Goal: Complete application form: Complete application form

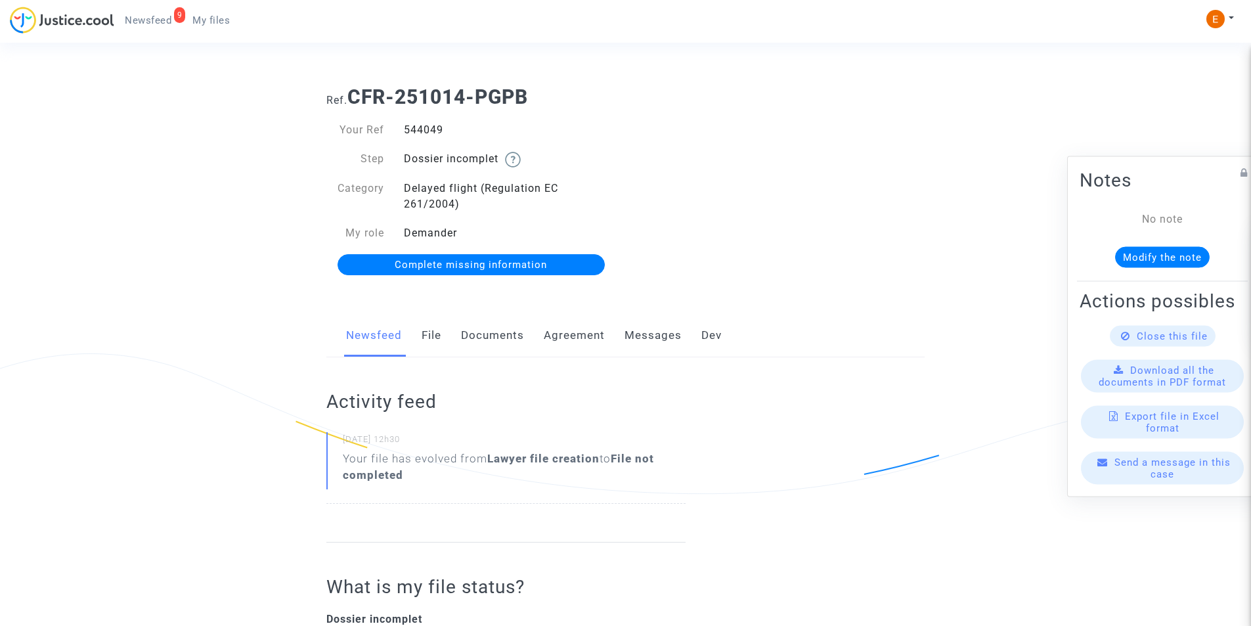
click at [481, 339] on link "Documents" at bounding box center [492, 335] width 63 height 43
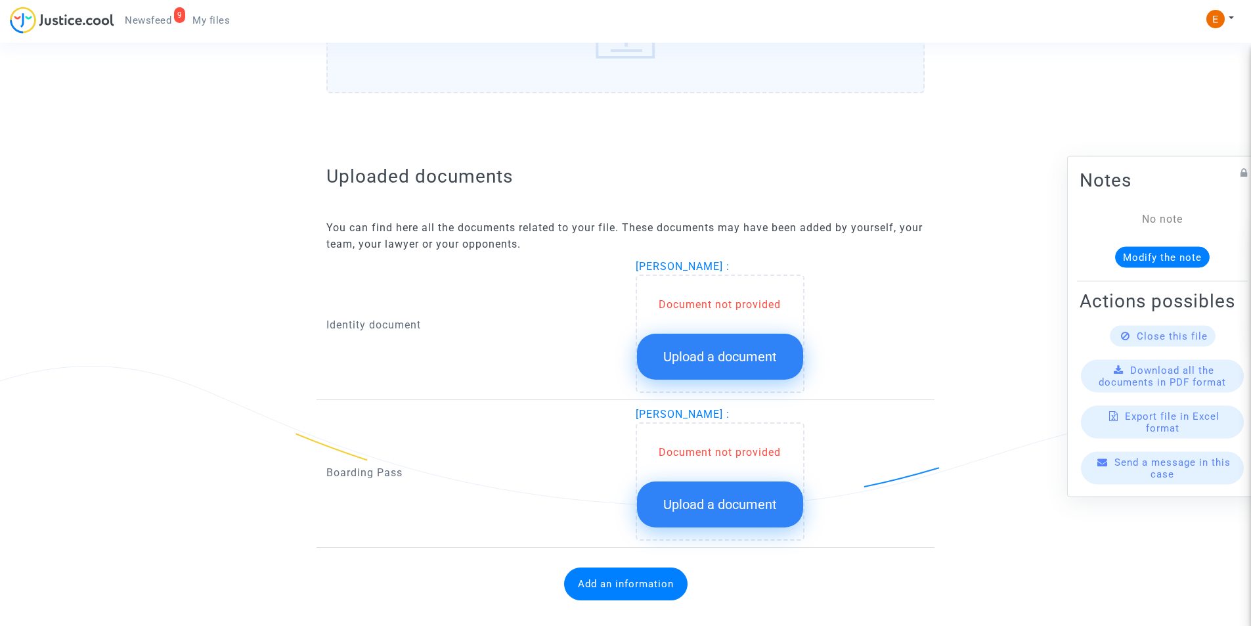
scroll to position [705, 0]
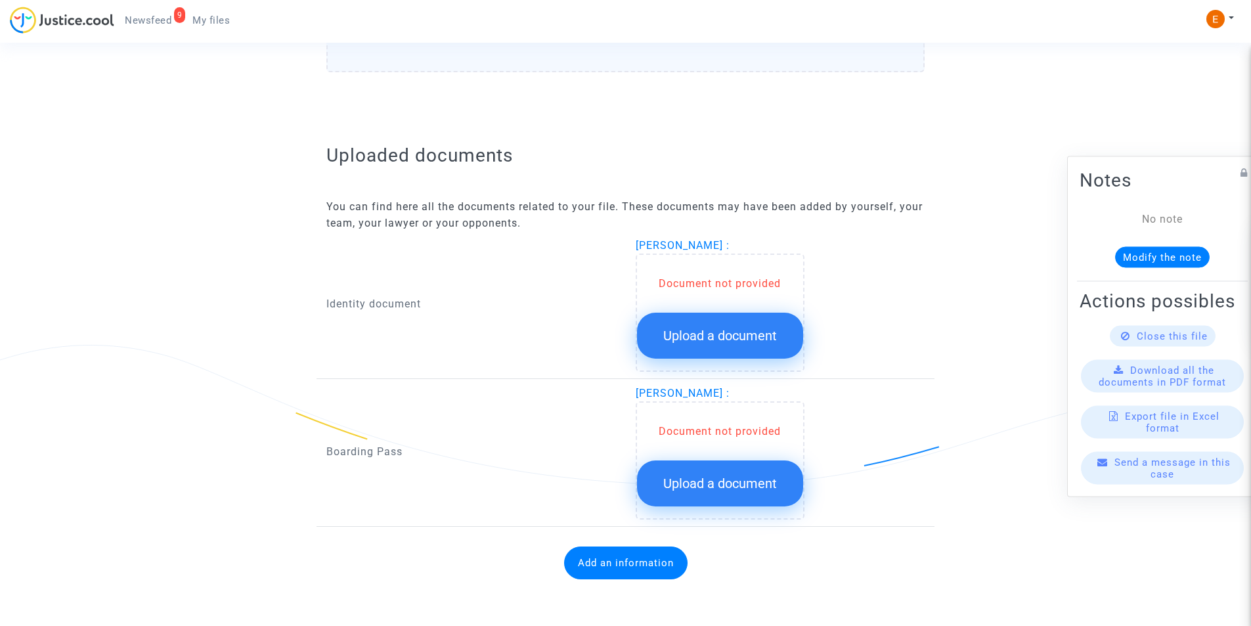
click at [667, 328] on span "Upload a document" at bounding box center [720, 336] width 114 height 16
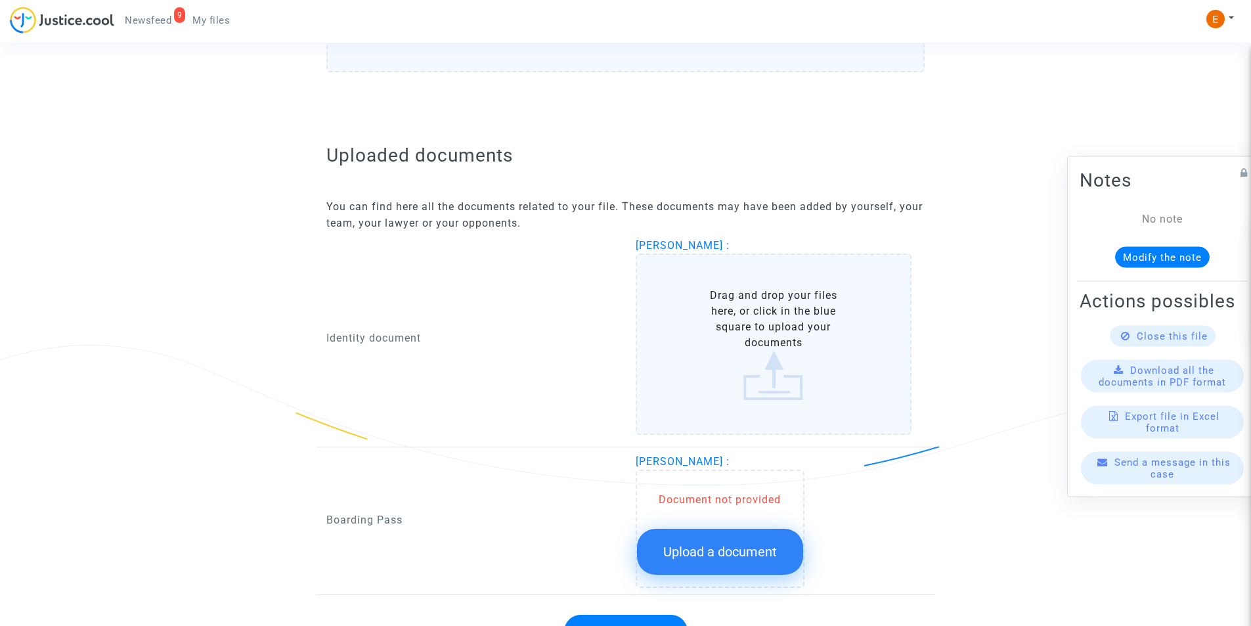
click at [766, 351] on label "Drag and drop your files here, or click in the blue square to upload your docum…" at bounding box center [774, 343] width 276 height 181
click at [0, 0] on input "Drag and drop your files here, or click in the blue square to upload your docum…" at bounding box center [0, 0] width 0 height 0
click at [712, 319] on label "Drag and drop your files here, or click in the blue square to upload your docum…" at bounding box center [774, 343] width 276 height 181
click at [0, 0] on input "Drag and drop your files here, or click in the blue square to upload your docum…" at bounding box center [0, 0] width 0 height 0
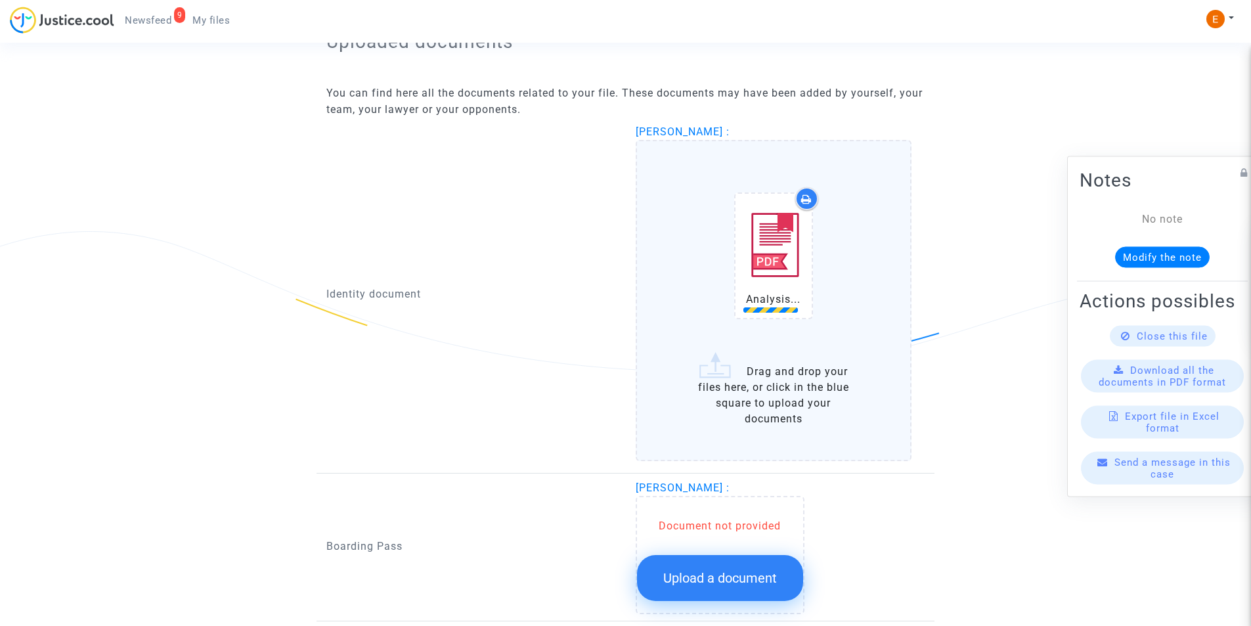
scroll to position [902, 0]
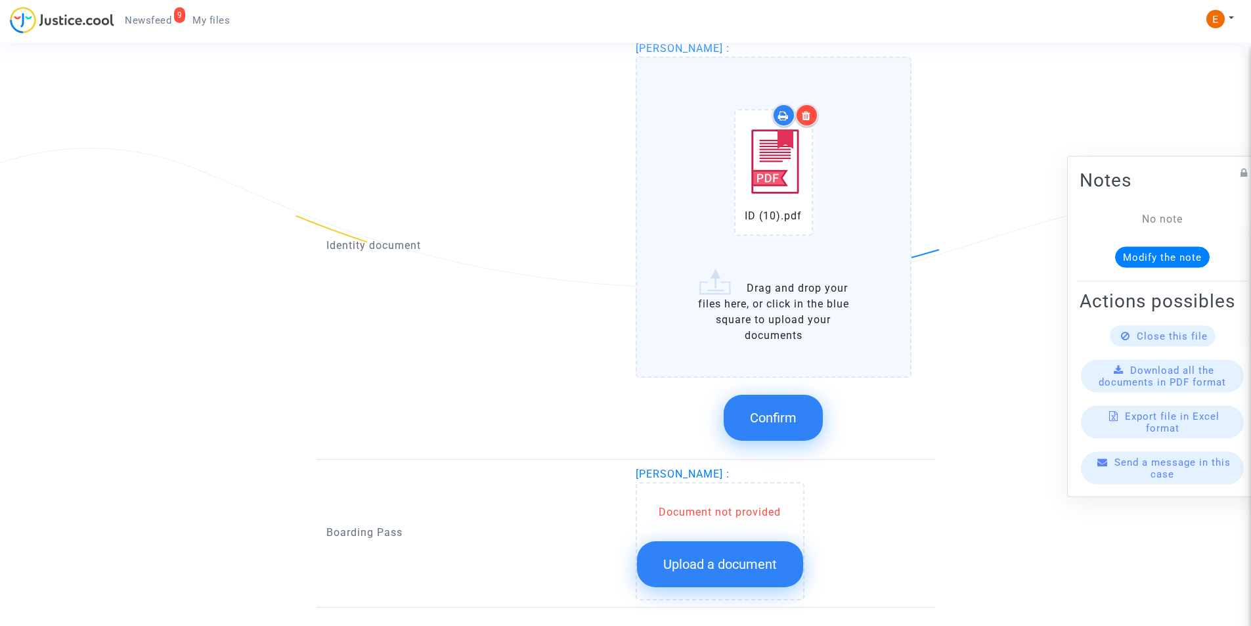
click at [762, 399] on button "Confirm" at bounding box center [773, 418] width 99 height 46
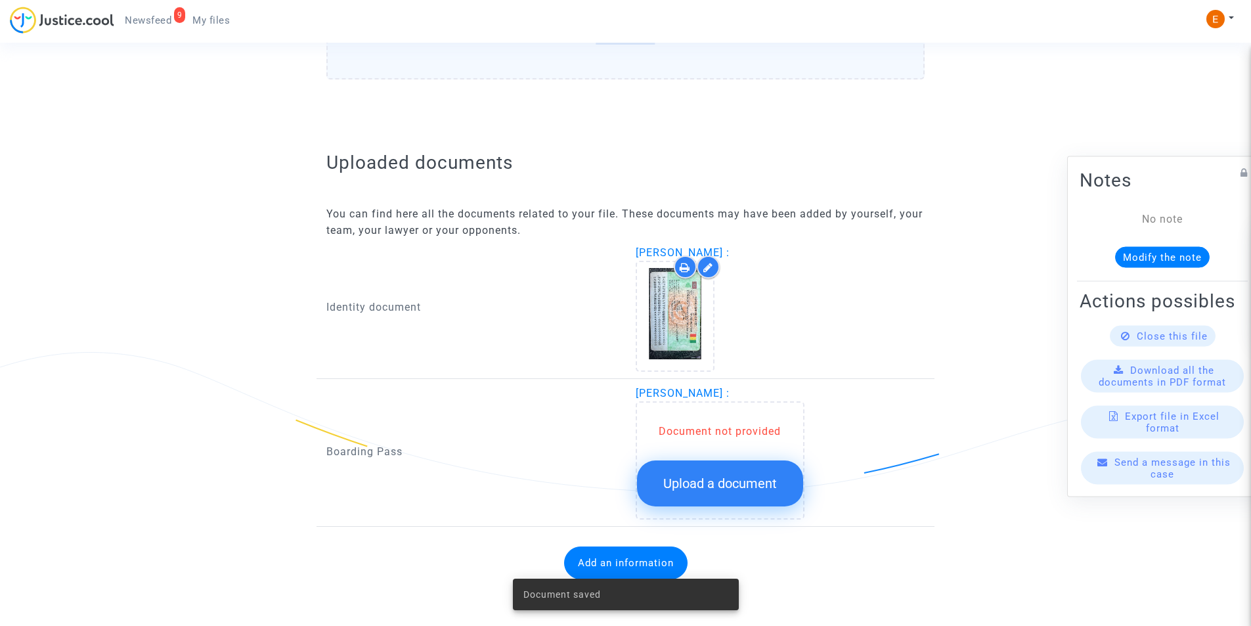
click at [733, 468] on button "Upload a document" at bounding box center [720, 483] width 166 height 46
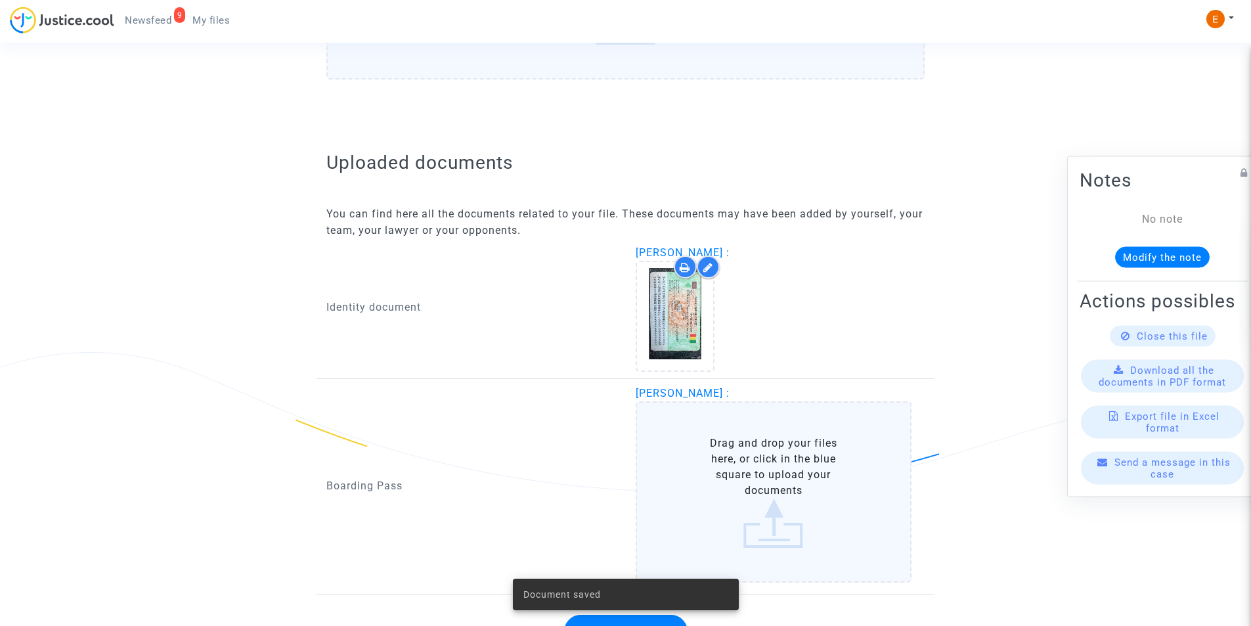
click at [733, 468] on label "Drag and drop your files here, or click in the blue square to upload your docum…" at bounding box center [774, 491] width 276 height 181
click at [0, 0] on input "Drag and drop your files here, or click in the blue square to upload your docum…" at bounding box center [0, 0] width 0 height 0
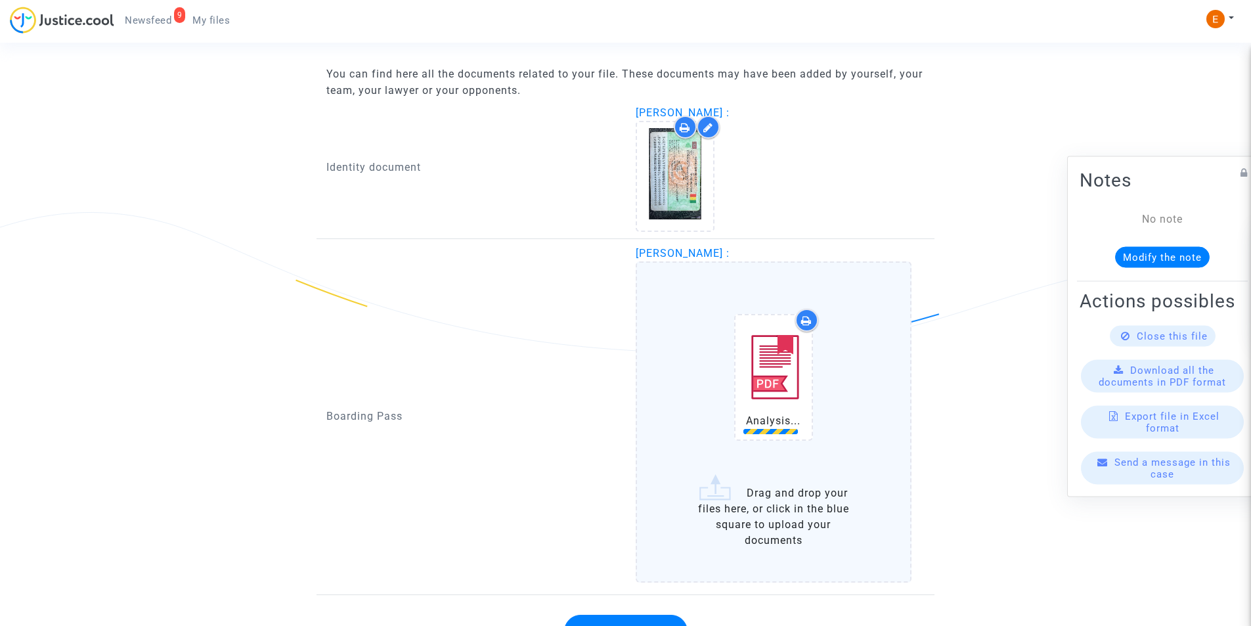
scroll to position [906, 0]
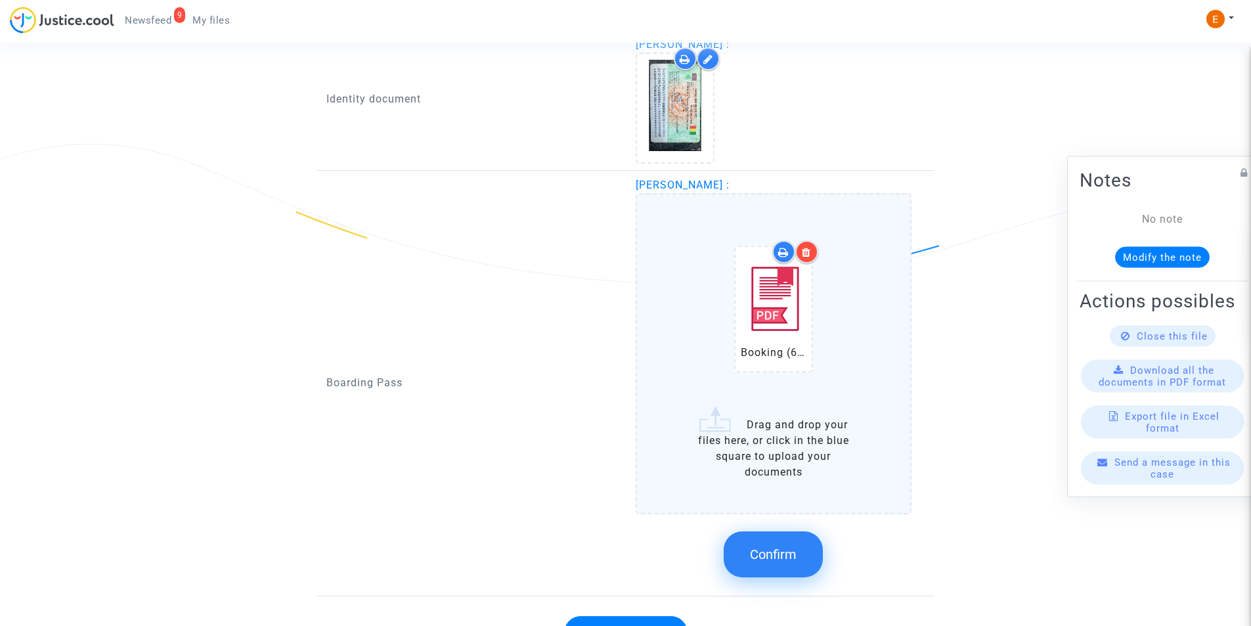
click at [761, 551] on span "Confirm" at bounding box center [773, 554] width 47 height 16
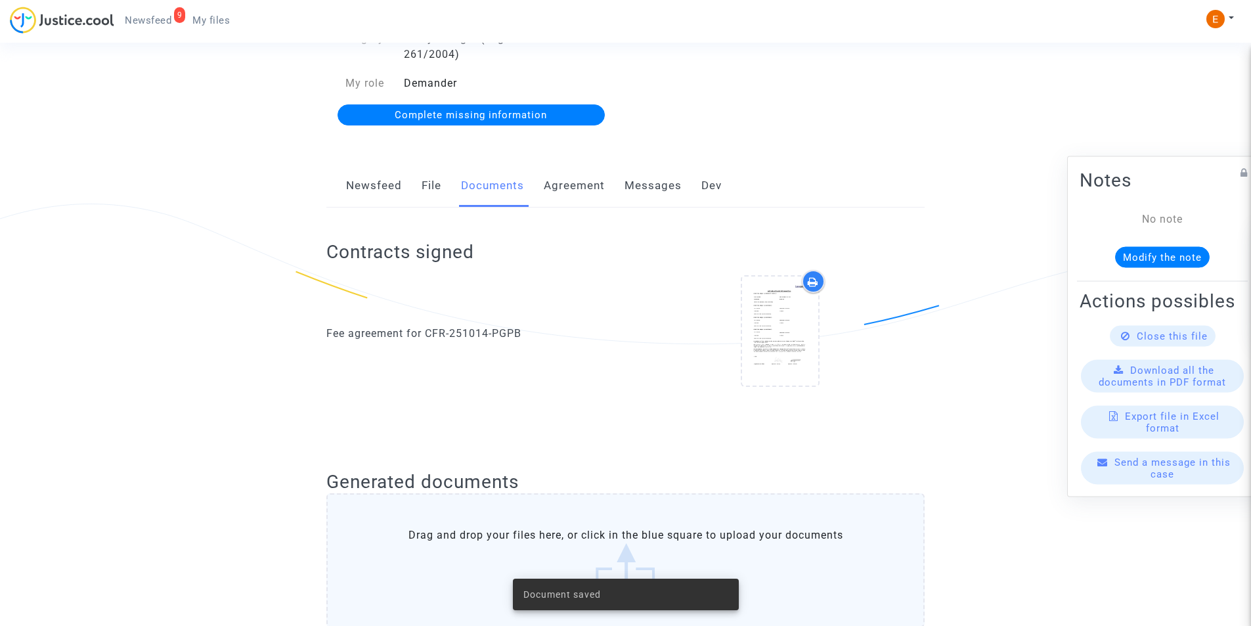
scroll to position [33, 0]
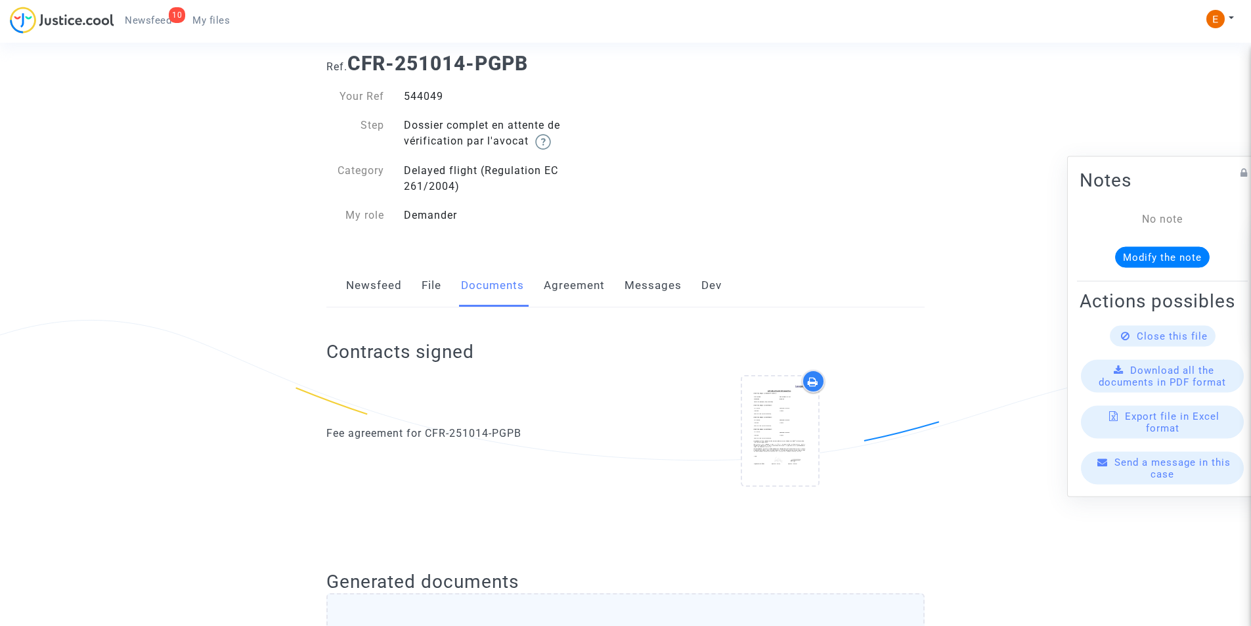
scroll to position [33, 0]
click at [160, 26] on span "Newsfeed" at bounding box center [148, 20] width 47 height 12
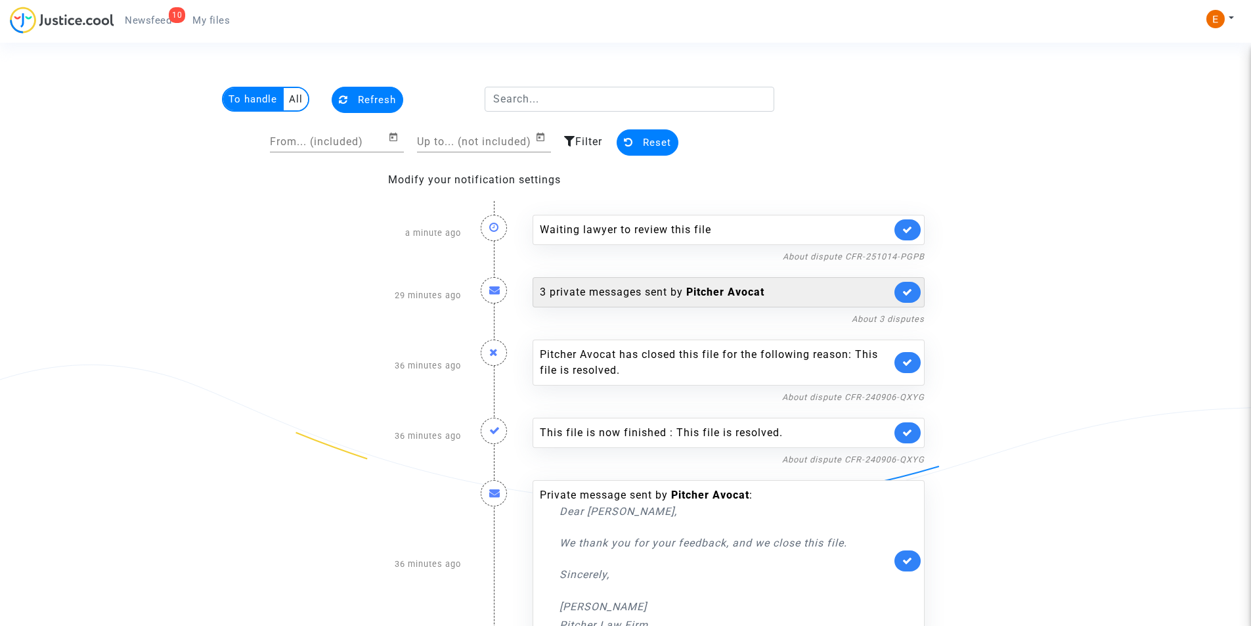
scroll to position [116, 0]
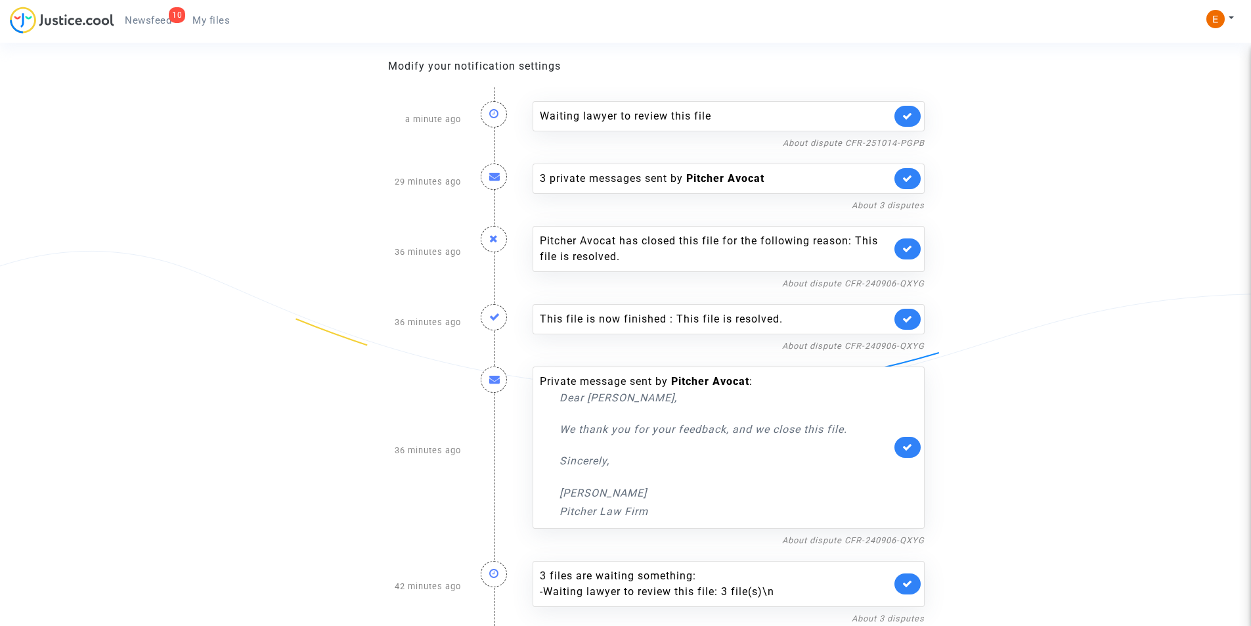
click at [569, 395] on p "Dear Erik," at bounding box center [726, 397] width 332 height 16
click at [569, 395] on p "Dear [PERSON_NAME]," at bounding box center [726, 397] width 332 height 16
click at [607, 438] on div "Dear Erik, We thank you for your feedback, and we close this file. Sincerely, L…" at bounding box center [726, 454] width 332 height 130
click at [848, 540] on link "About dispute CFR-240906-QXYG" at bounding box center [853, 540] width 143 height 10
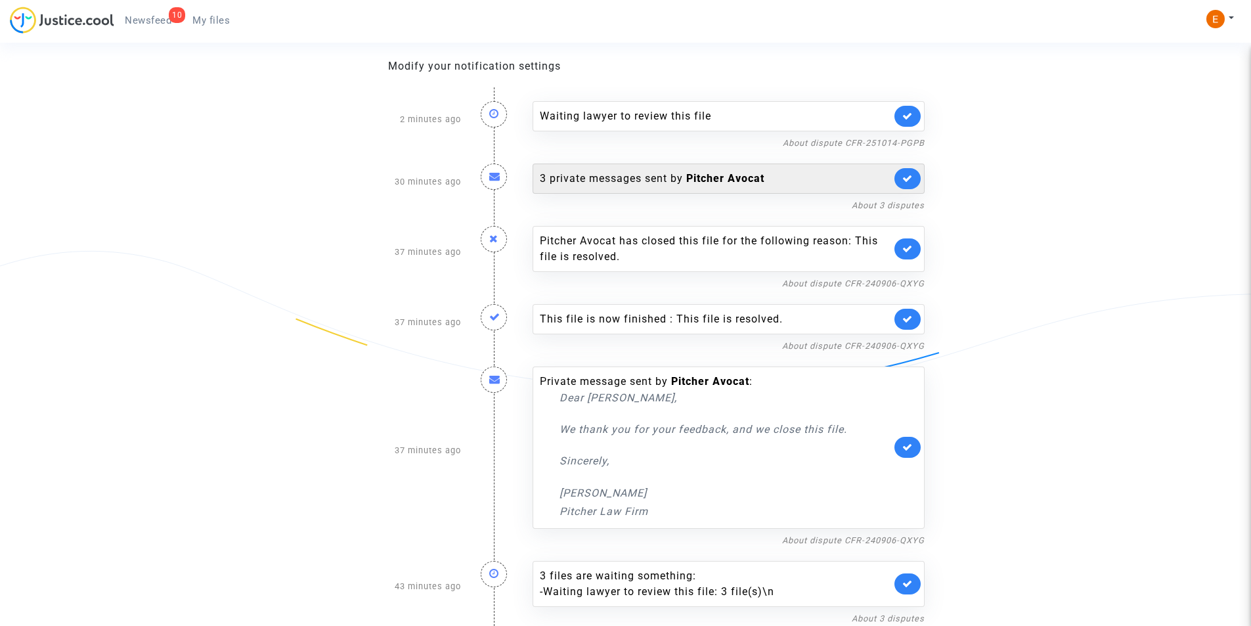
click at [699, 168] on div "3 private messages sent by Pitcher Avocat" at bounding box center [729, 179] width 392 height 30
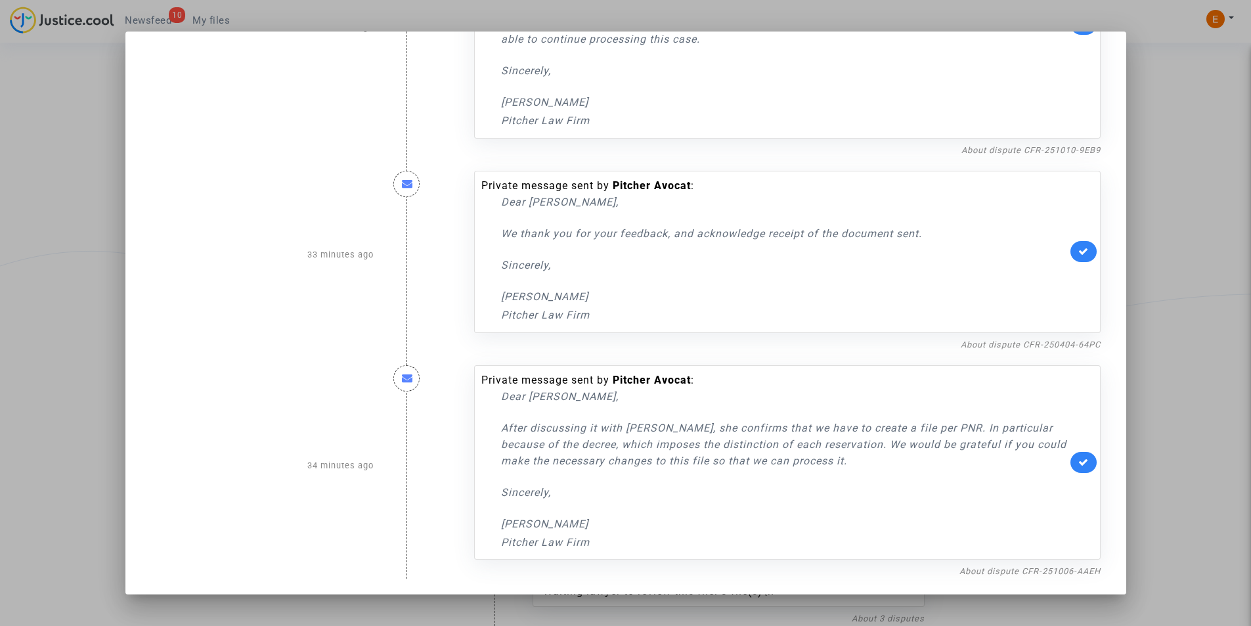
scroll to position [0, 0]
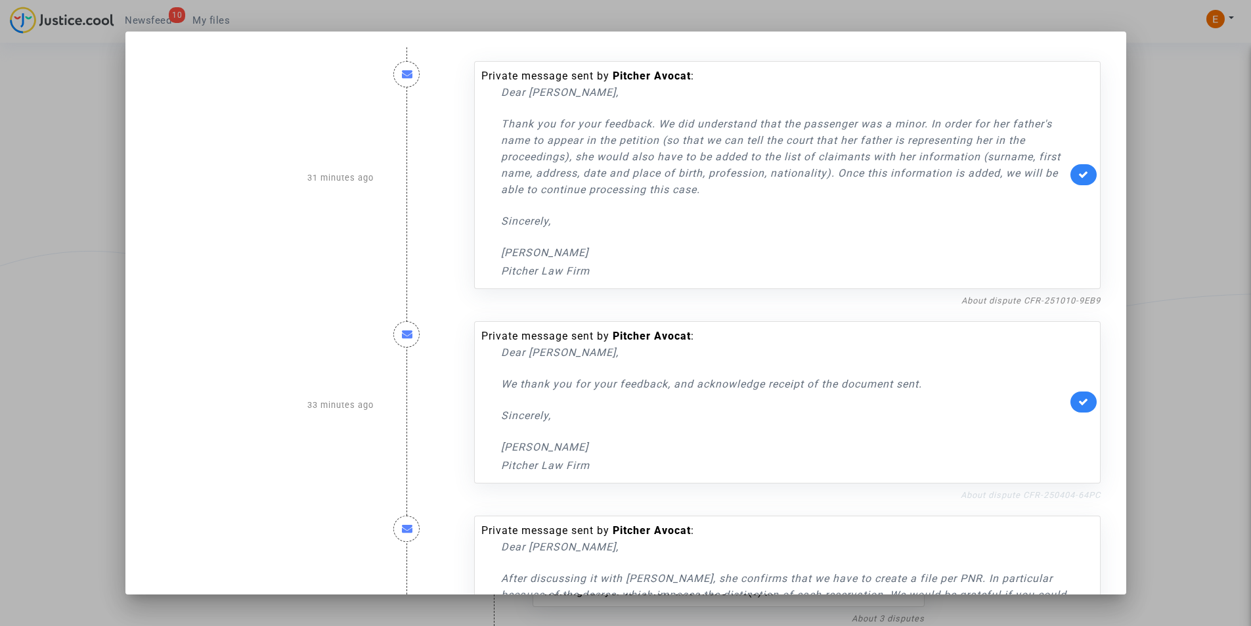
click at [986, 491] on link "About dispute CFR-250404-64PC" at bounding box center [1031, 495] width 140 height 10
click at [1078, 400] on icon at bounding box center [1083, 402] width 11 height 10
click at [1028, 297] on link "About dispute CFR-251010-9EB9" at bounding box center [1030, 301] width 139 height 10
click at [595, 128] on p "Thank you for your feedback. We did understand that the passenger was a minor. …" at bounding box center [784, 157] width 566 height 82
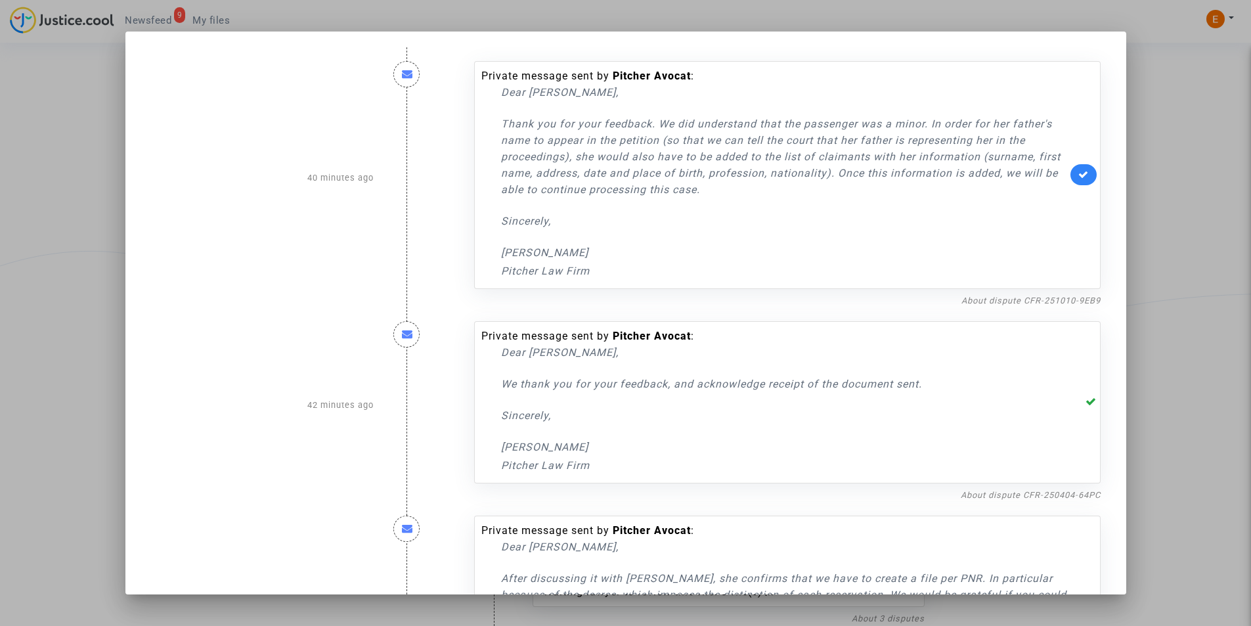
click at [595, 128] on p "Thank you for your feedback. We did understand that the passenger was a minor. …" at bounding box center [784, 157] width 566 height 82
click at [695, 175] on p "Thank you for your feedback. We did understand that the passenger was a minor. …" at bounding box center [784, 157] width 566 height 82
click at [1007, 302] on link "About dispute CFR-251010-9EB9" at bounding box center [1030, 301] width 139 height 10
click at [50, 124] on div at bounding box center [625, 313] width 1251 height 626
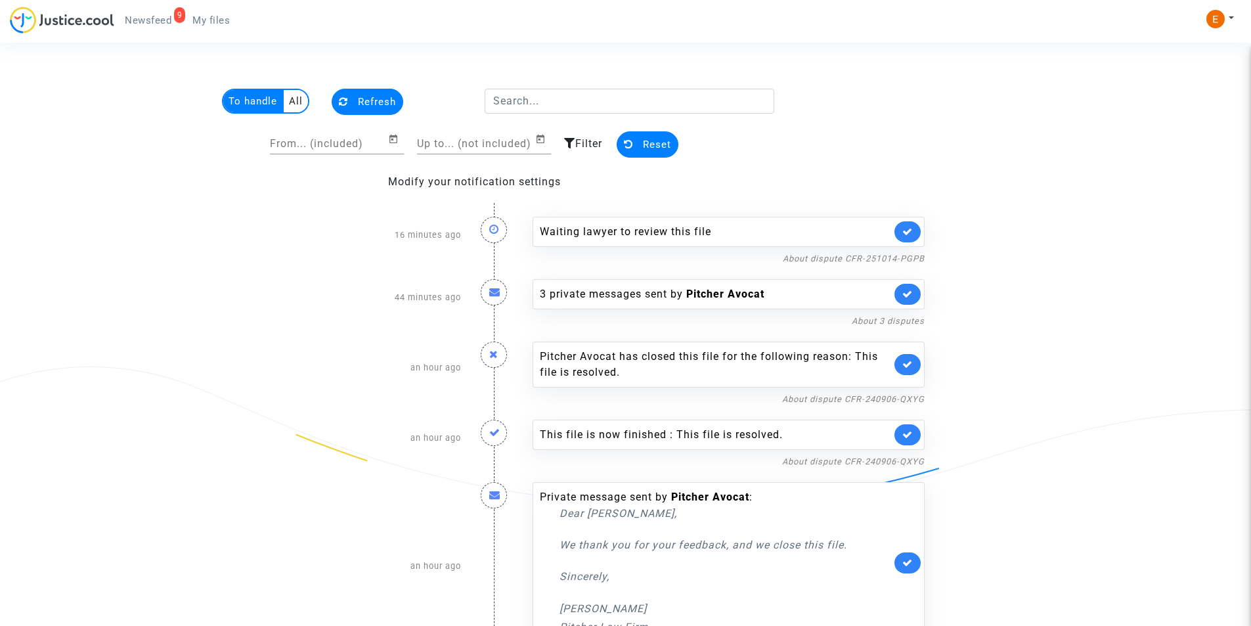
scroll to position [116, 0]
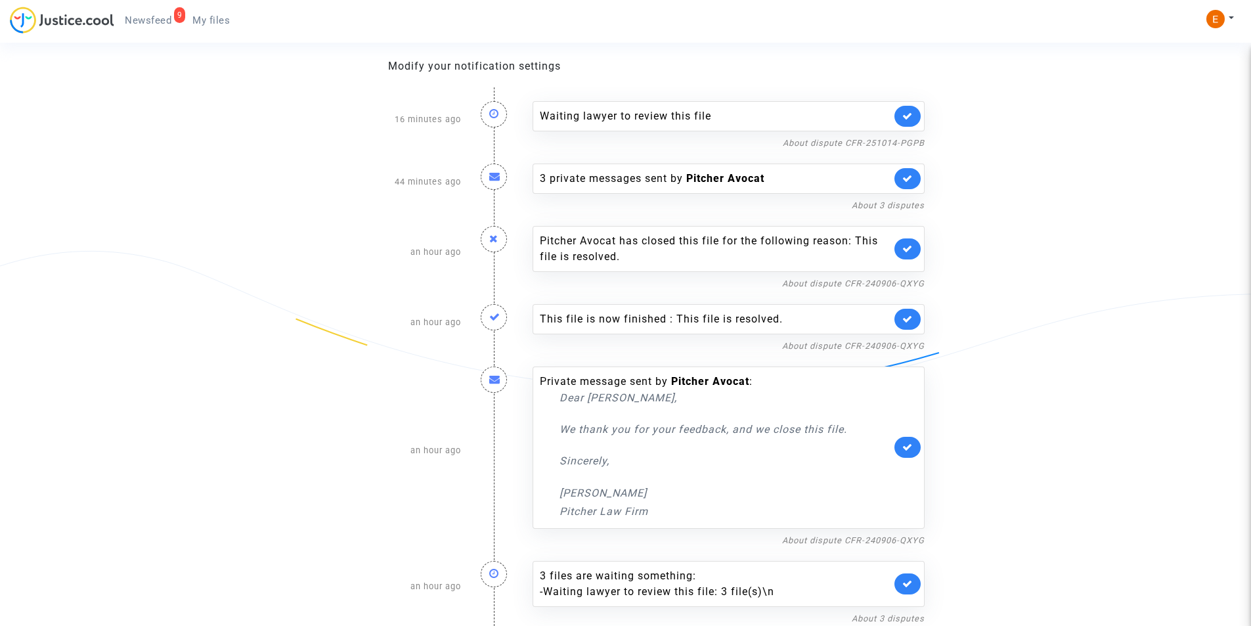
click at [147, 24] on span "Newsfeed" at bounding box center [148, 20] width 47 height 12
click at [227, 11] on link "My files" at bounding box center [211, 21] width 58 height 20
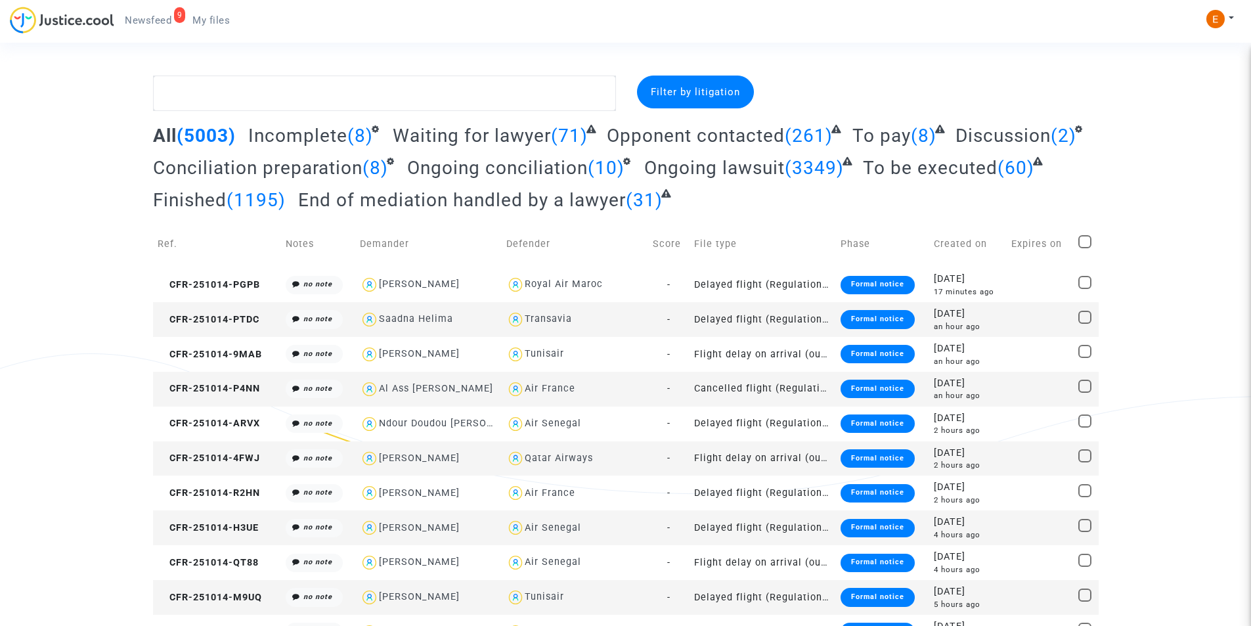
click at [143, 18] on span "Newsfeed" at bounding box center [148, 20] width 47 height 12
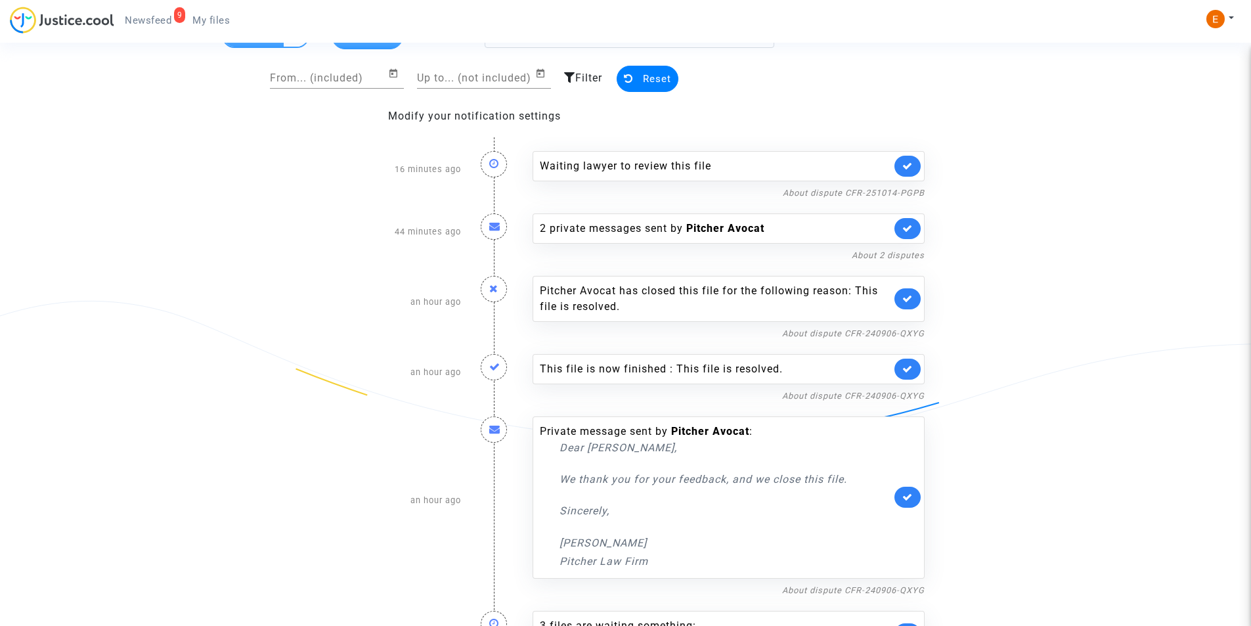
scroll to position [116, 0]
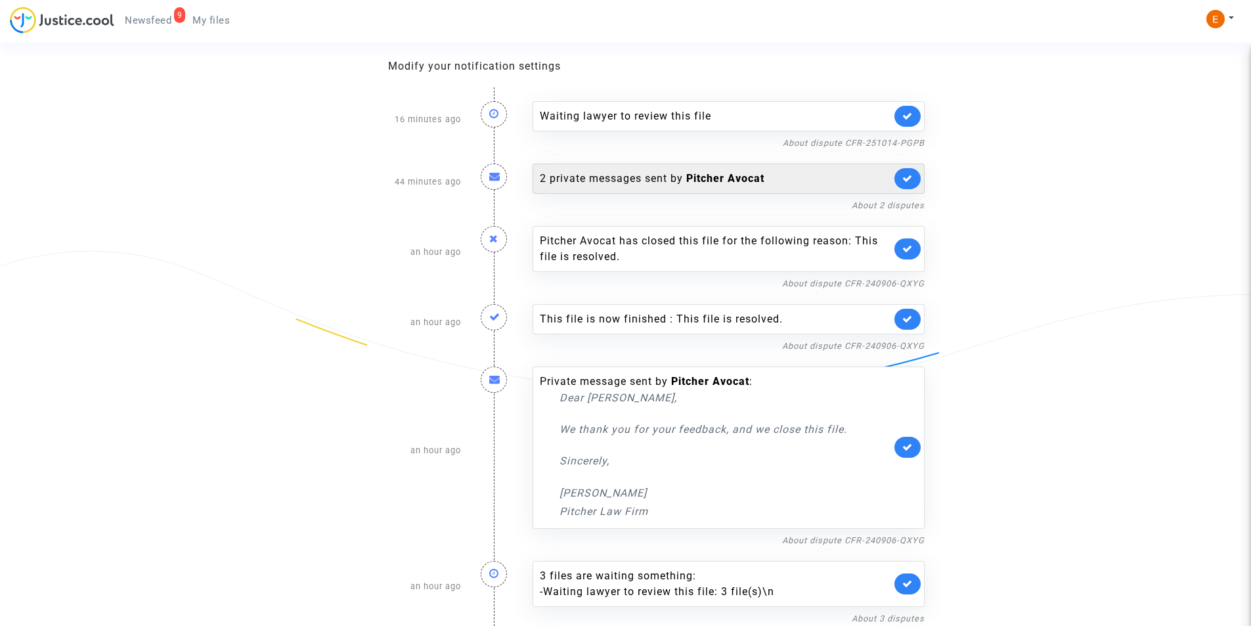
click at [706, 181] on b "Pitcher Avocat" at bounding box center [725, 178] width 78 height 12
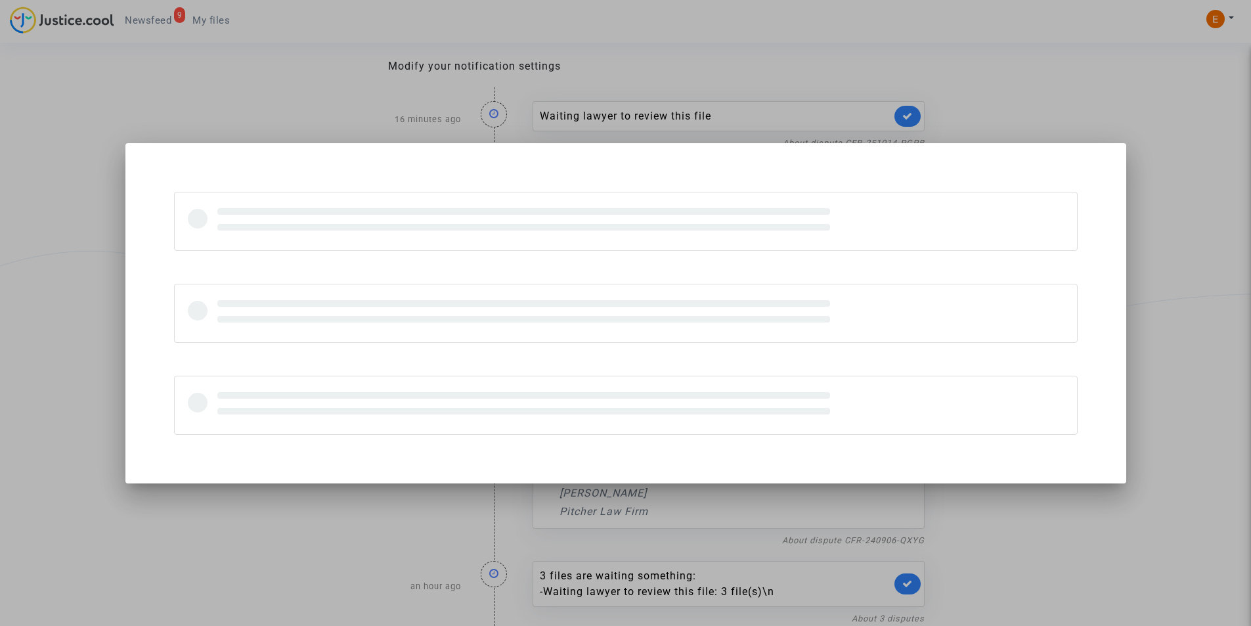
scroll to position [0, 0]
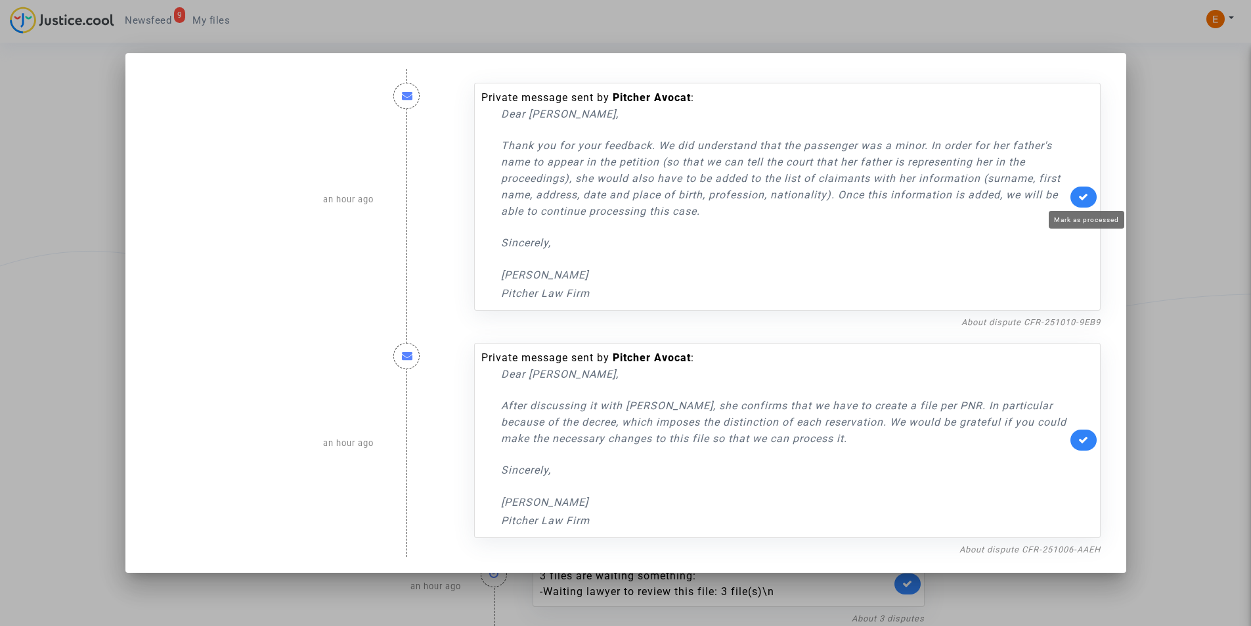
click at [1087, 199] on icon at bounding box center [1083, 197] width 11 height 10
click at [1042, 542] on nf-filterlink "About dispute CFR-251006-AAEH" at bounding box center [1029, 548] width 141 height 12
click at [1043, 548] on link "About dispute CFR-251006-AAEH" at bounding box center [1029, 549] width 141 height 10
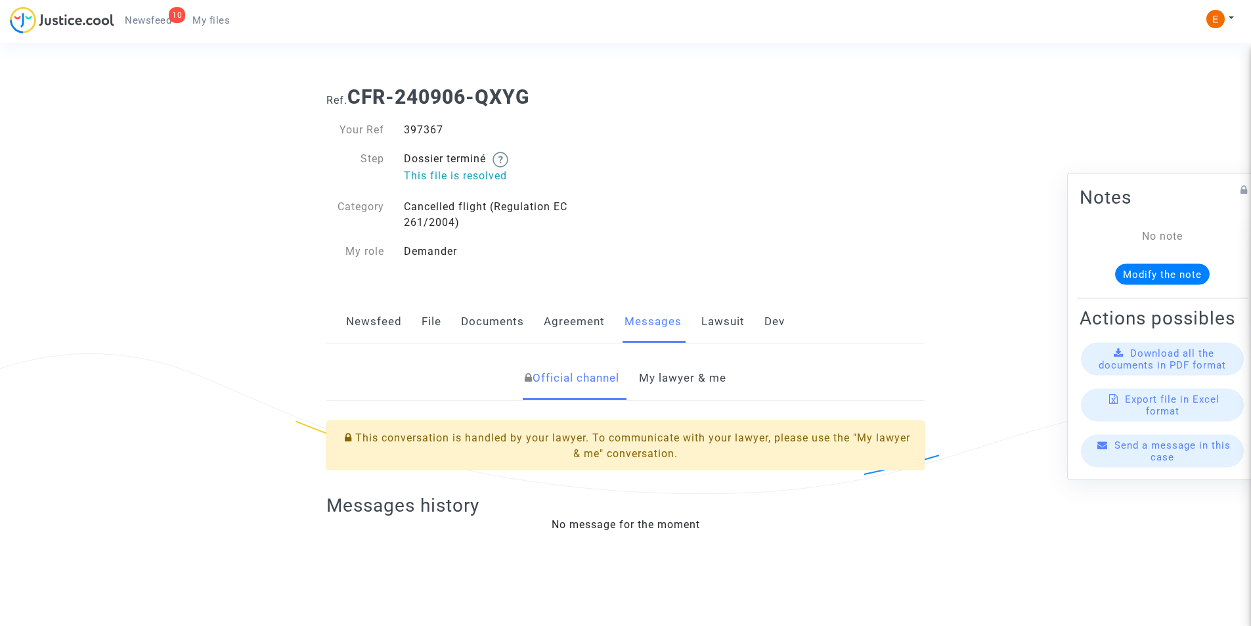
drag, startPoint x: 0, startPoint y: 0, endPoint x: 420, endPoint y: 125, distance: 438.4
click at [420, 125] on div "397367" at bounding box center [510, 130] width 232 height 16
copy div "397367"
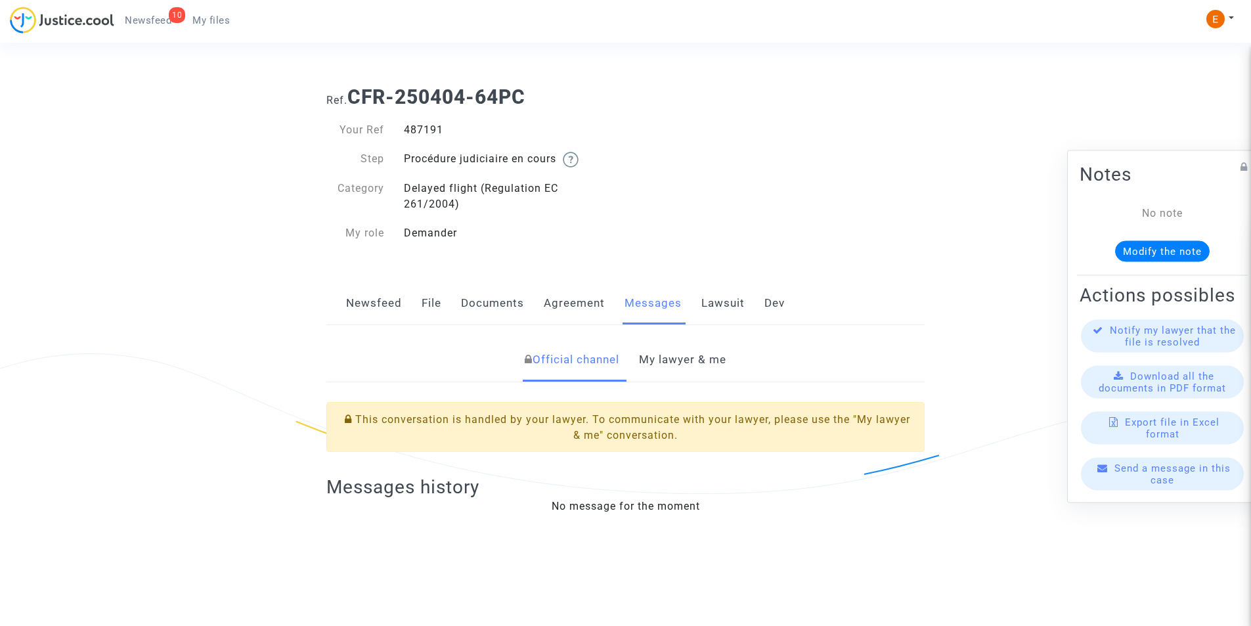
click at [431, 135] on div "487191" at bounding box center [510, 130] width 232 height 16
copy div "487191"
click at [674, 352] on link "My lawyer & me" at bounding box center [682, 359] width 87 height 43
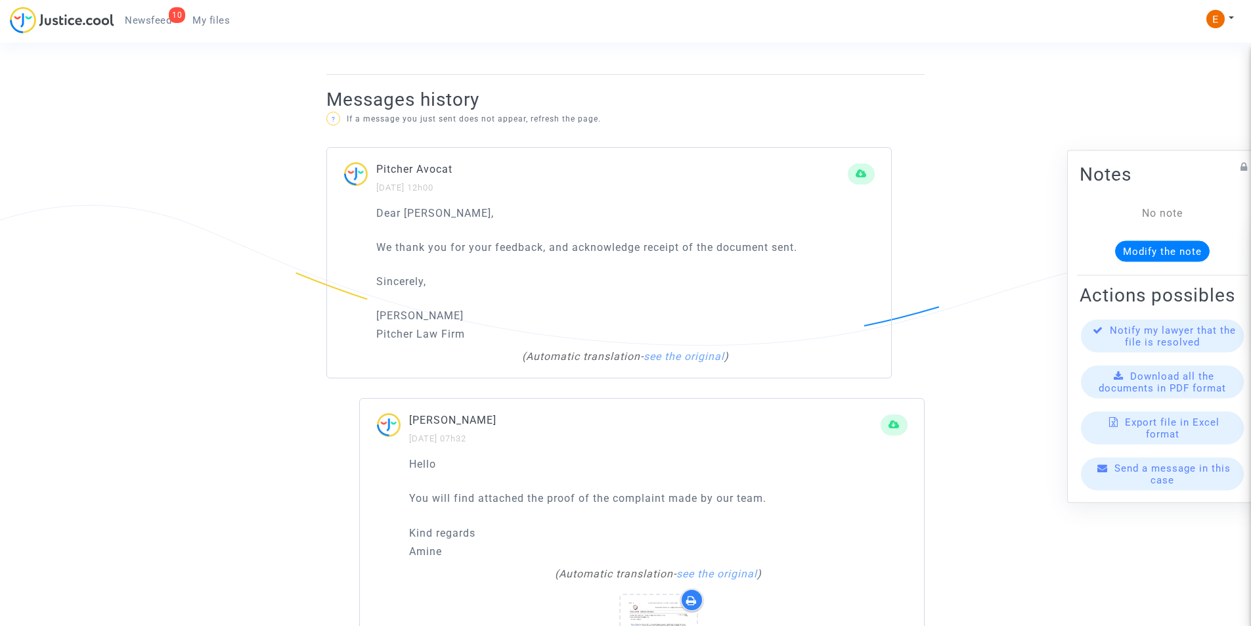
scroll to position [854, 0]
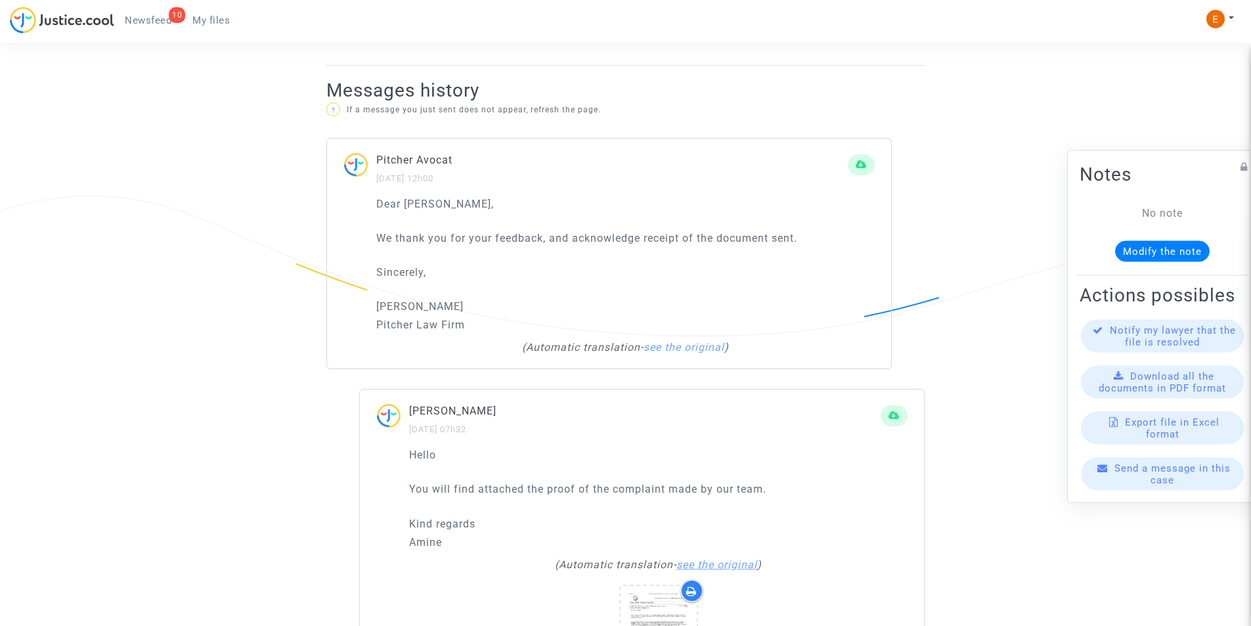
click at [723, 564] on link "see the original" at bounding box center [716, 564] width 81 height 12
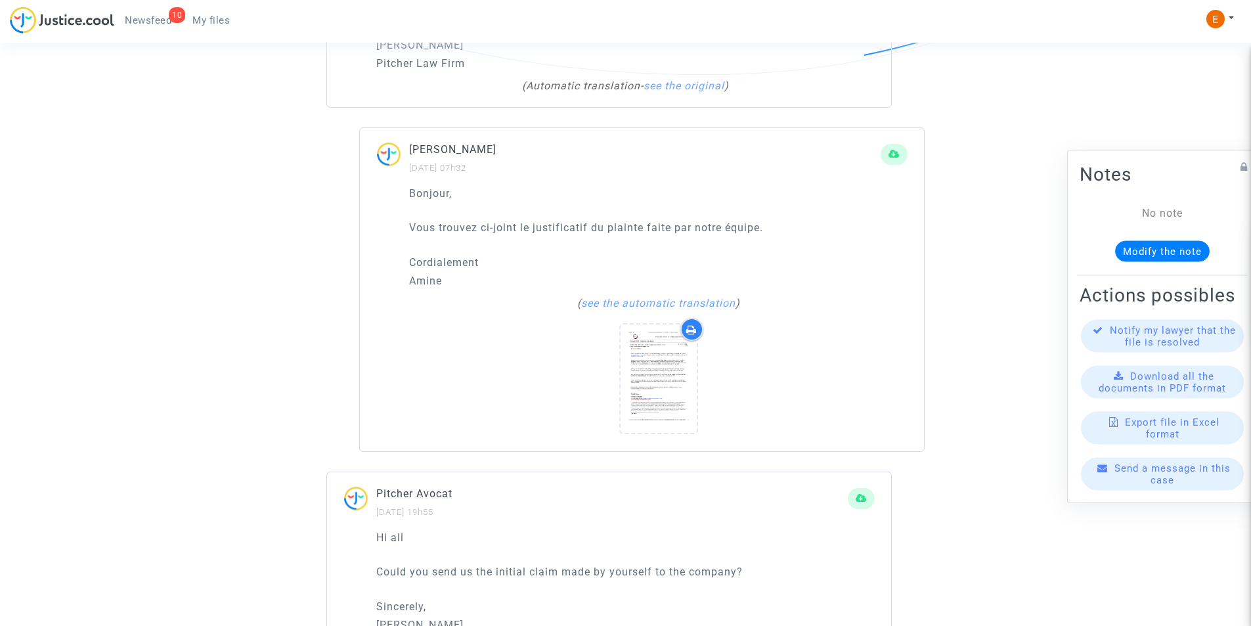
scroll to position [985, 0]
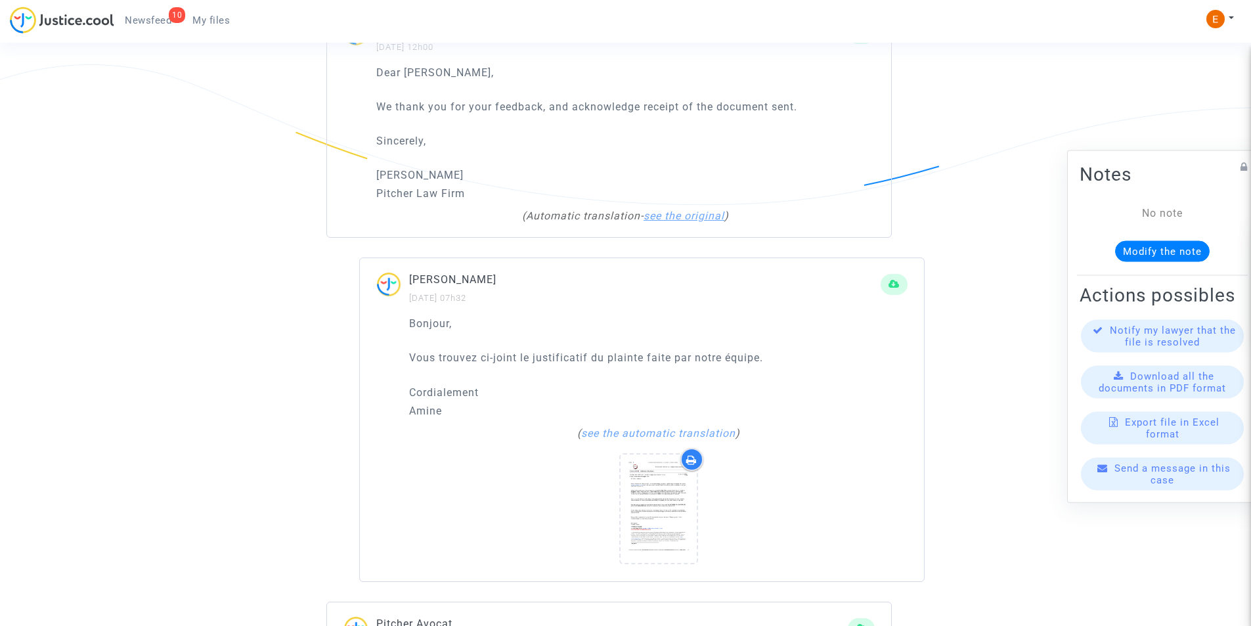
click at [691, 216] on link "see the original" at bounding box center [684, 215] width 81 height 12
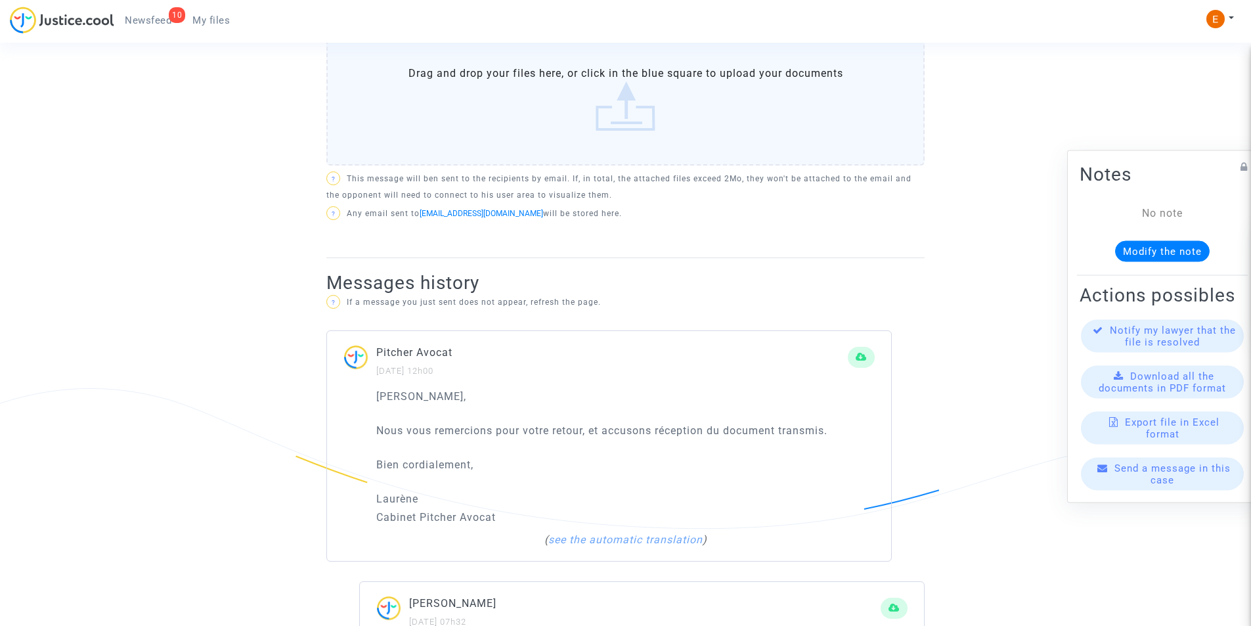
scroll to position [725, 0]
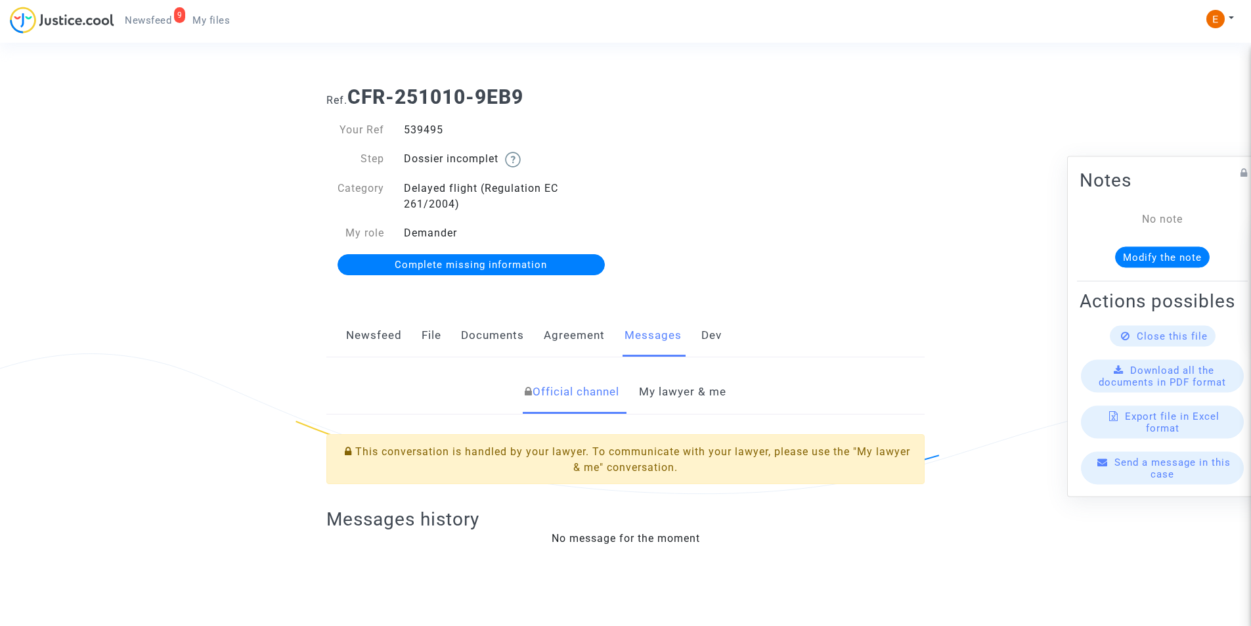
click at [426, 130] on div "539495" at bounding box center [510, 130] width 232 height 16
copy div "539495"
click at [445, 200] on div "Delayed flight (Regulation EC 261/2004)" at bounding box center [510, 197] width 232 height 32
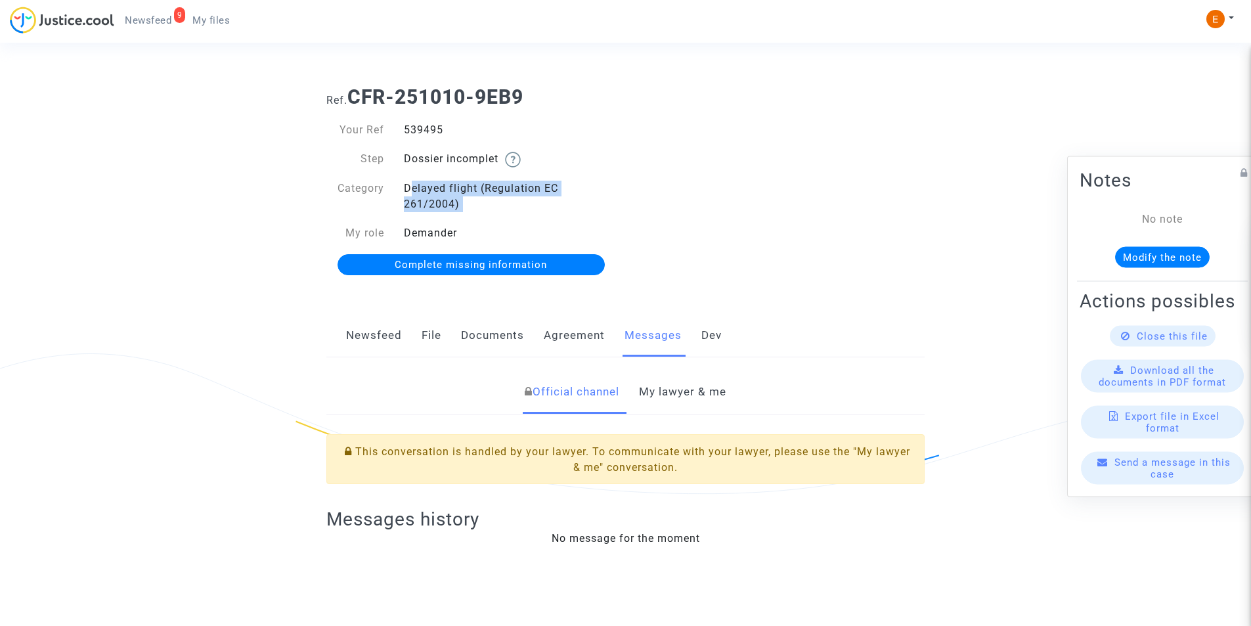
click at [445, 200] on div "Delayed flight (Regulation EC 261/2004)" at bounding box center [510, 197] width 232 height 32
click at [445, 150] on div "Your Ref 539495 Step Dossier incomplet Category Delayed flight (Regulation EC 2…" at bounding box center [471, 181] width 290 height 119
click at [563, 158] on div "Dossier incomplet" at bounding box center [510, 159] width 232 height 16
click at [374, 341] on link "Newsfeed" at bounding box center [374, 335] width 56 height 43
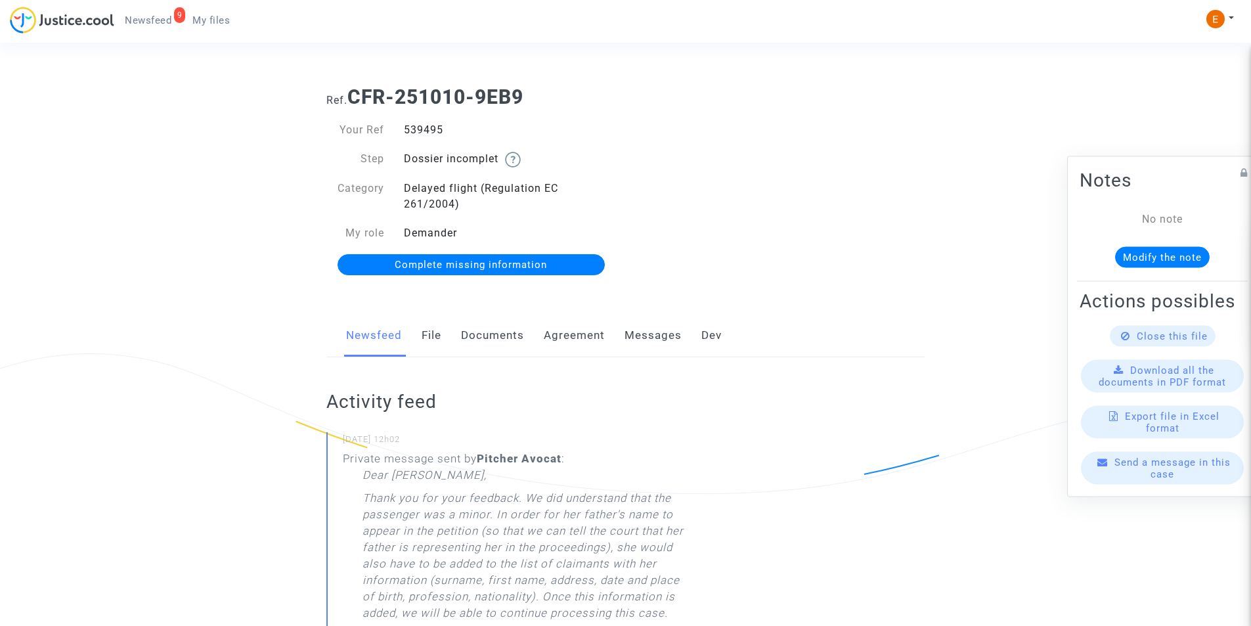
click at [430, 336] on link "File" at bounding box center [432, 335] width 20 height 43
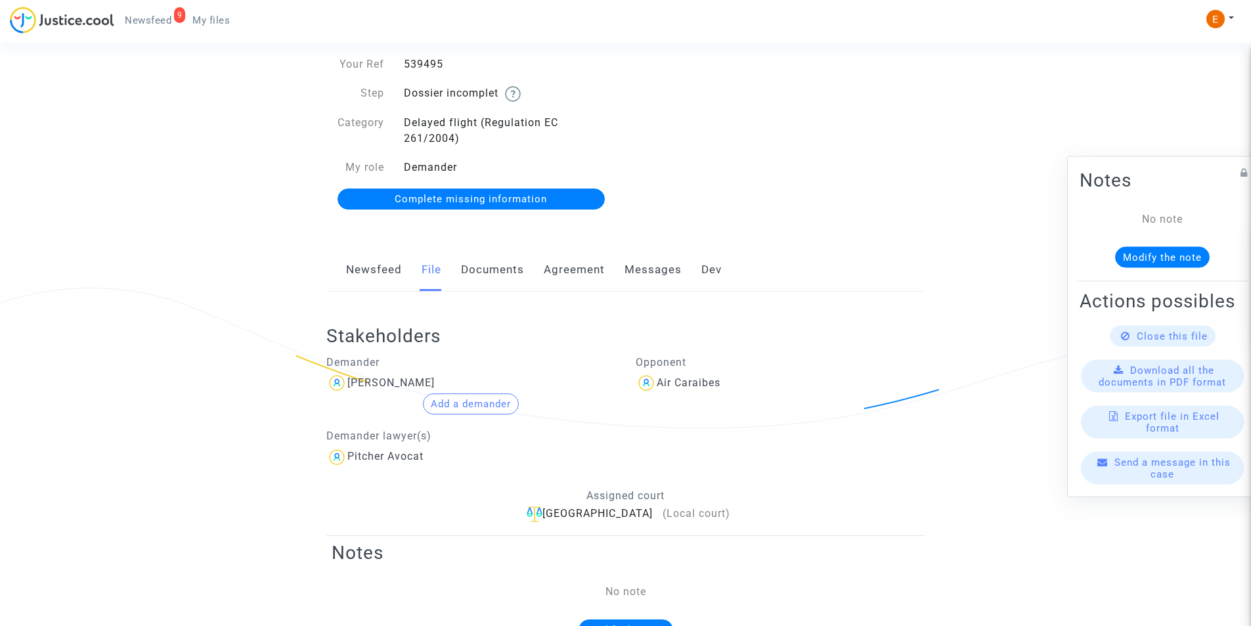
scroll to position [131, 0]
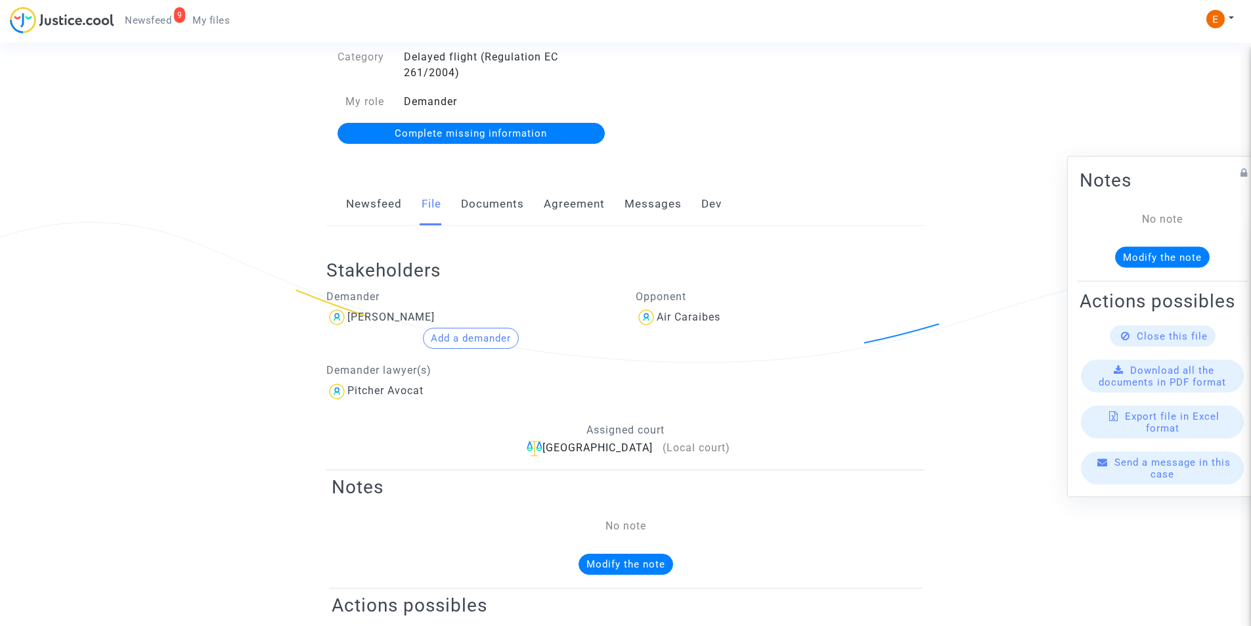
click at [481, 337] on button "Add a demander" at bounding box center [471, 338] width 96 height 21
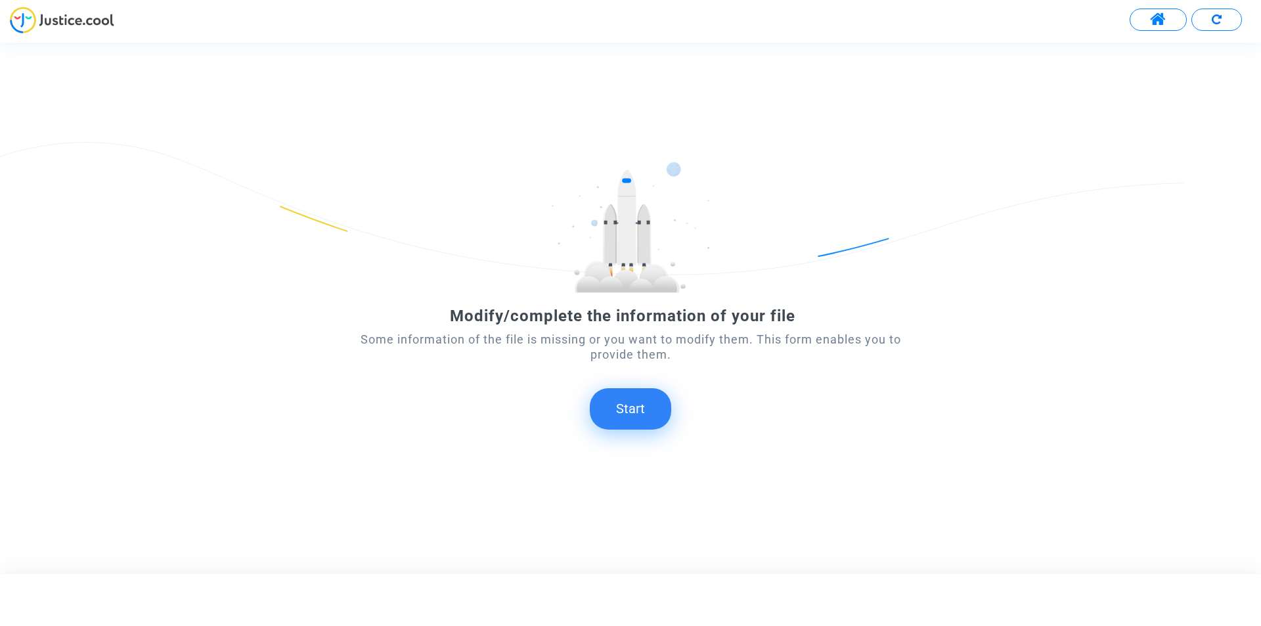
click at [644, 407] on button "Start" at bounding box center [630, 408] width 81 height 41
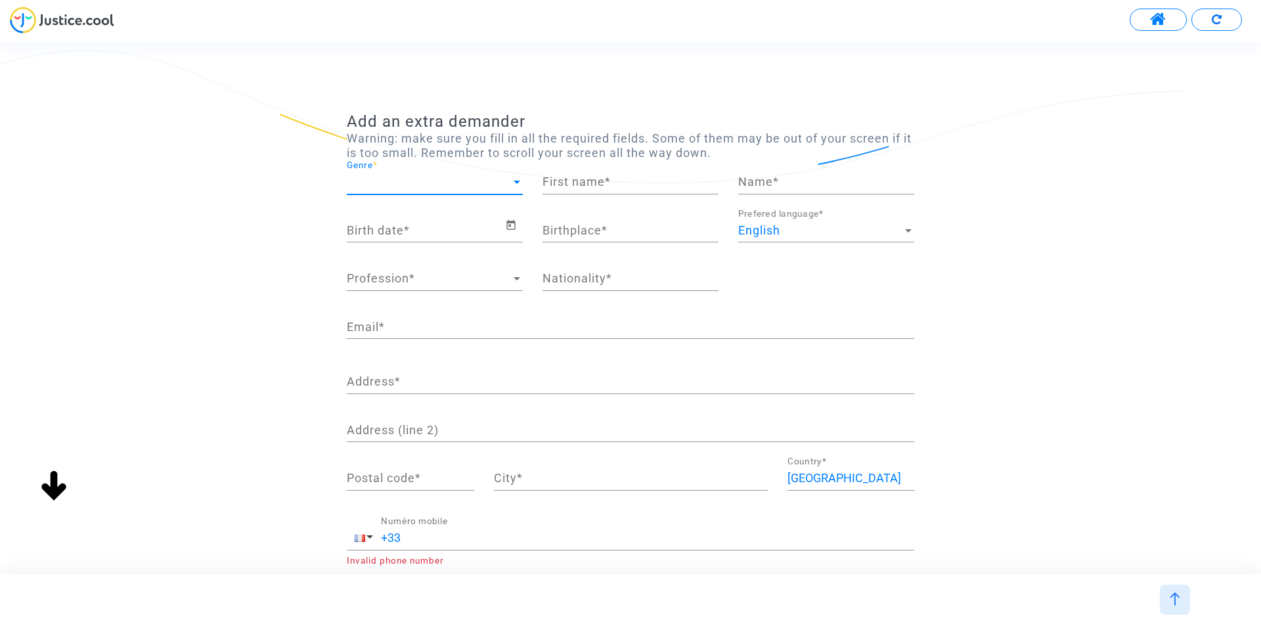
click at [371, 181] on span "Genre" at bounding box center [429, 181] width 164 height 13
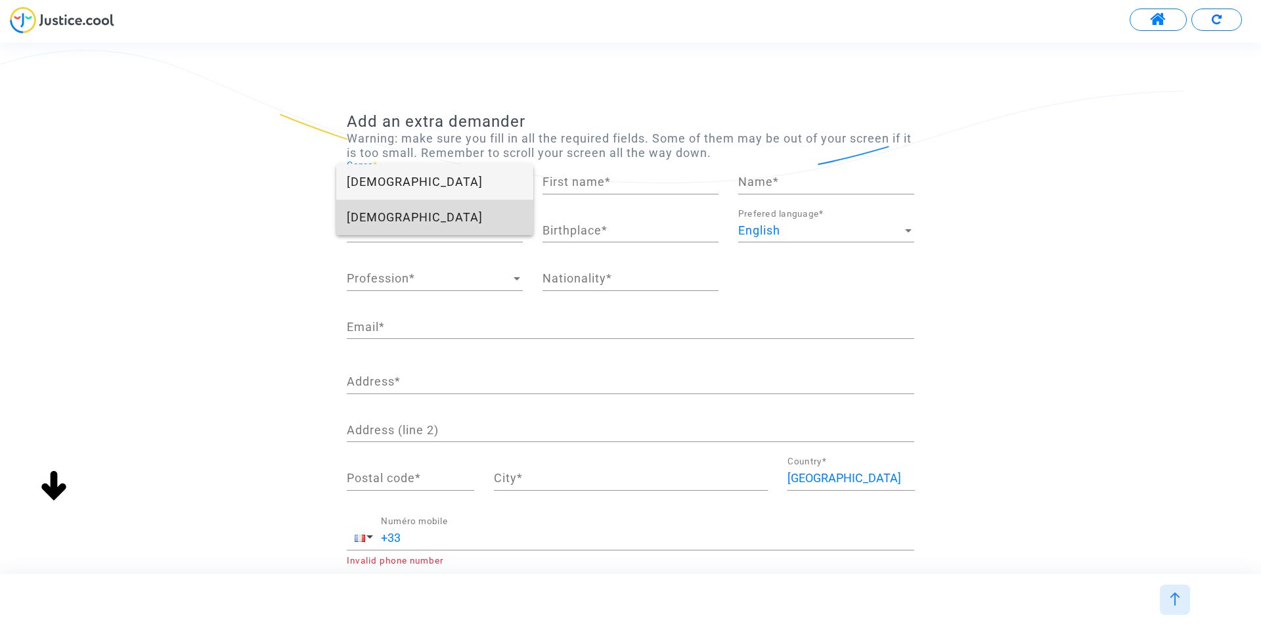
click at [378, 218] on span "Male" at bounding box center [435, 217] width 176 height 35
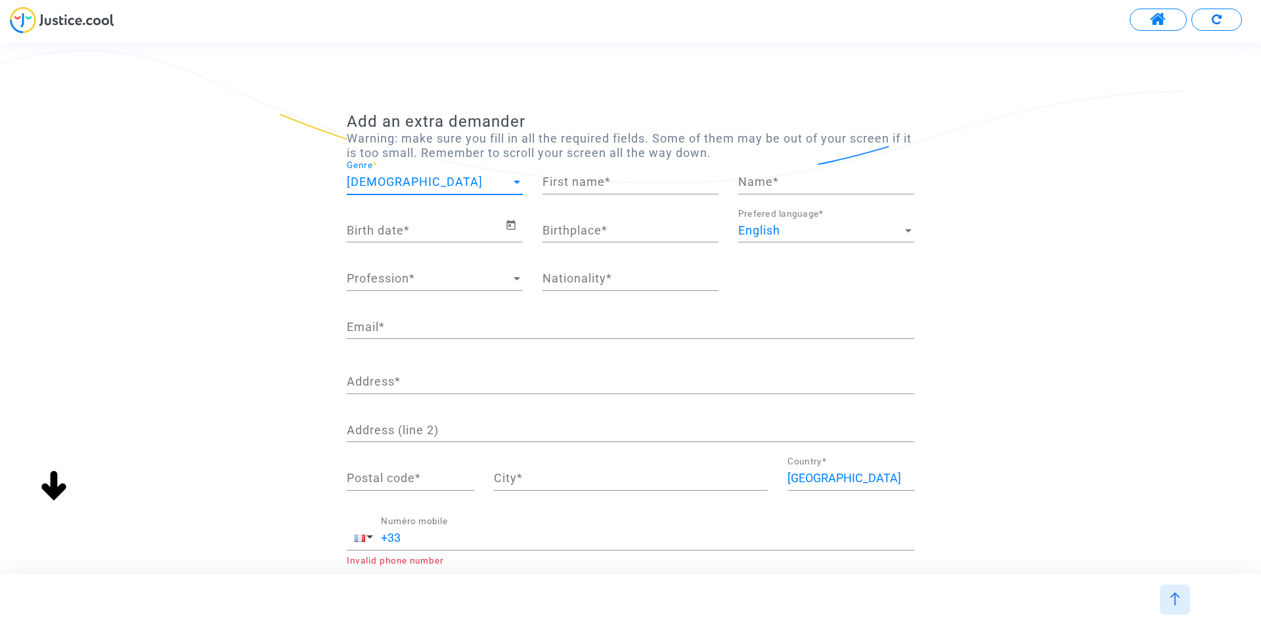
drag, startPoint x: 545, startPoint y: 185, endPoint x: 567, endPoint y: 183, distance: 21.7
click at [561, 184] on input "First name *" at bounding box center [630, 181] width 176 height 13
click at [1079, 165] on div "Add an extra demander Warning: make sure you fill in all the required fields. S…" at bounding box center [630, 438] width 1261 height 653
click at [831, 183] on input "Name *" at bounding box center [826, 181] width 176 height 13
click at [626, 185] on input "First name *" at bounding box center [630, 181] width 176 height 13
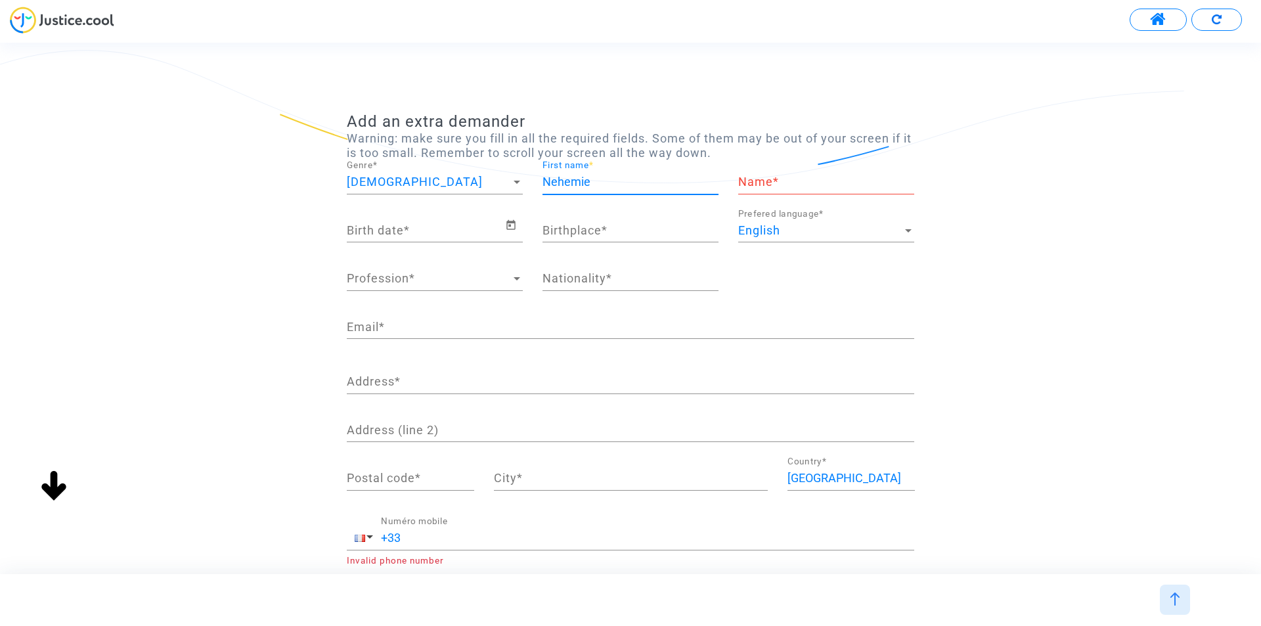
type input "Nehemie"
paste input "Simplot"
type input "Simplot"
click at [502, 227] on input "Birth date *" at bounding box center [426, 230] width 158 height 13
click at [511, 227] on icon "Open calendar" at bounding box center [511, 225] width 12 height 16
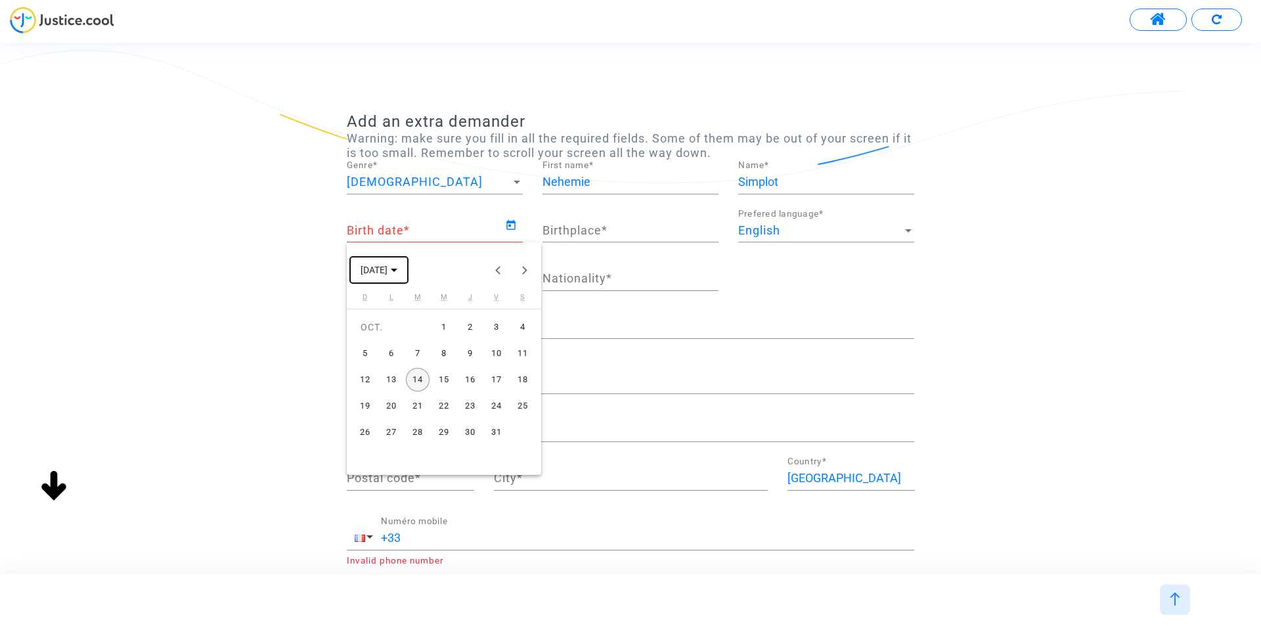
click at [397, 271] on span "OCT. 2025" at bounding box center [379, 269] width 37 height 11
click at [500, 273] on button "Previous 24 years" at bounding box center [498, 270] width 26 height 26
click at [522, 273] on button "Next 24 years" at bounding box center [525, 270] width 26 height 26
click at [491, 269] on button "Previous 24 years" at bounding box center [498, 270] width 26 height 26
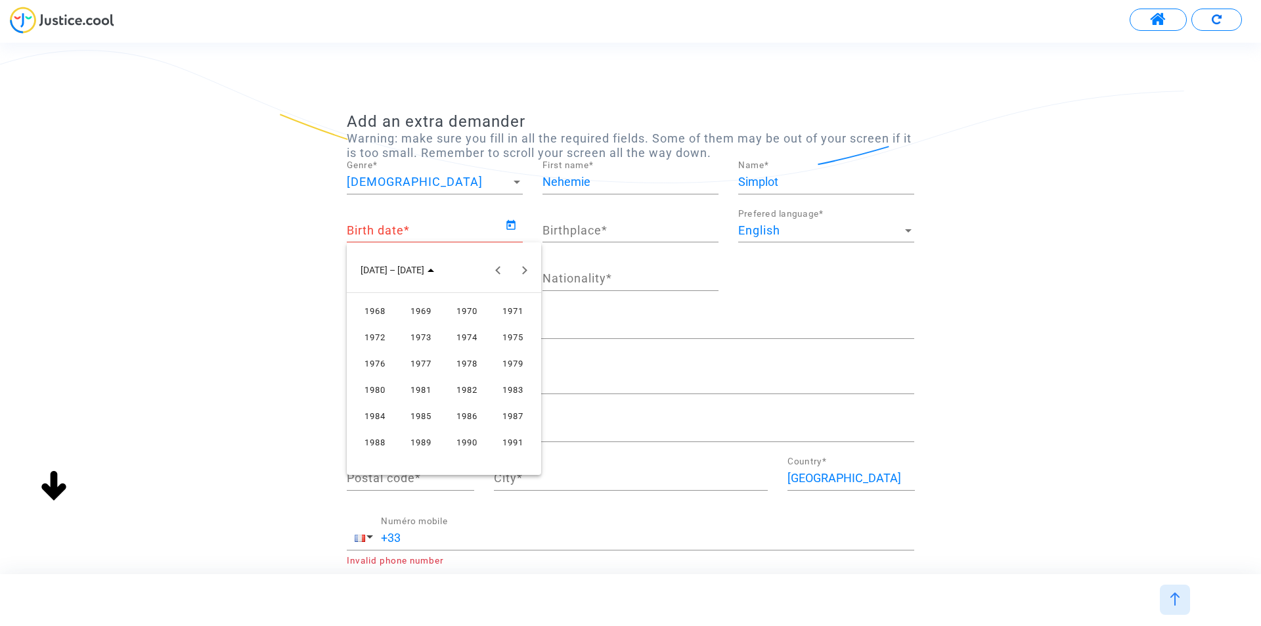
click at [419, 416] on div "1985" at bounding box center [421, 416] width 41 height 24
click at [516, 339] on div "AVR." at bounding box center [513, 337] width 41 height 24
click at [496, 426] on div "26" at bounding box center [497, 432] width 24 height 24
type input "26/04/1985"
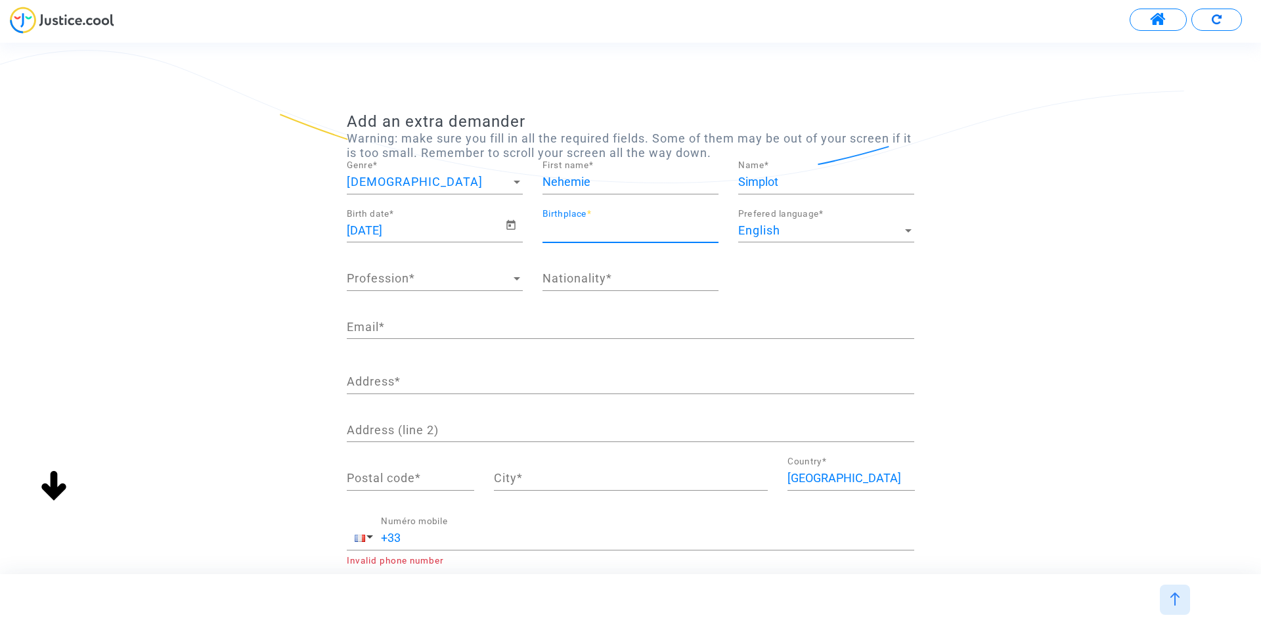
click at [605, 231] on input "Birthplace *" at bounding box center [630, 230] width 176 height 13
type input "Douala"
click at [798, 223] on div "English Prefered language *" at bounding box center [826, 225] width 176 height 33
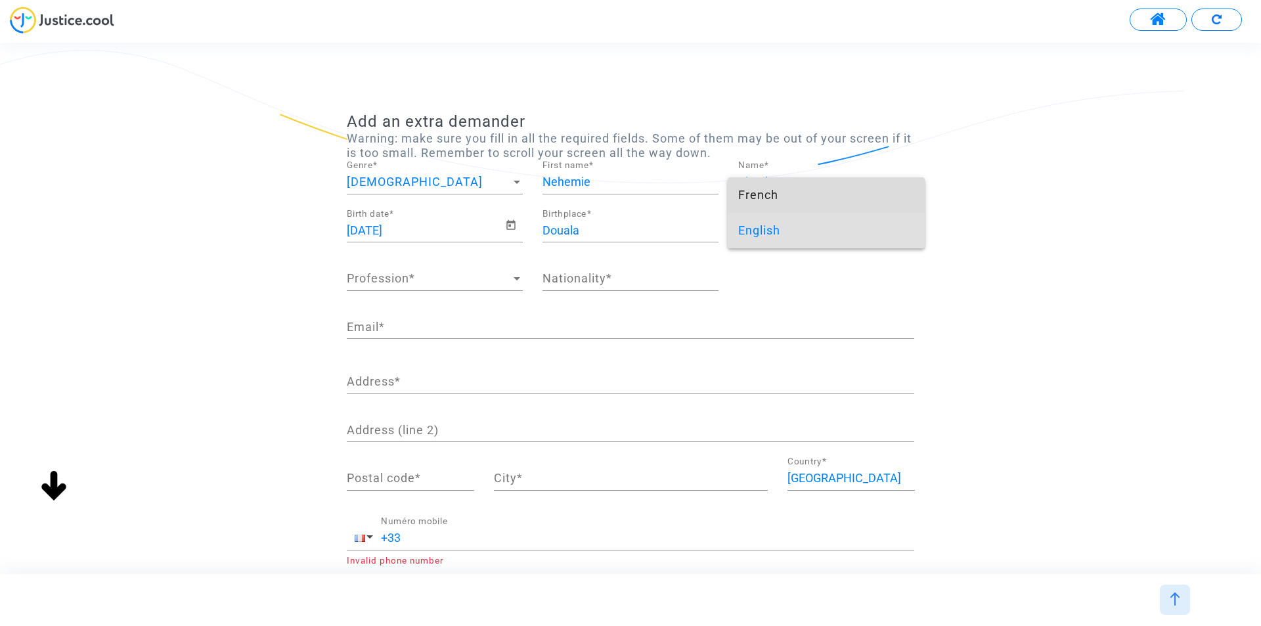
click at [795, 190] on span "French" at bounding box center [826, 194] width 176 height 35
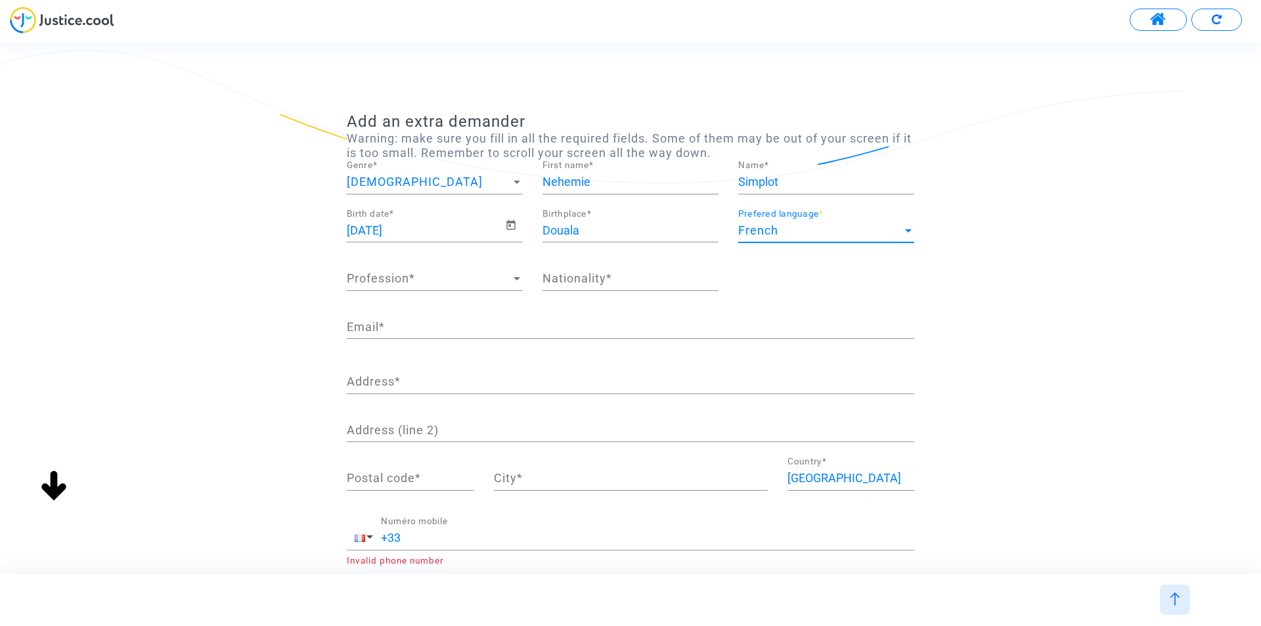
click at [423, 277] on span "Profession" at bounding box center [429, 278] width 164 height 13
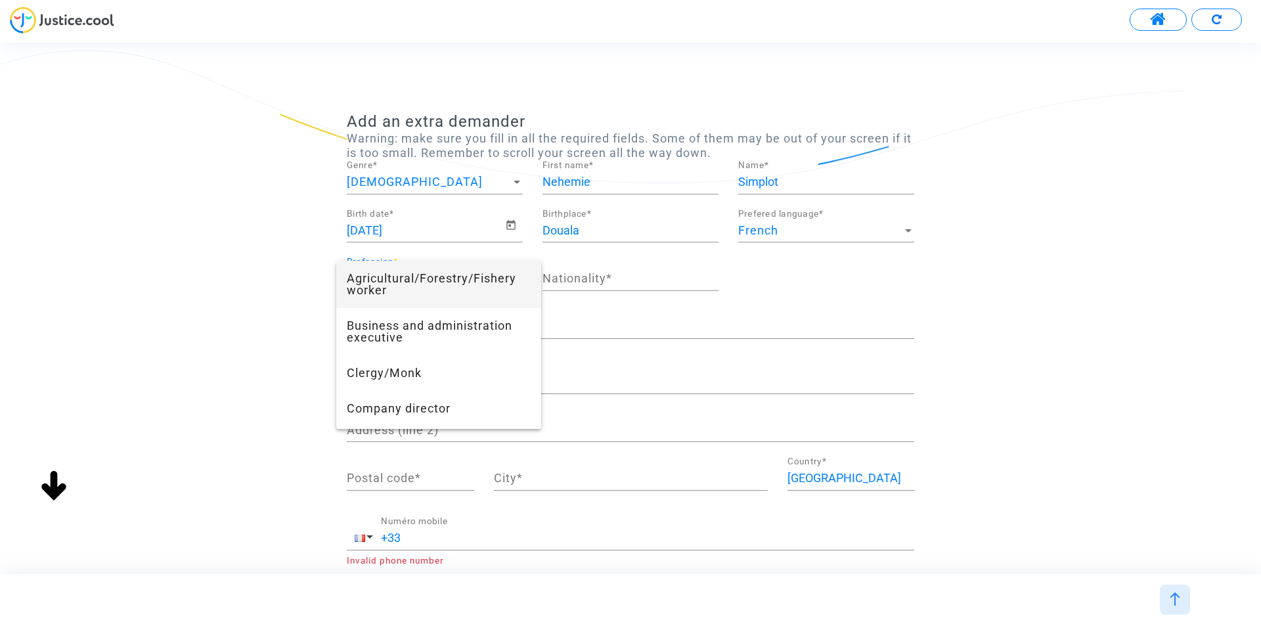
click at [221, 232] on div at bounding box center [630, 313] width 1261 height 626
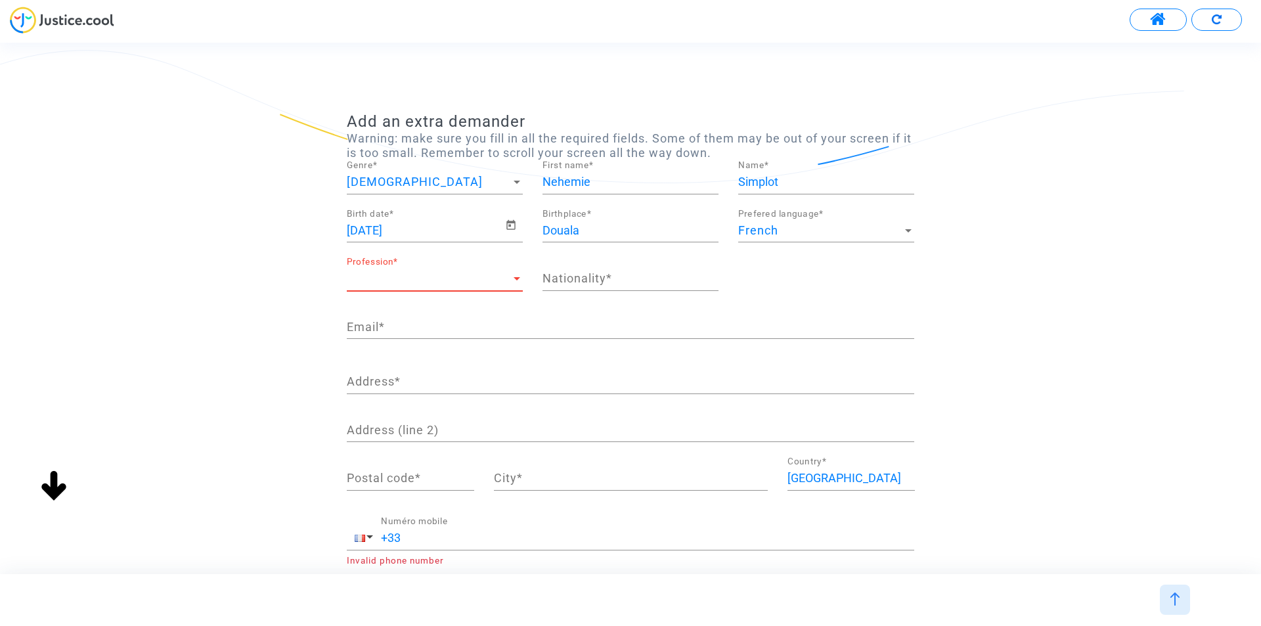
click at [426, 278] on span "Profession" at bounding box center [429, 278] width 164 height 13
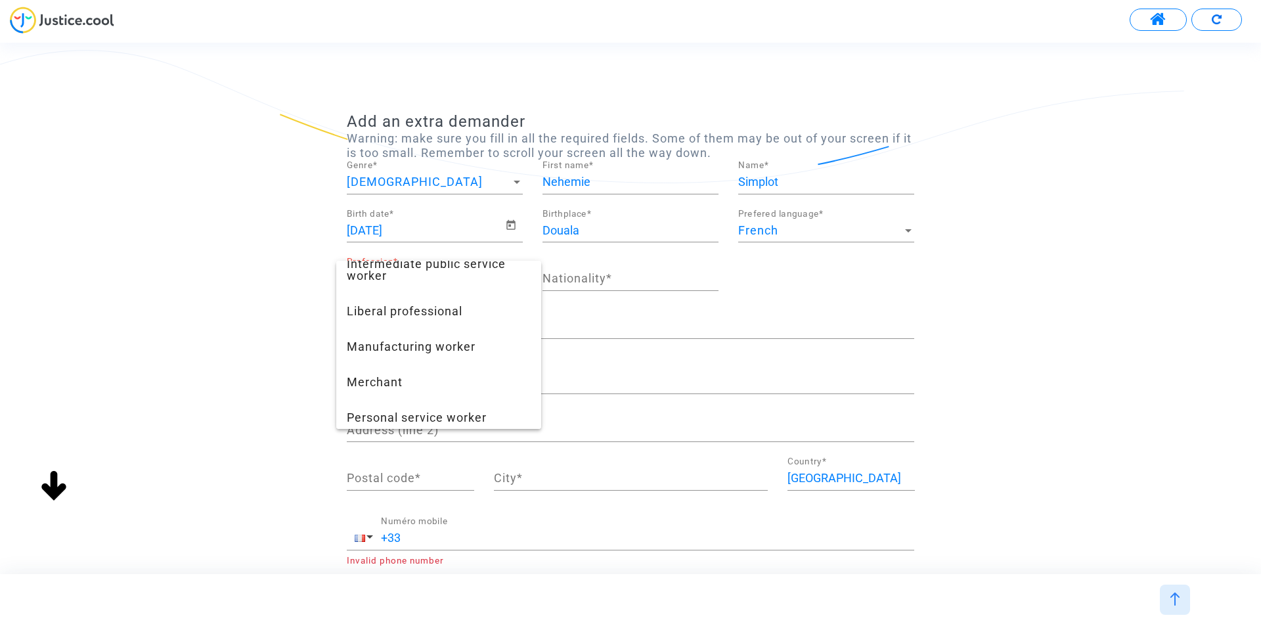
scroll to position [722, 0]
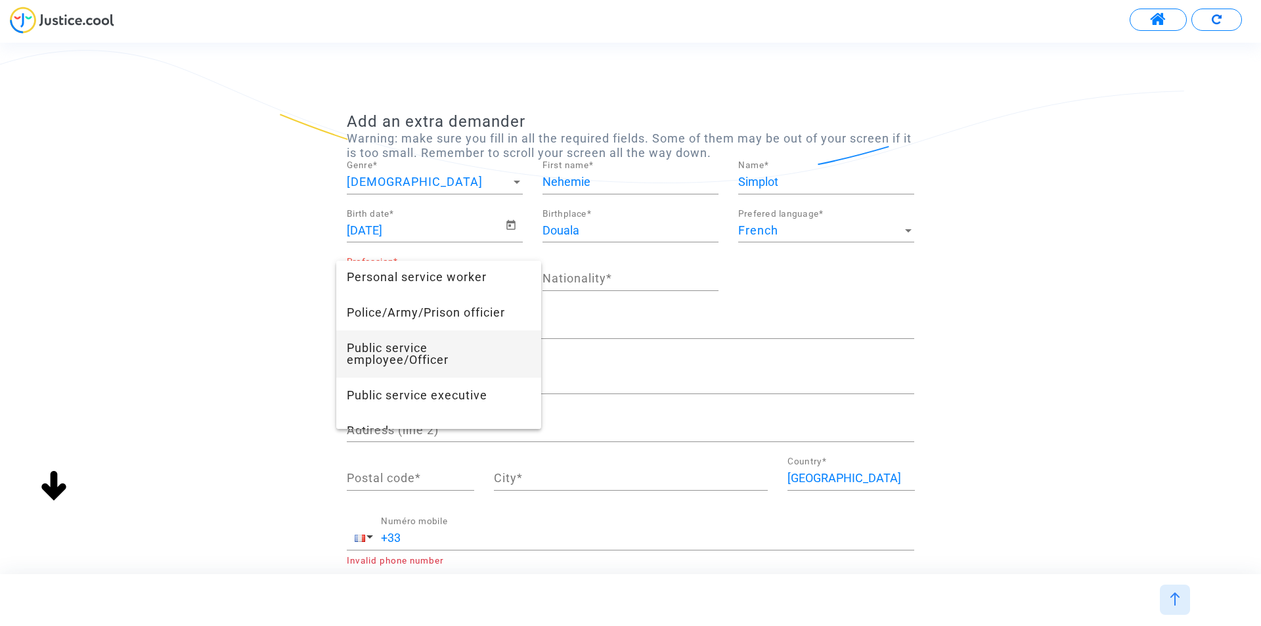
click at [436, 347] on span "Public service employee/Officer" at bounding box center [439, 353] width 184 height 47
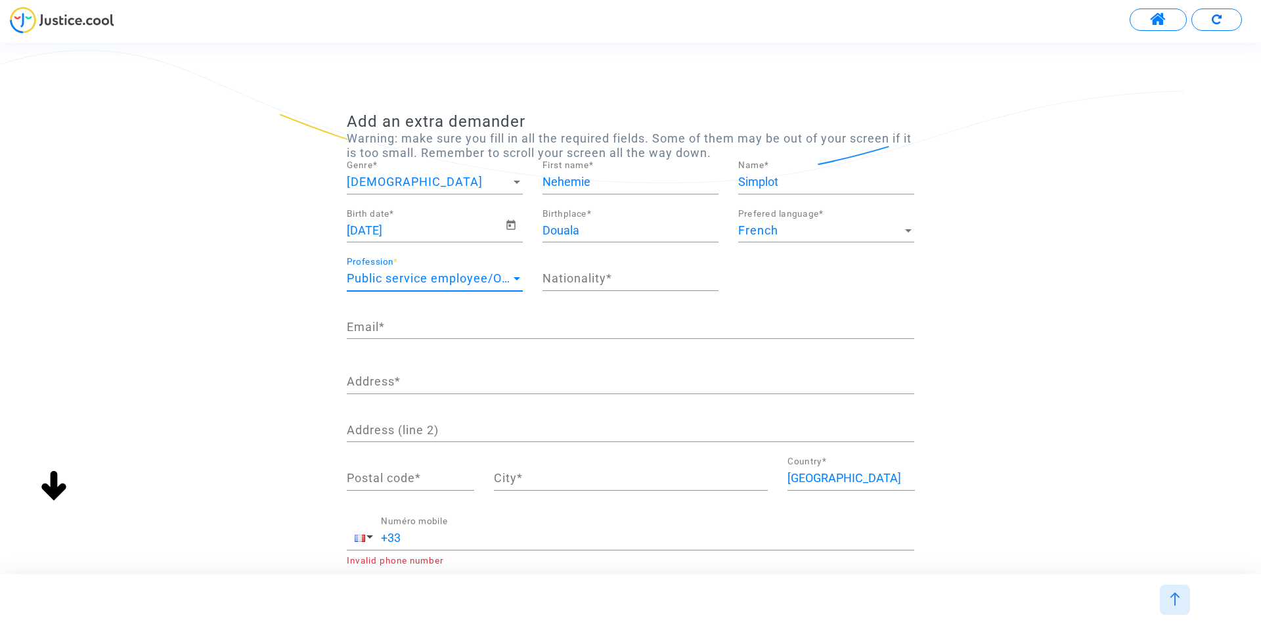
click at [572, 279] on input "Nationality *" at bounding box center [630, 278] width 176 height 13
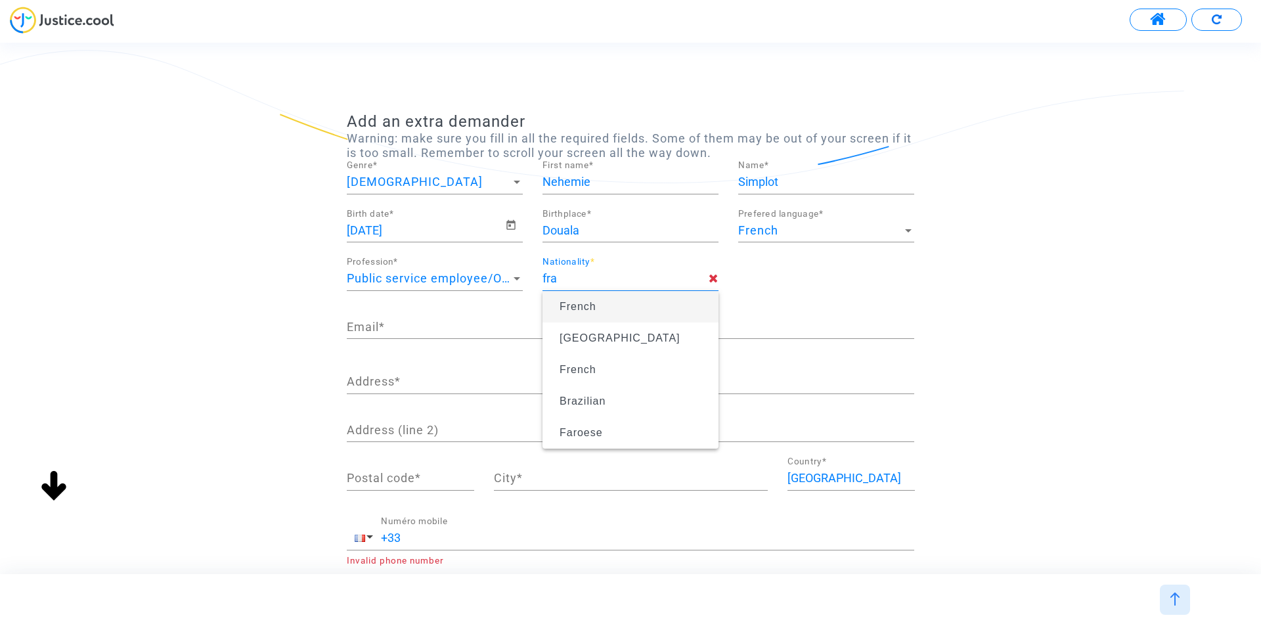
click at [605, 303] on span "French" at bounding box center [630, 306] width 155 height 37
type input "French"
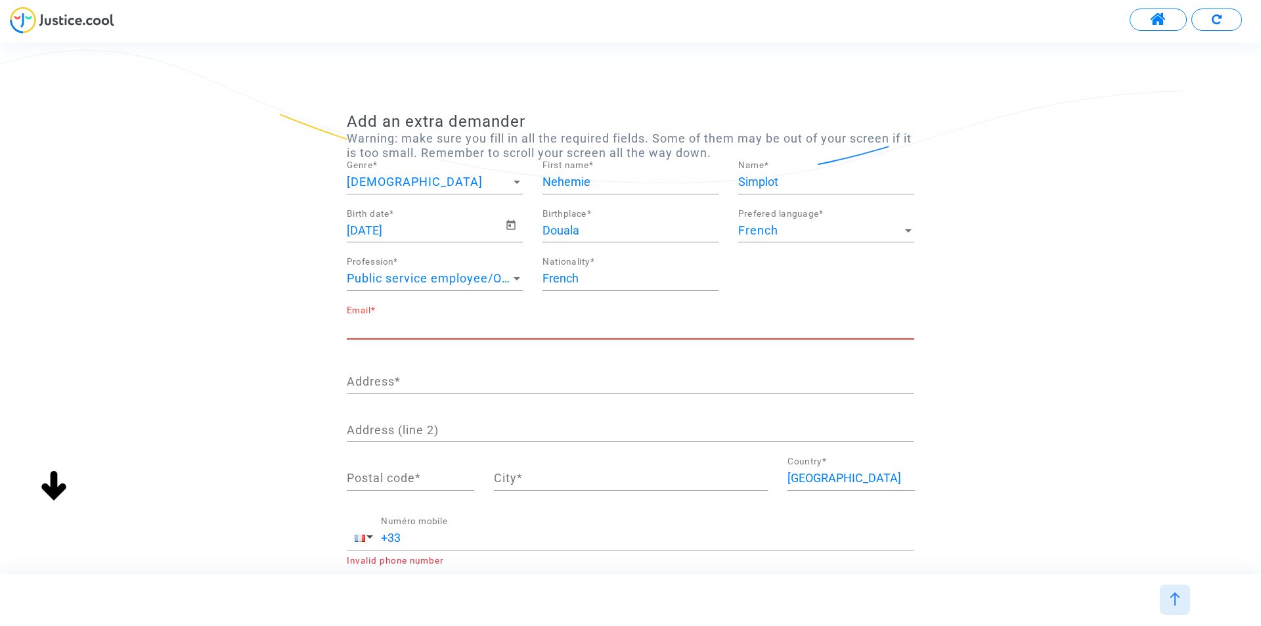
paste input "nehemie.simplot@guyane-sma.fr"
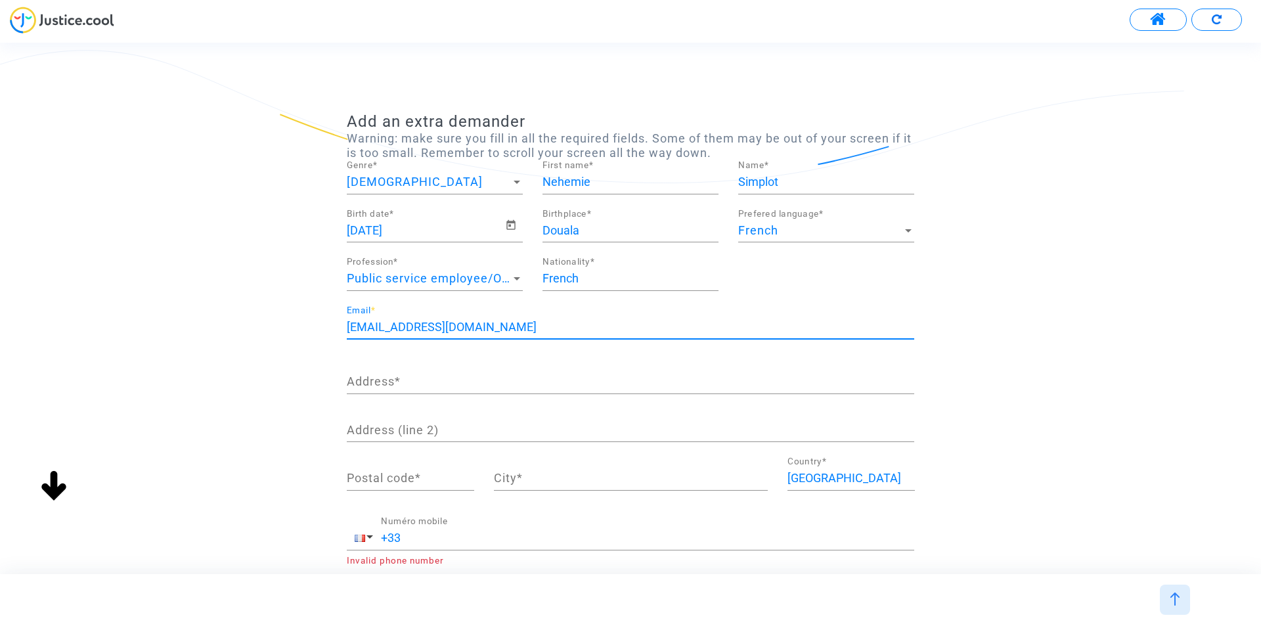
type input "nehemie.simplot@guyane-sma.fr"
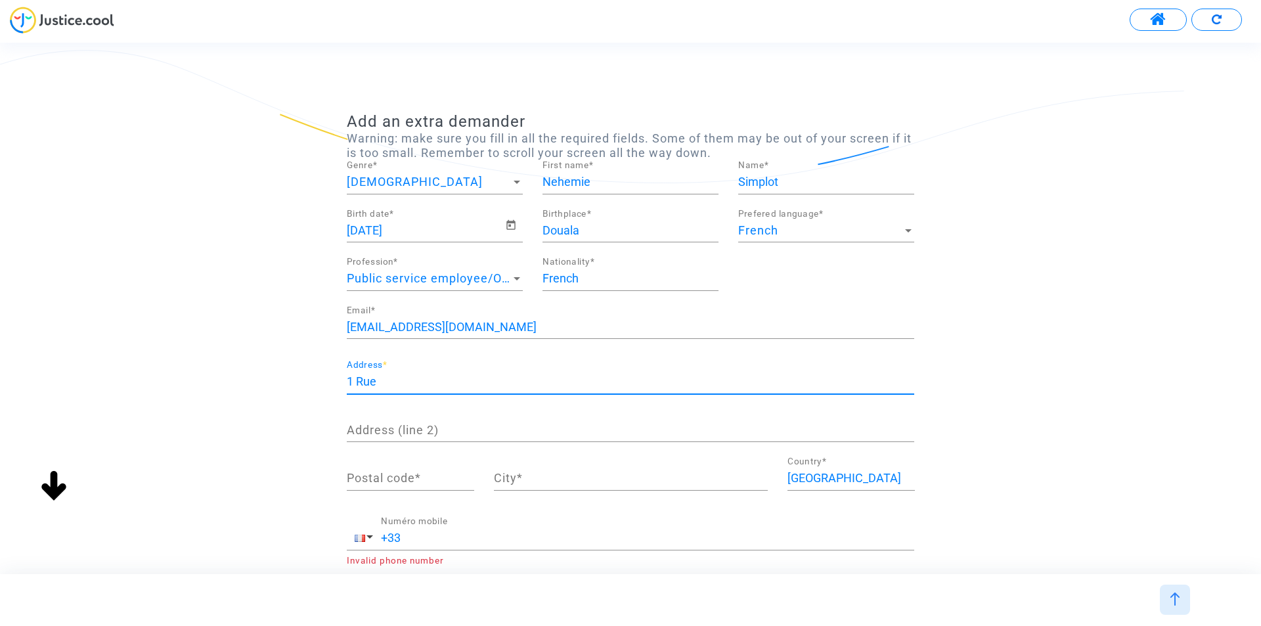
click at [409, 382] on input "1 Rue" at bounding box center [630, 381] width 567 height 13
click at [461, 379] on input "1 Rue Pierre" at bounding box center [630, 381] width 567 height 13
click at [496, 386] on input "1 Rue Pierre et Marie" at bounding box center [630, 381] width 567 height 13
type input "1 Rue Pierre et Marie Curie"
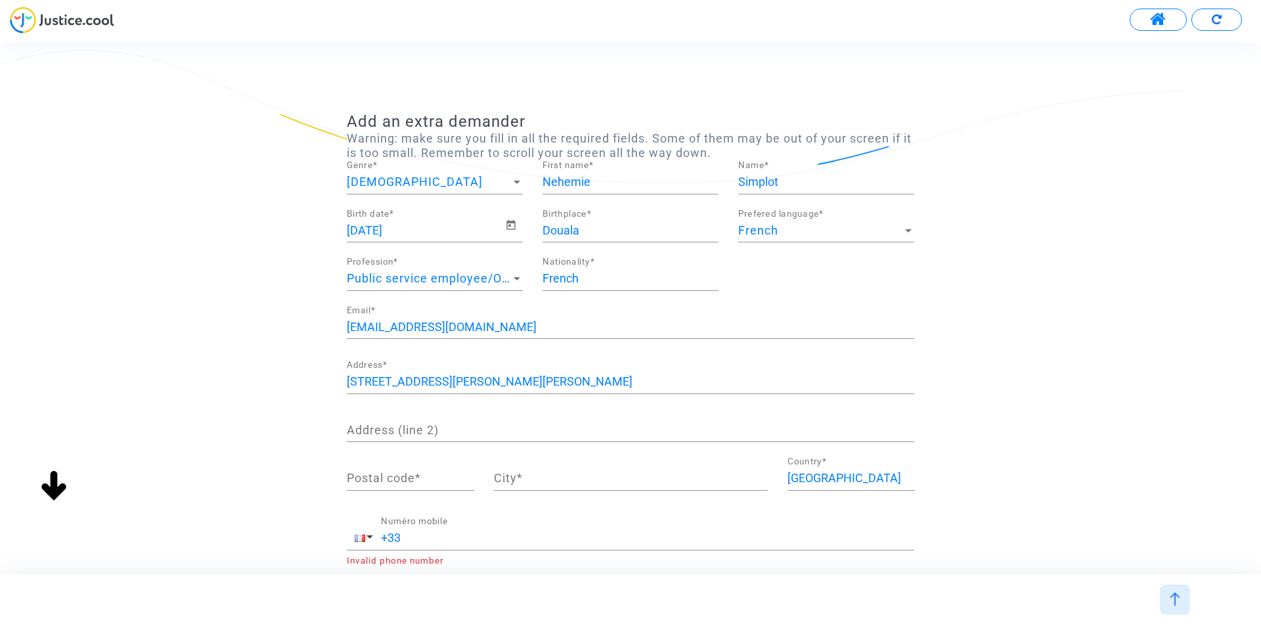
click at [369, 473] on input "Postal code *" at bounding box center [410, 478] width 127 height 13
click at [410, 487] on div "86 Postal code *" at bounding box center [410, 473] width 127 height 33
click at [408, 482] on input "86" at bounding box center [410, 478] width 127 height 13
type input "86370"
type input "v"
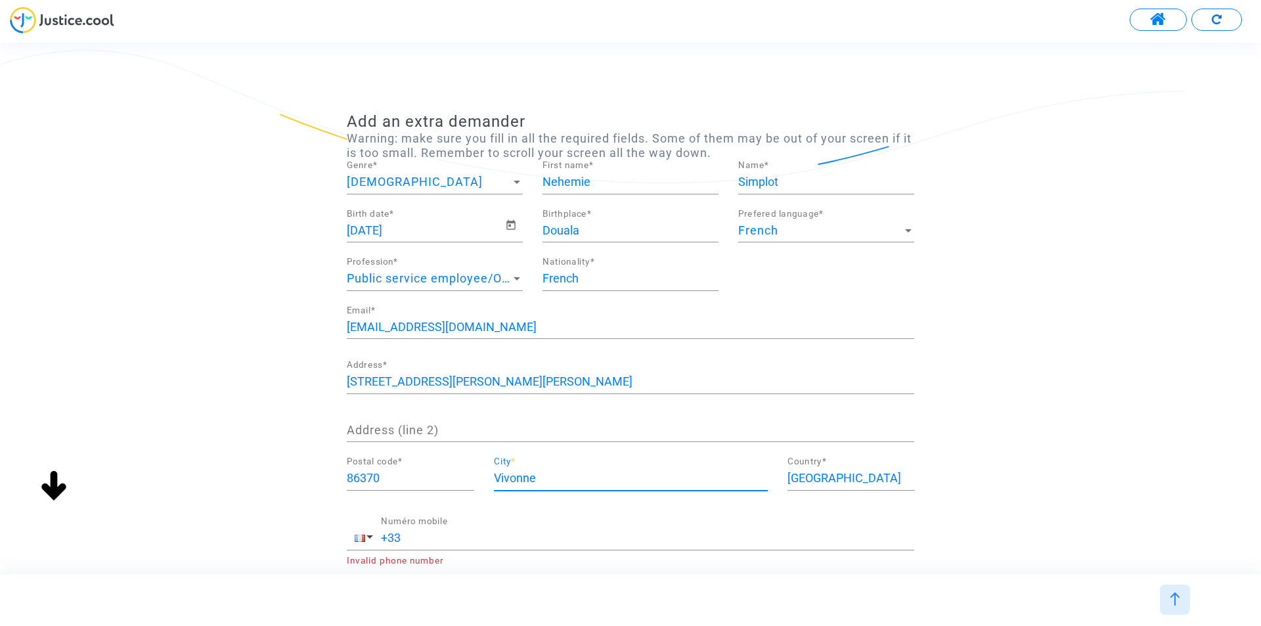
type input "Vivonne"
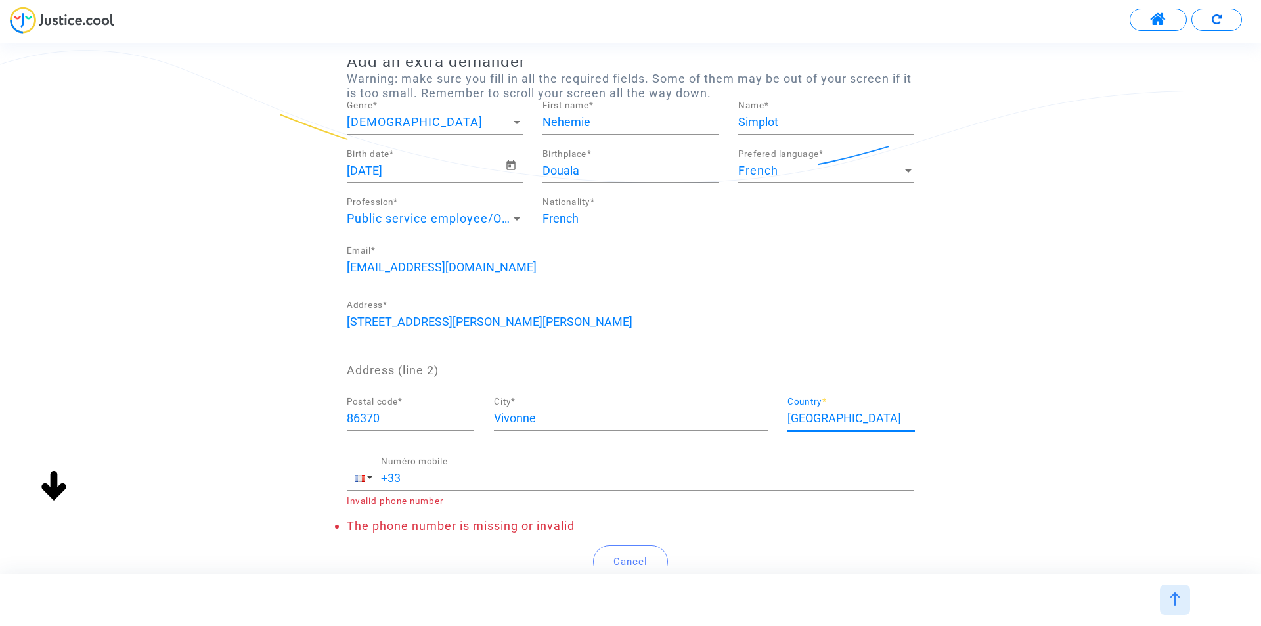
scroll to position [131, 0]
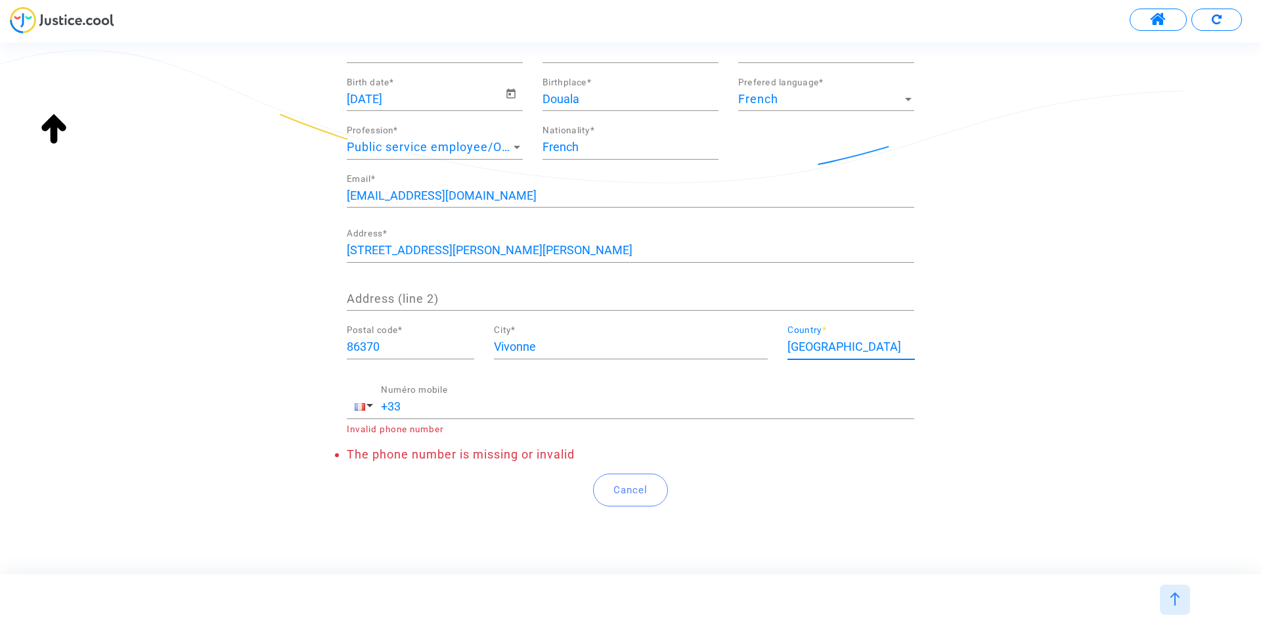
click at [458, 399] on div "+33 Numéro mobile" at bounding box center [647, 401] width 533 height 33
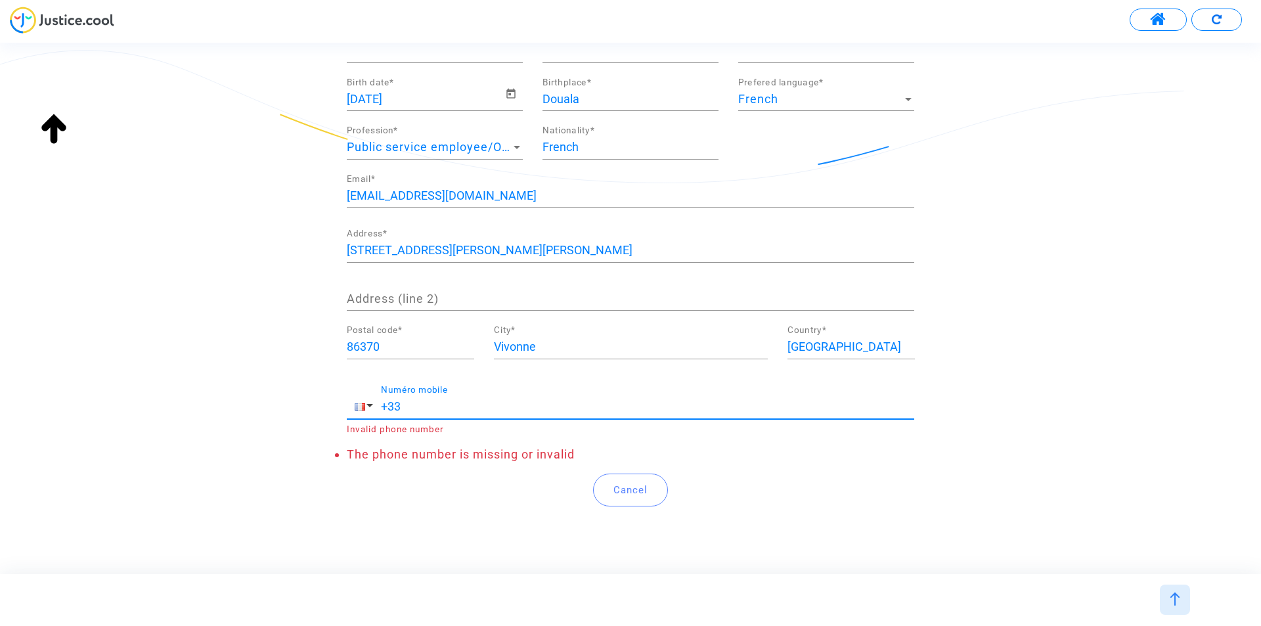
paste input "0694400714"
click at [411, 408] on input "+33 0694400714" at bounding box center [647, 406] width 533 height 13
click at [475, 411] on input "+33 694400714" at bounding box center [647, 406] width 533 height 13
type input "+33 694400714"
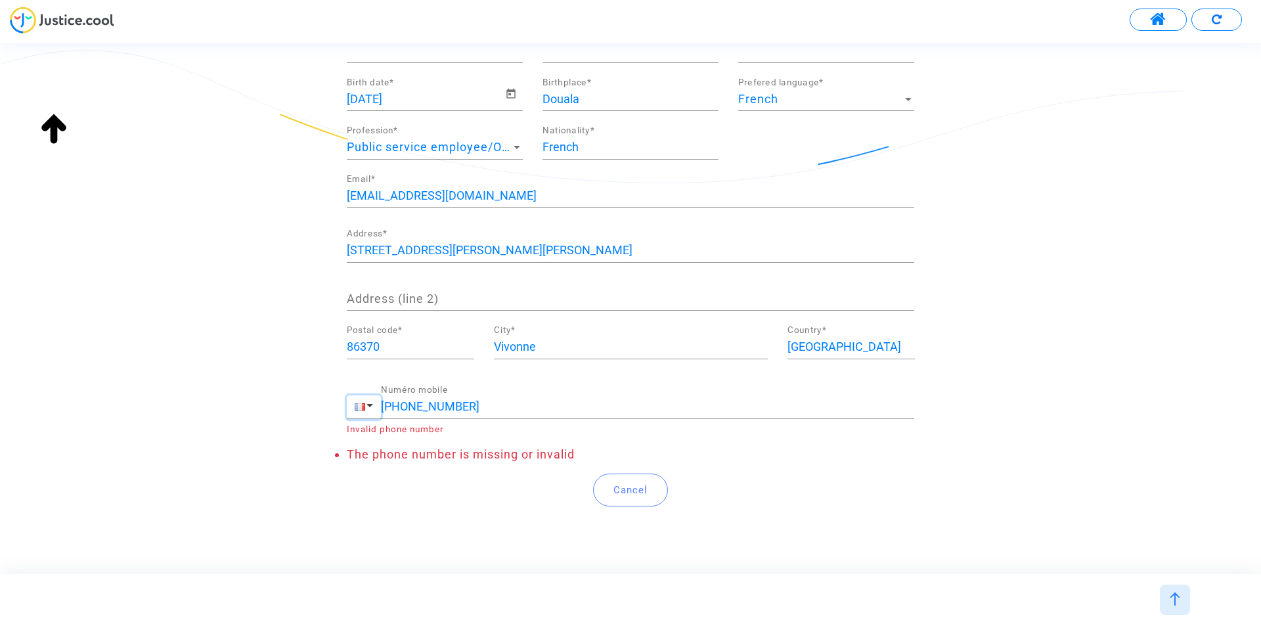
click at [357, 405] on span "button" at bounding box center [360, 406] width 11 height 7
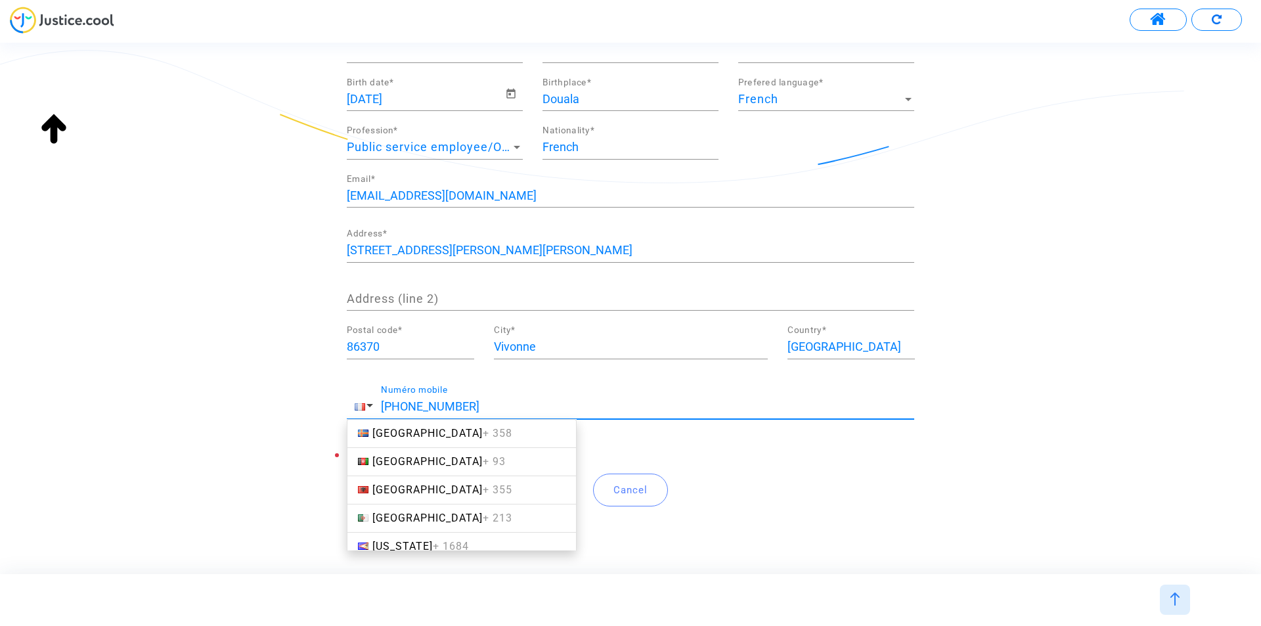
click at [505, 403] on input "+33 694400714" at bounding box center [647, 406] width 533 height 13
click at [940, 455] on div "Add an extra demander Warning: make sure you fill in all the required fields. S…" at bounding box center [630, 256] width 1261 height 550
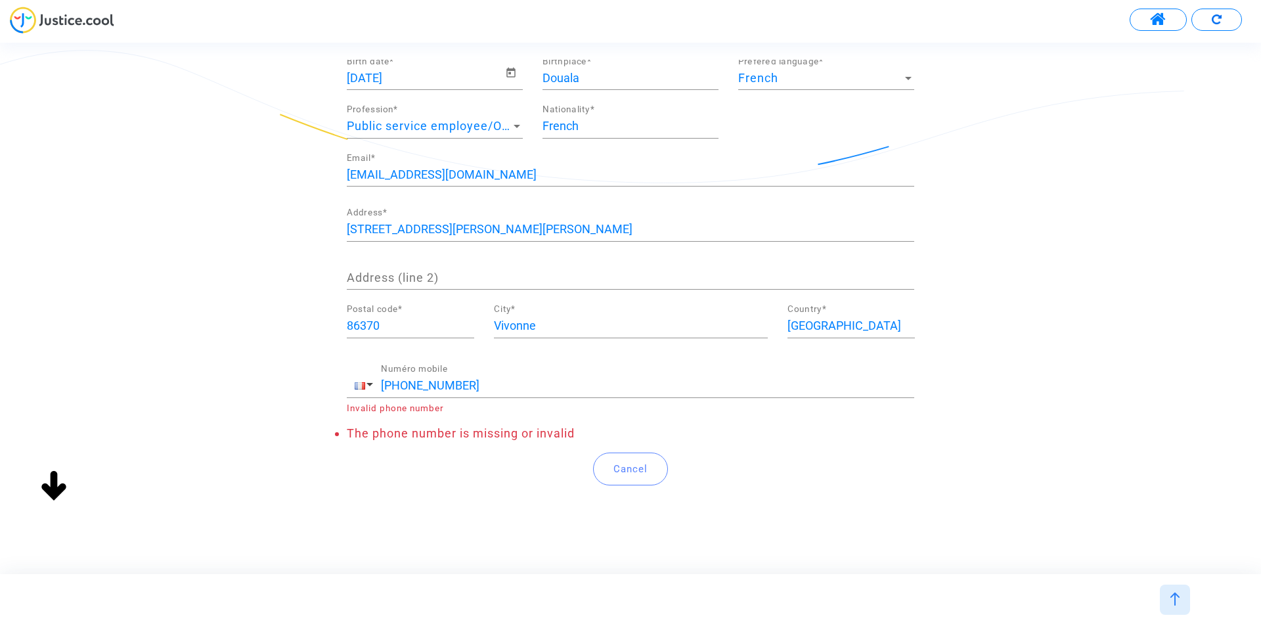
scroll to position [162, 0]
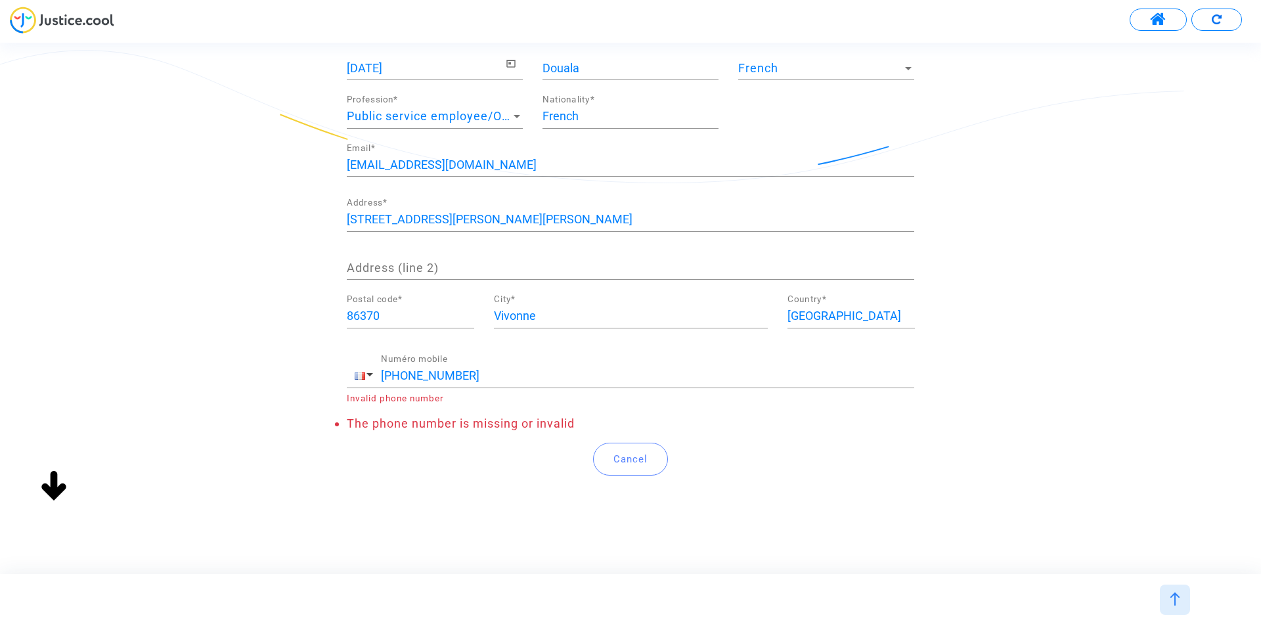
click at [405, 420] on li "The phone number is missing or invalid" at bounding box center [630, 423] width 567 height 14
click at [359, 376] on span "button" at bounding box center [360, 375] width 11 height 7
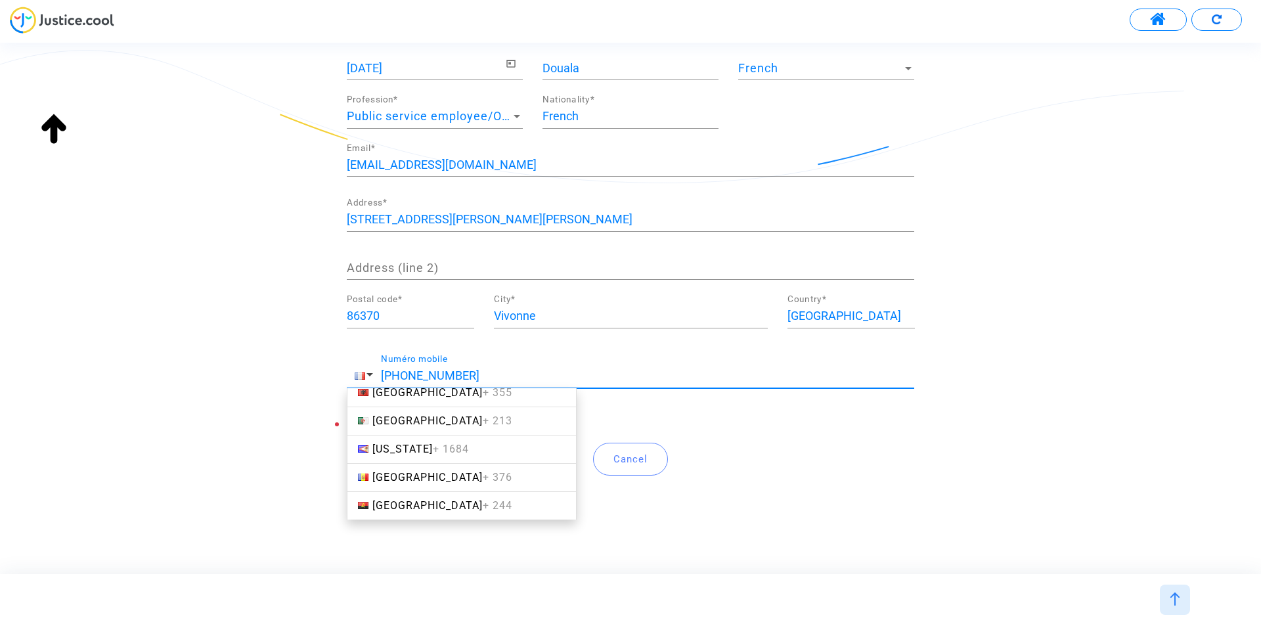
scroll to position [66, 0]
click at [494, 380] on input "+33 694400714" at bounding box center [647, 375] width 533 height 13
paste input "0694400714"
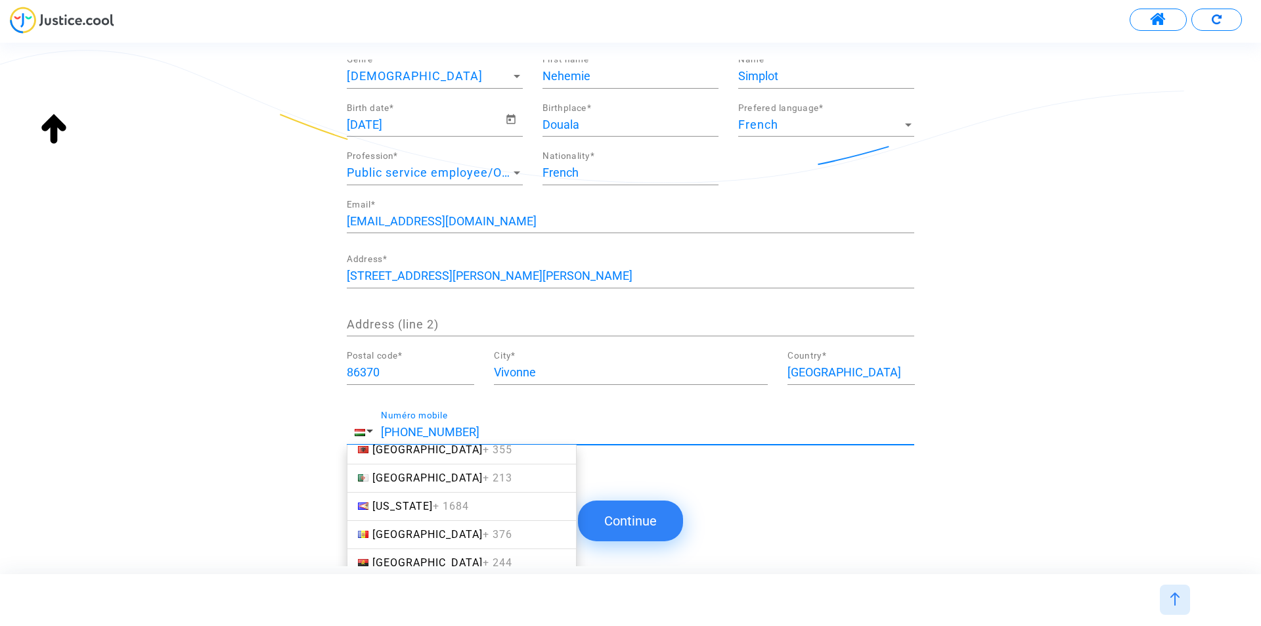
scroll to position [162, 0]
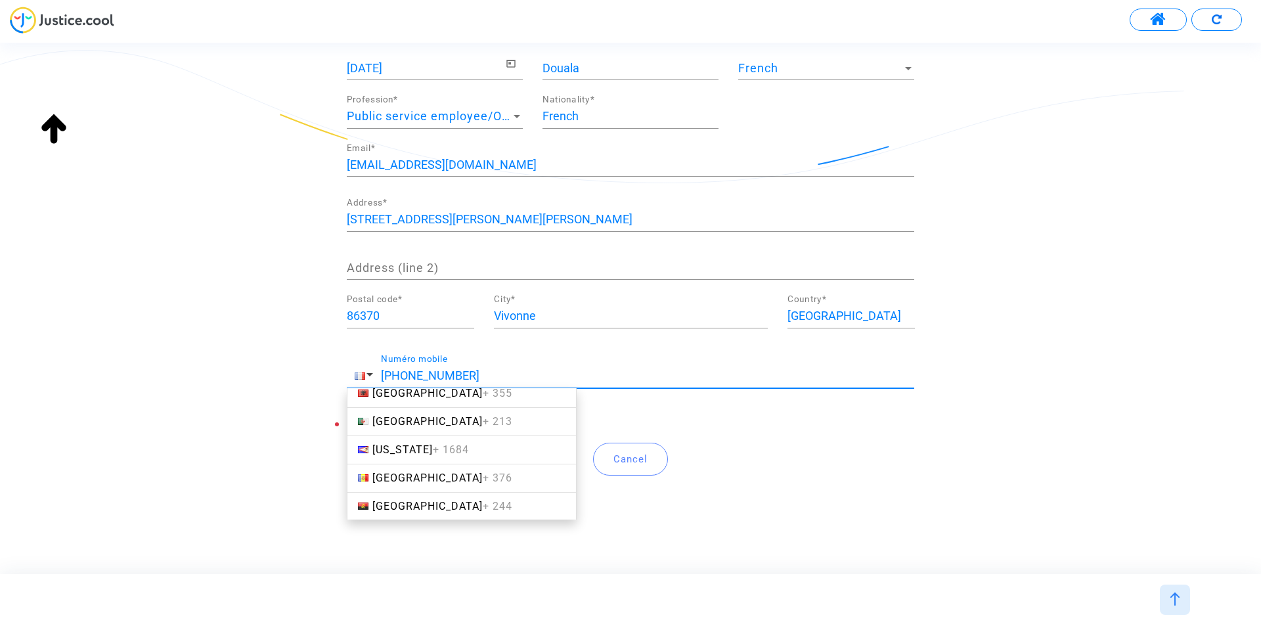
click at [256, 412] on div "Add an extra demander Warning: make sure you fill in all the required fields. S…" at bounding box center [630, 225] width 1261 height 550
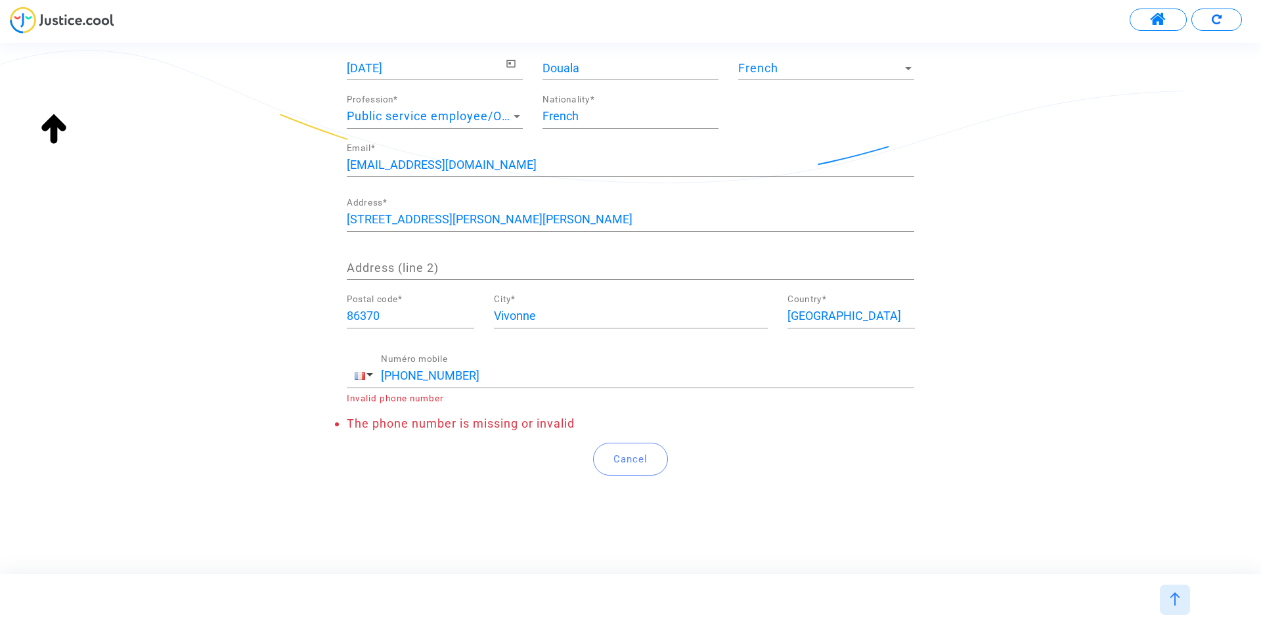
click at [399, 374] on input "+33694400714" at bounding box center [647, 375] width 533 height 13
click at [205, 422] on div "Add an extra demander Warning: make sure you fill in all the required fields. S…" at bounding box center [630, 225] width 1261 height 550
click at [366, 375] on span "button" at bounding box center [369, 374] width 7 height 3
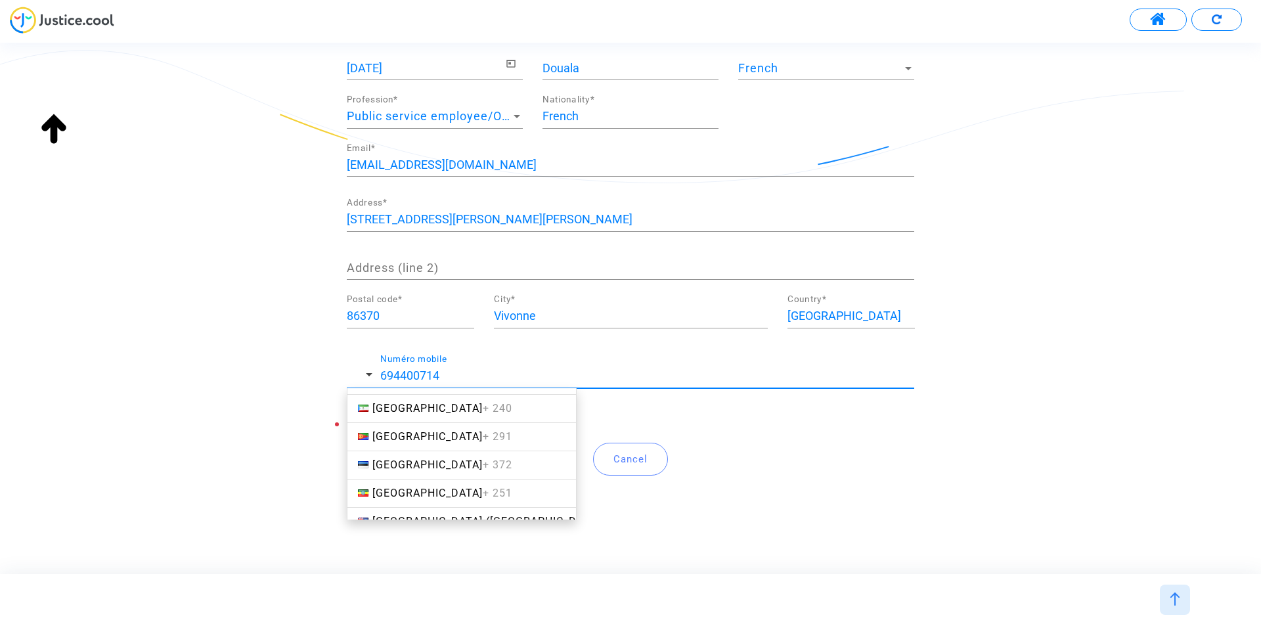
scroll to position [1904, 0]
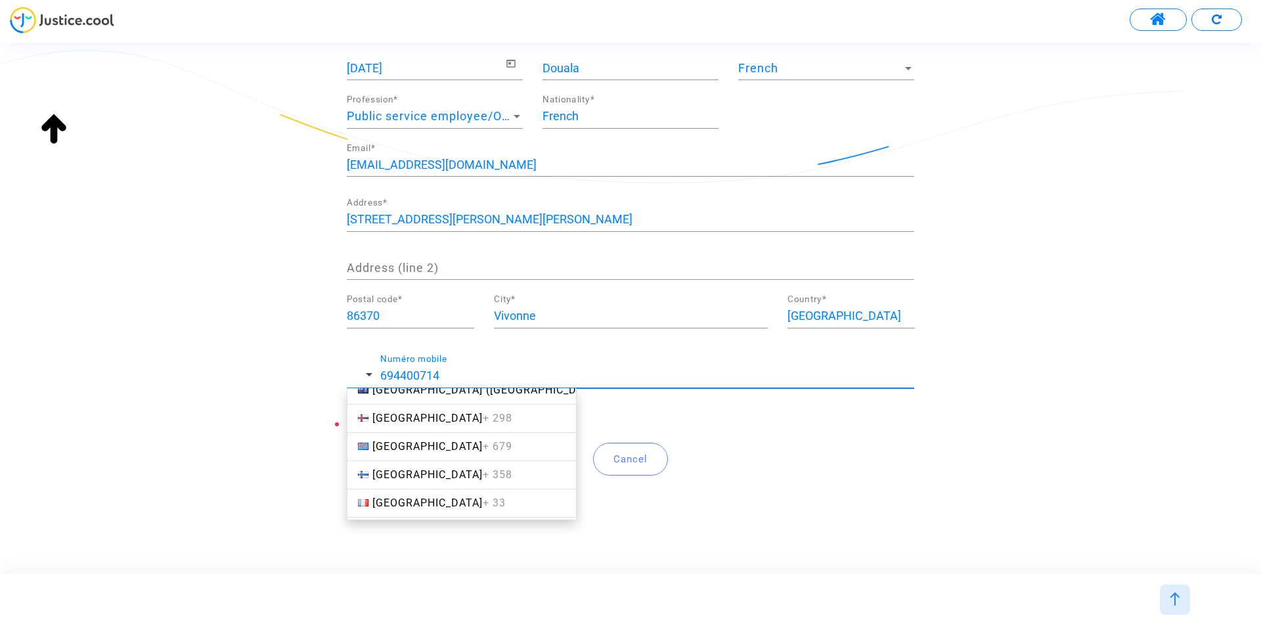
click at [408, 496] on link "France + 33" at bounding box center [462, 503] width 230 height 29
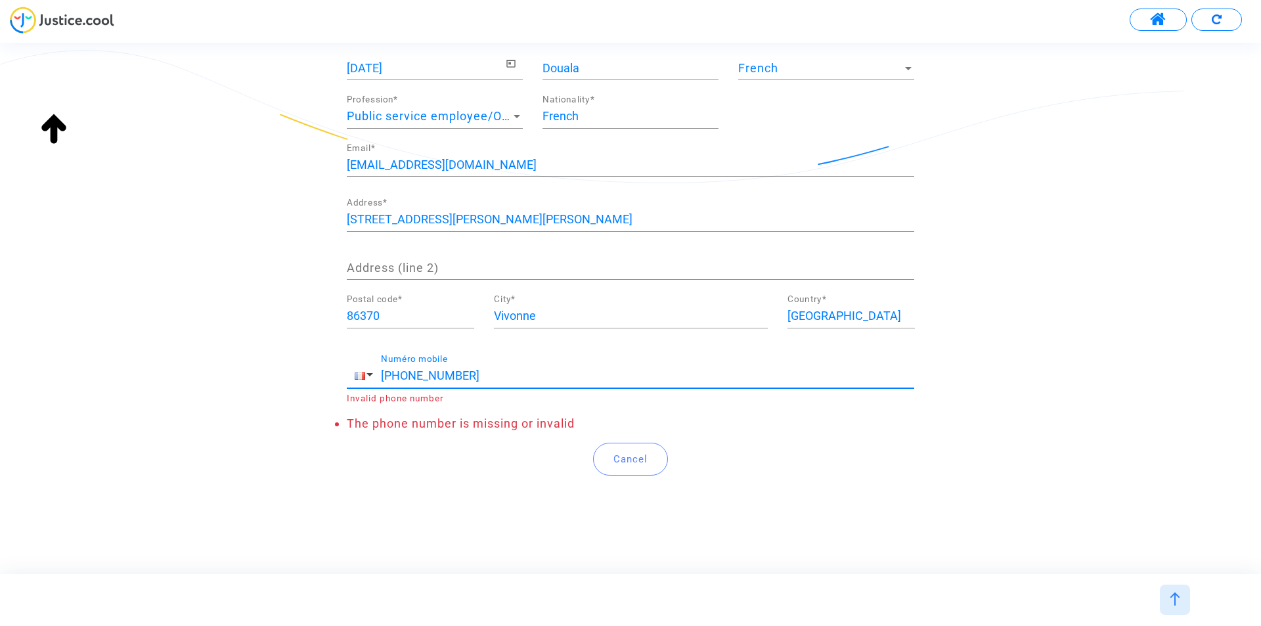
click at [399, 374] on input "+33 694400714" at bounding box center [647, 375] width 533 height 13
click at [391, 374] on input "+33 694400714" at bounding box center [647, 375] width 533 height 13
click at [362, 375] on span "button" at bounding box center [360, 375] width 10 height 10
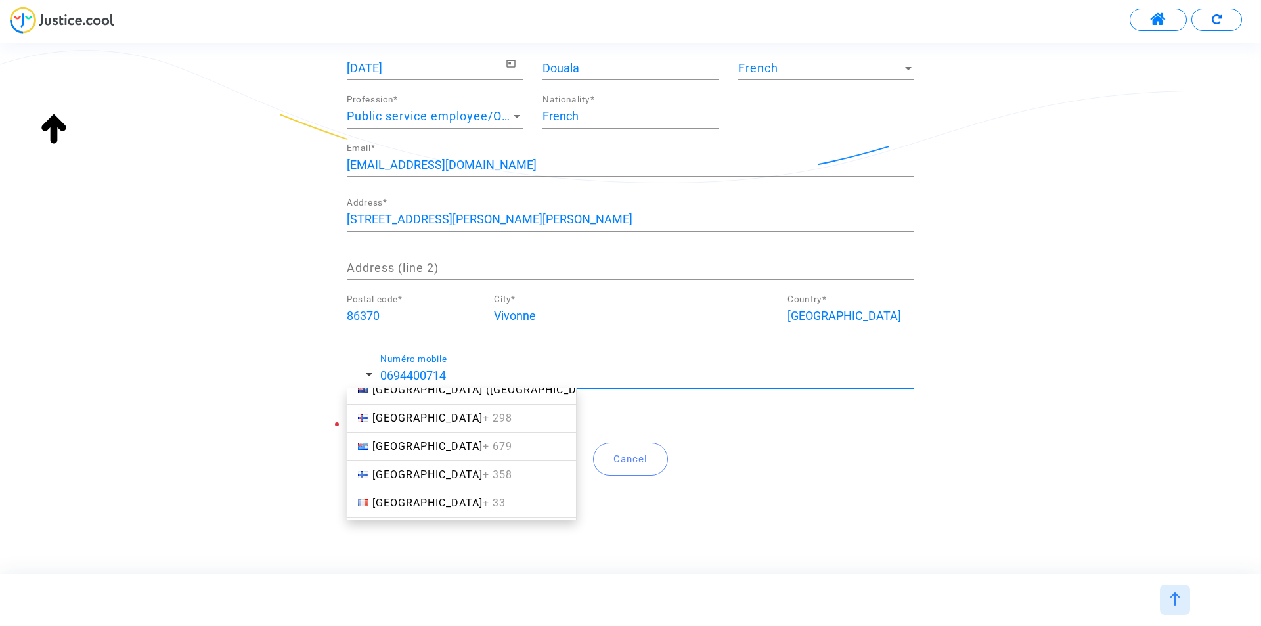
click at [406, 496] on link "France + 33" at bounding box center [462, 503] width 230 height 29
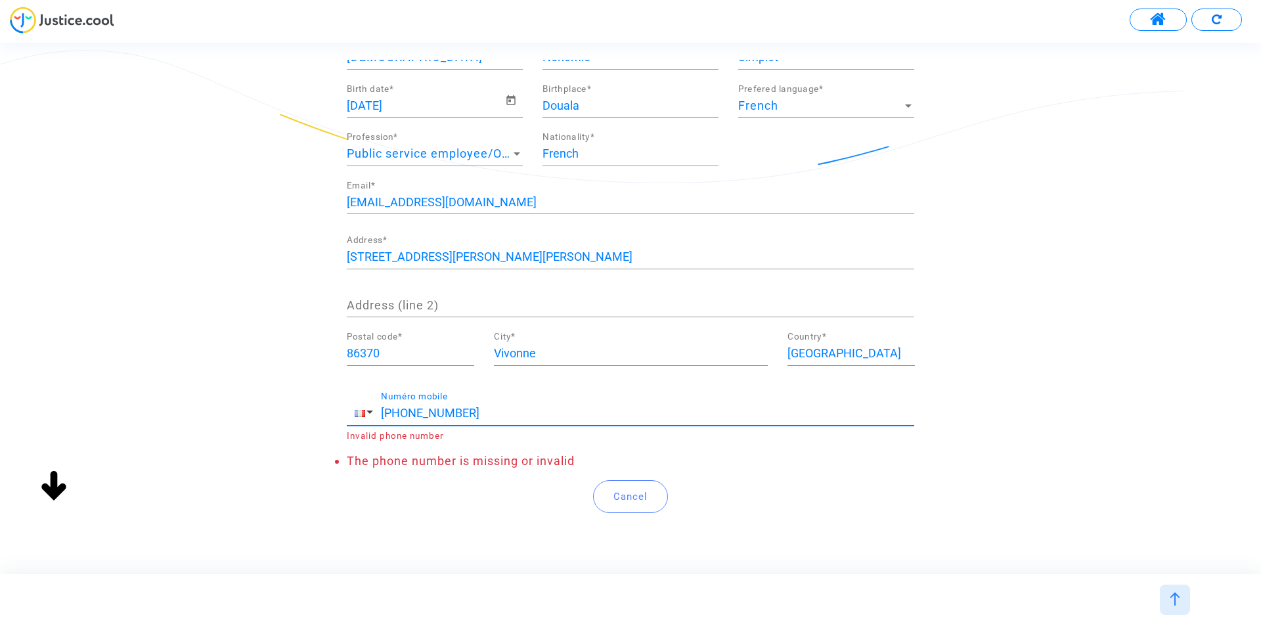
scroll to position [131, 0]
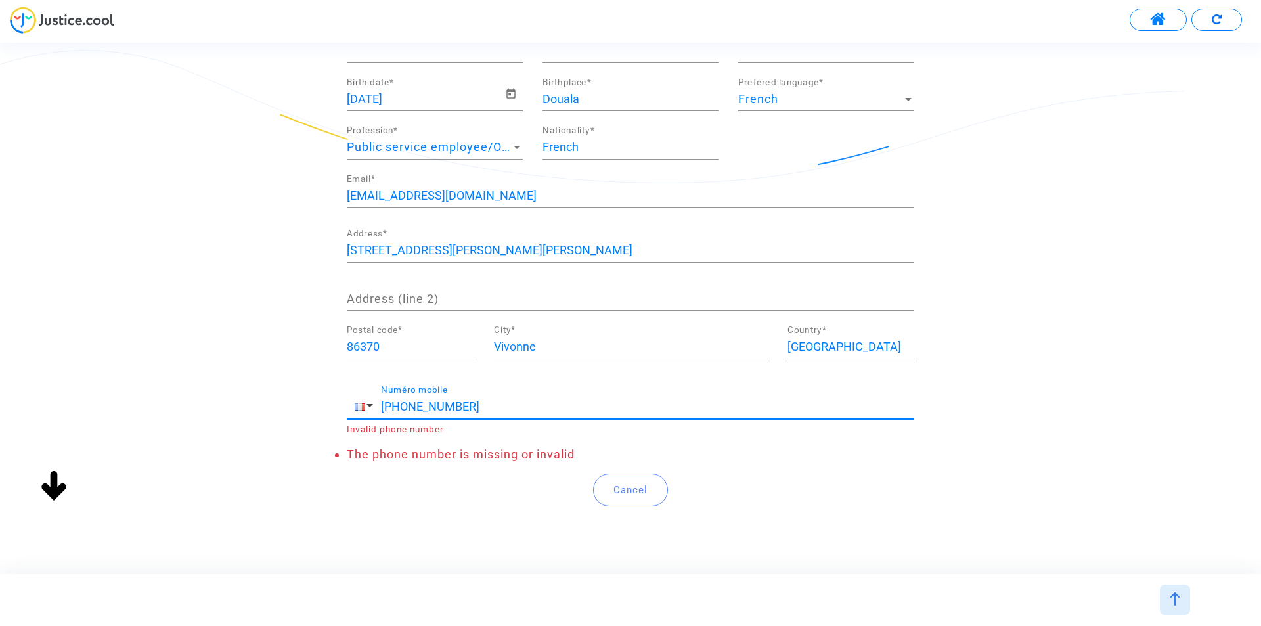
click at [156, 461] on div "Add an extra demander Warning: make sure you fill in all the required fields. S…" at bounding box center [630, 256] width 1261 height 550
click at [405, 405] on input "+33 0694400714" at bounding box center [647, 406] width 533 height 13
click at [409, 405] on input "+33 0694400714" at bounding box center [647, 406] width 533 height 13
type input "+33"
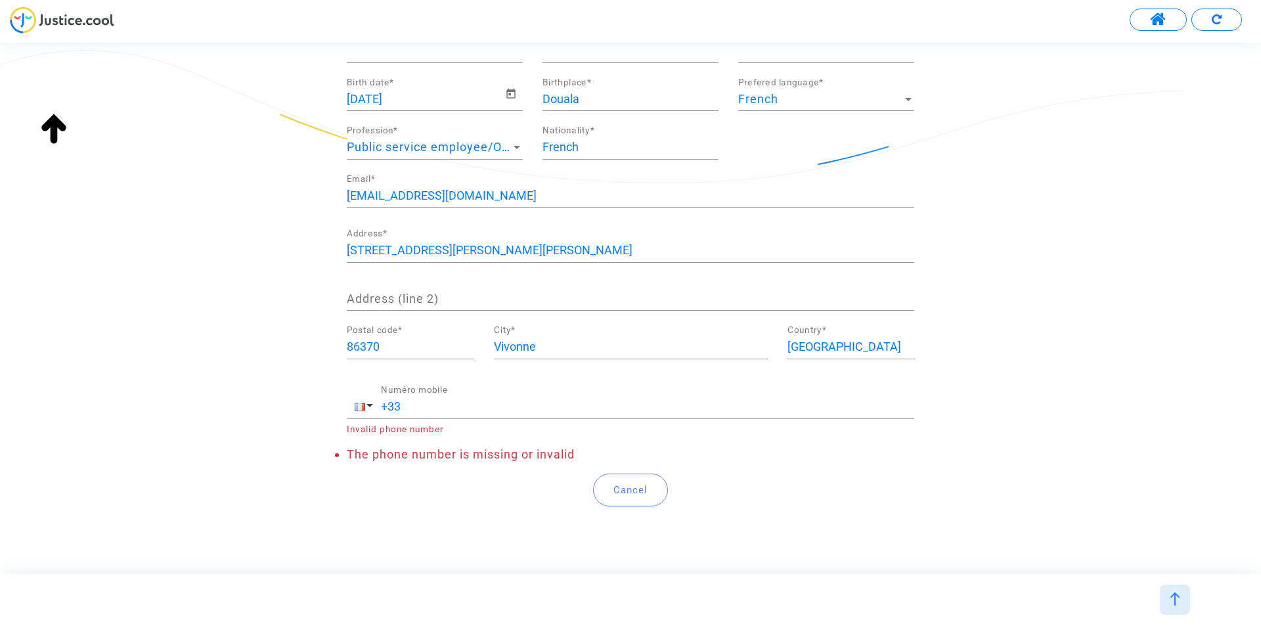
click at [454, 403] on input "+33" at bounding box center [647, 406] width 533 height 13
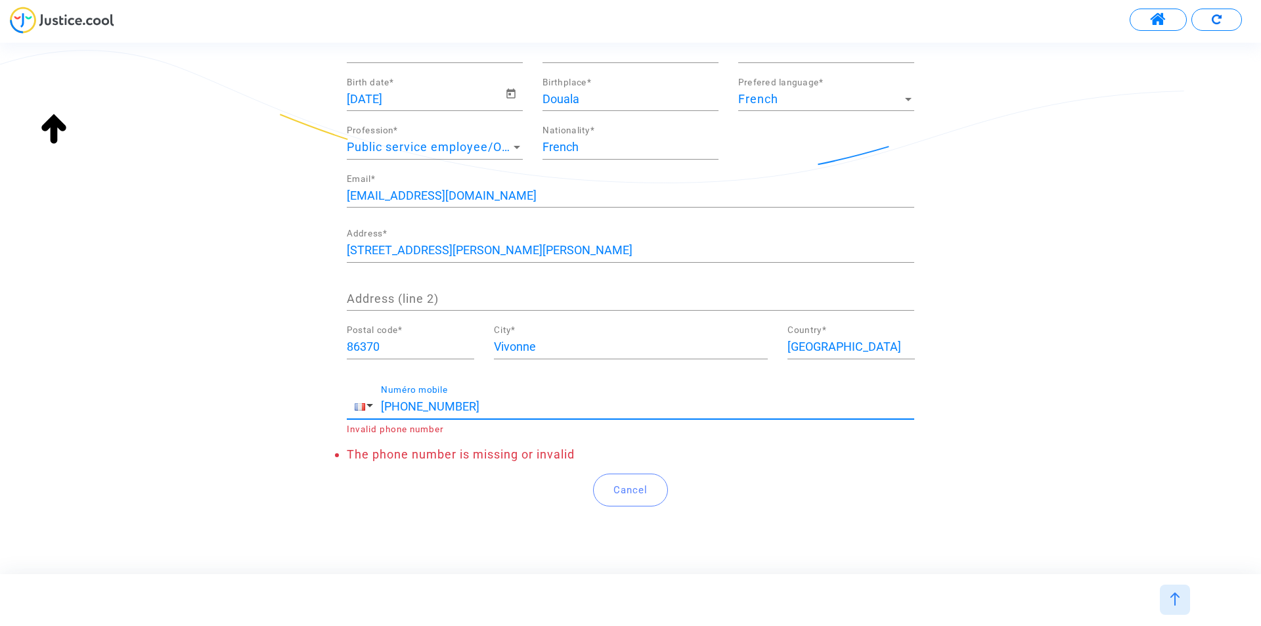
click at [443, 410] on input "+33694400714" at bounding box center [647, 406] width 533 height 13
type input "+"
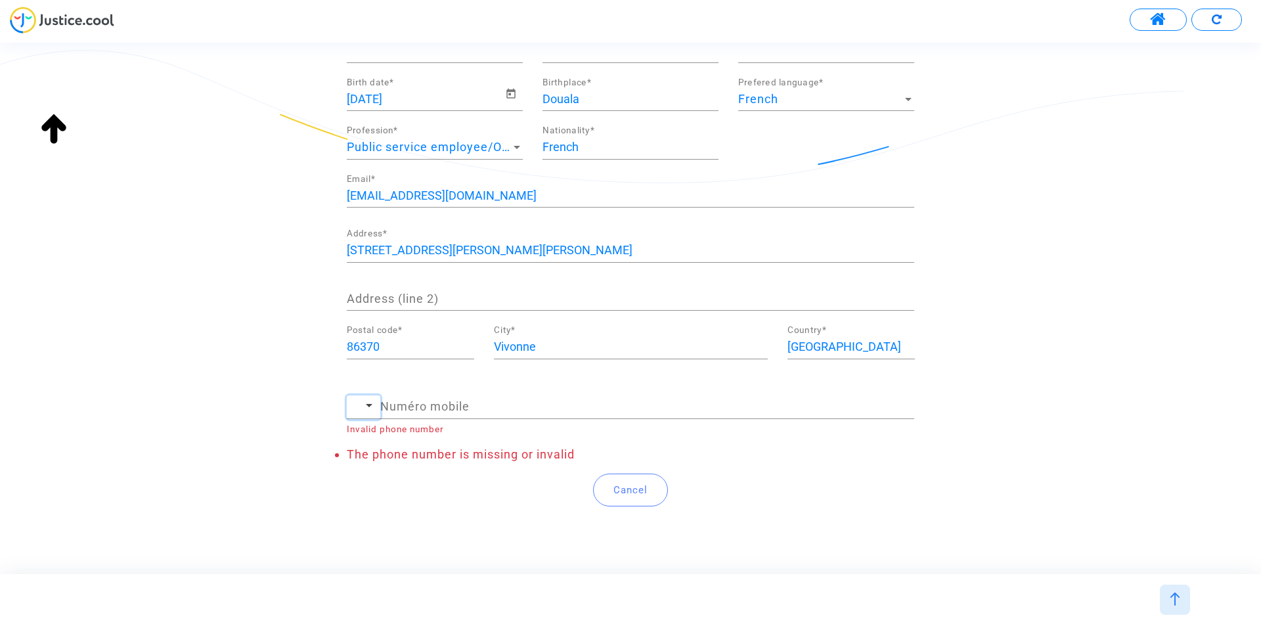
click at [367, 405] on span "button" at bounding box center [369, 405] width 7 height 3
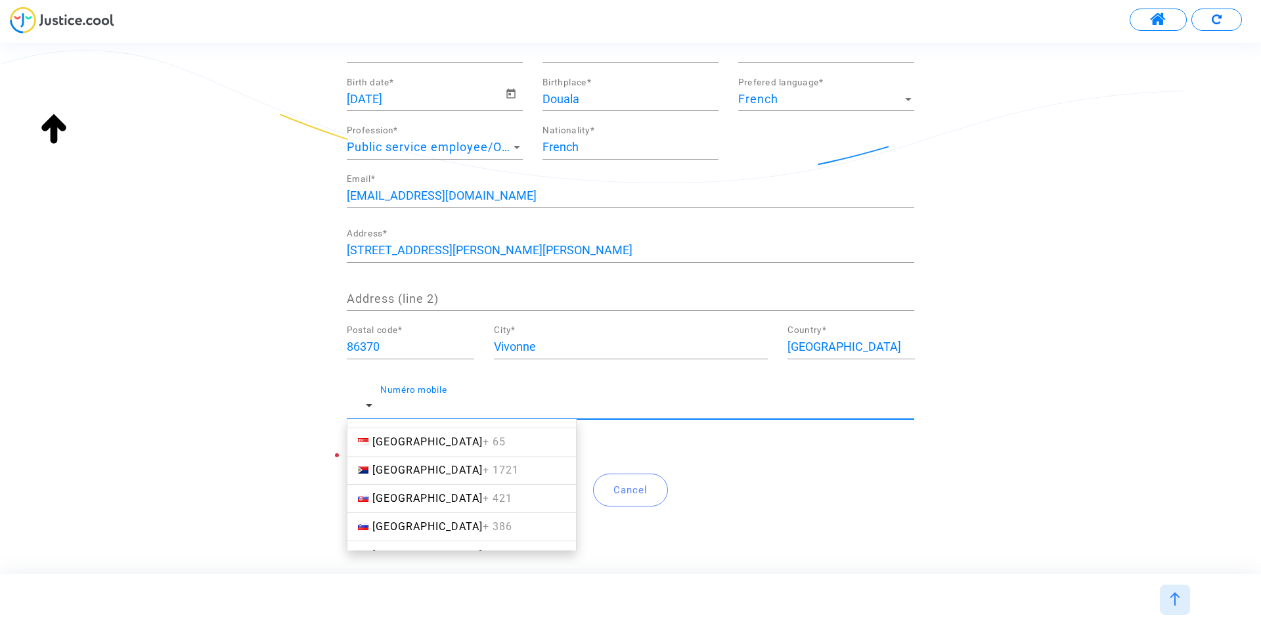
scroll to position [5516, 0]
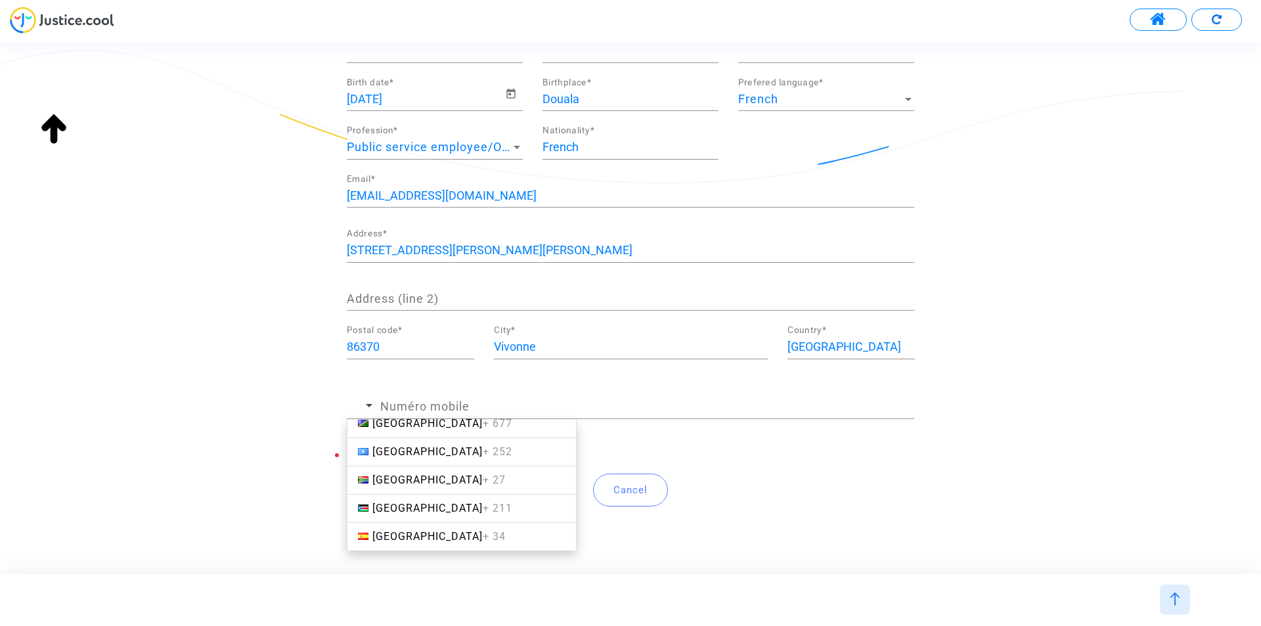
click at [429, 534] on link "Spain + 34" at bounding box center [462, 536] width 230 height 29
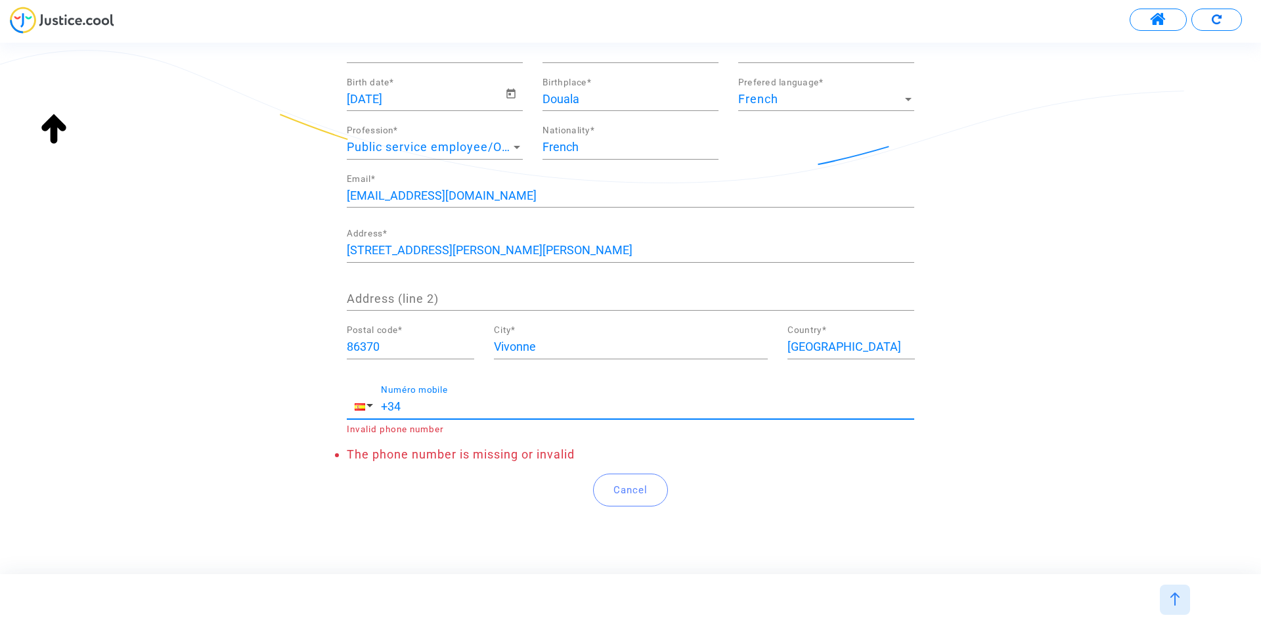
click at [478, 407] on input "+34" at bounding box center [647, 406] width 533 height 13
paste input "944580339"
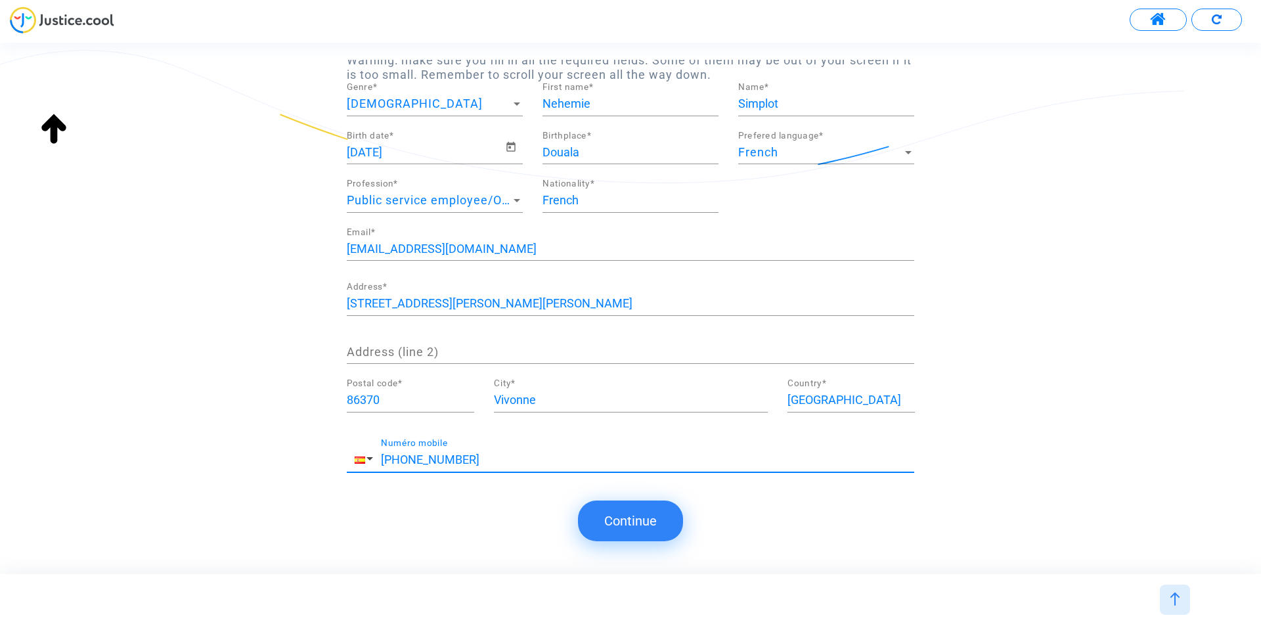
type input "+34 944580339"
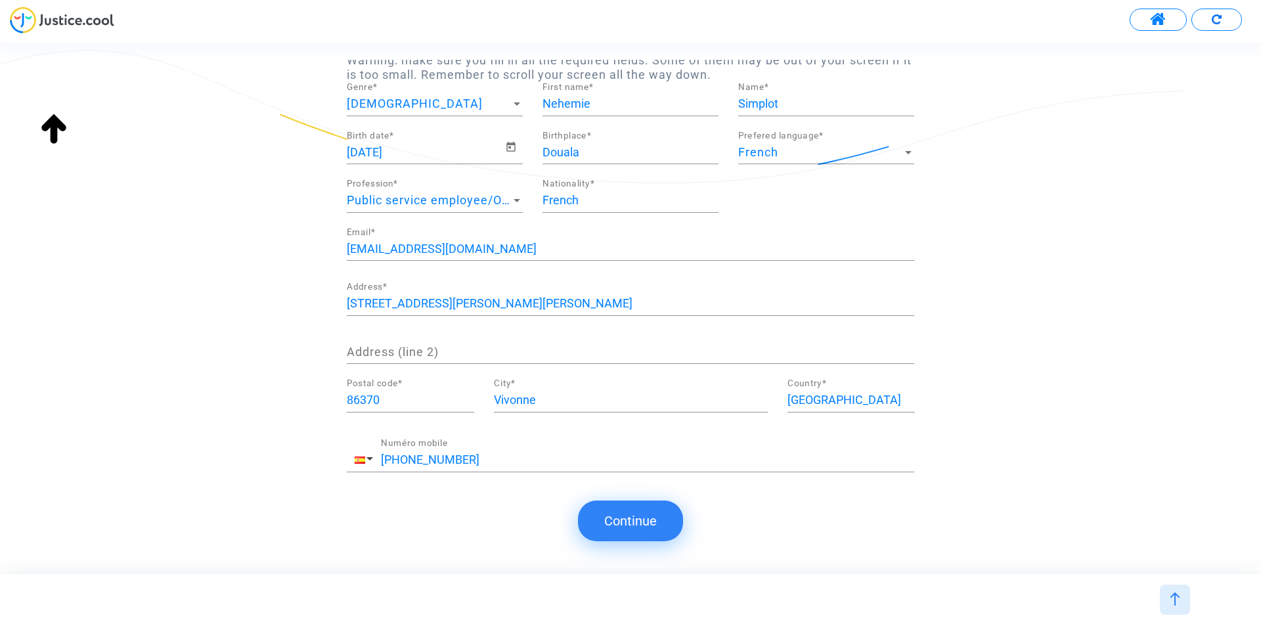
click at [630, 525] on button "Continue" at bounding box center [630, 520] width 105 height 41
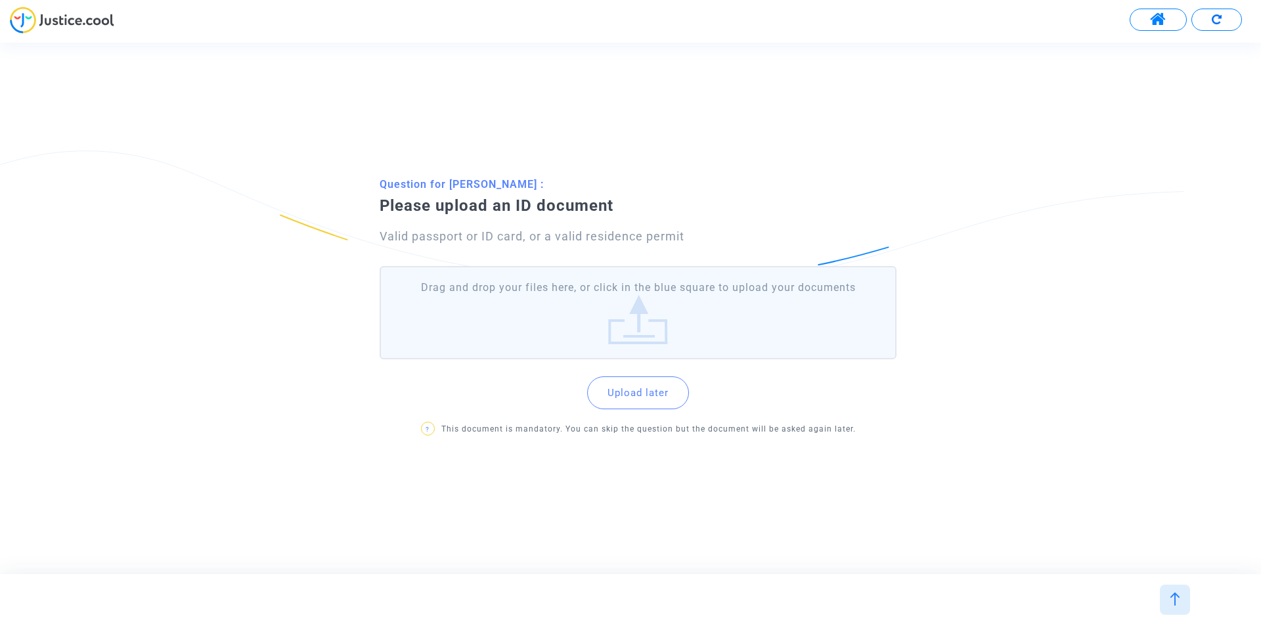
click at [631, 320] on label "Drag and drop your files here, or click in the blue square to upload your docum…" at bounding box center [638, 312] width 517 height 93
click at [0, 0] on input "Drag and drop your files here, or click in the blue square to upload your docum…" at bounding box center [0, 0] width 0 height 0
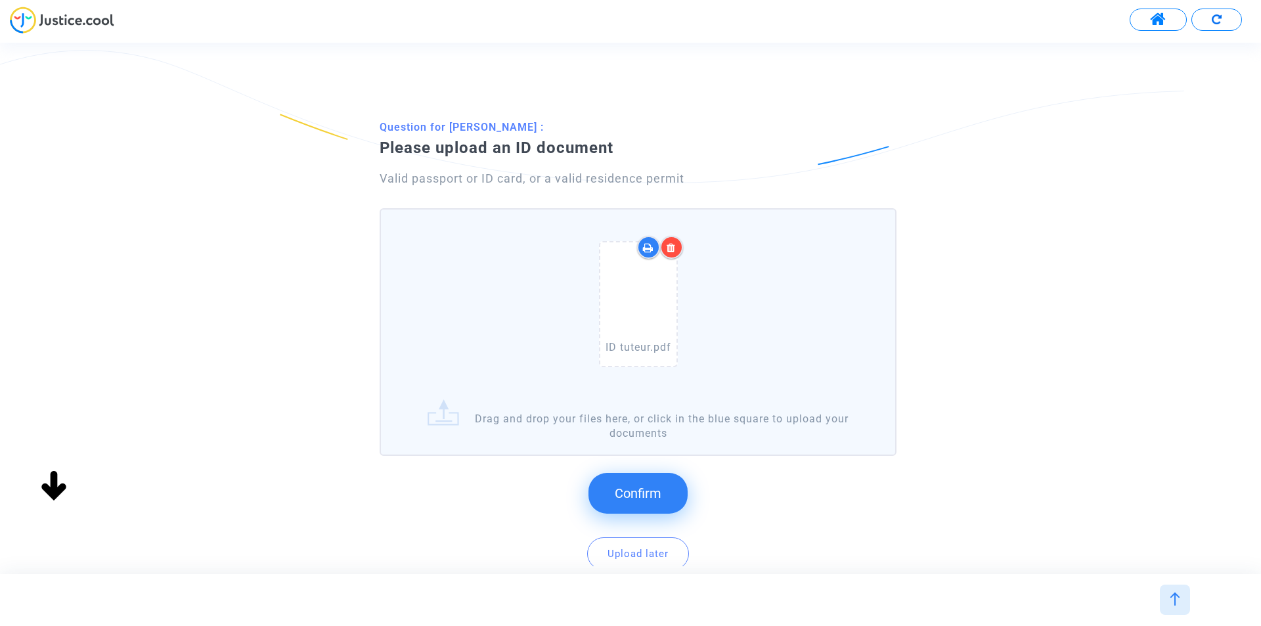
click at [631, 476] on button "Confirm" at bounding box center [637, 493] width 99 height 41
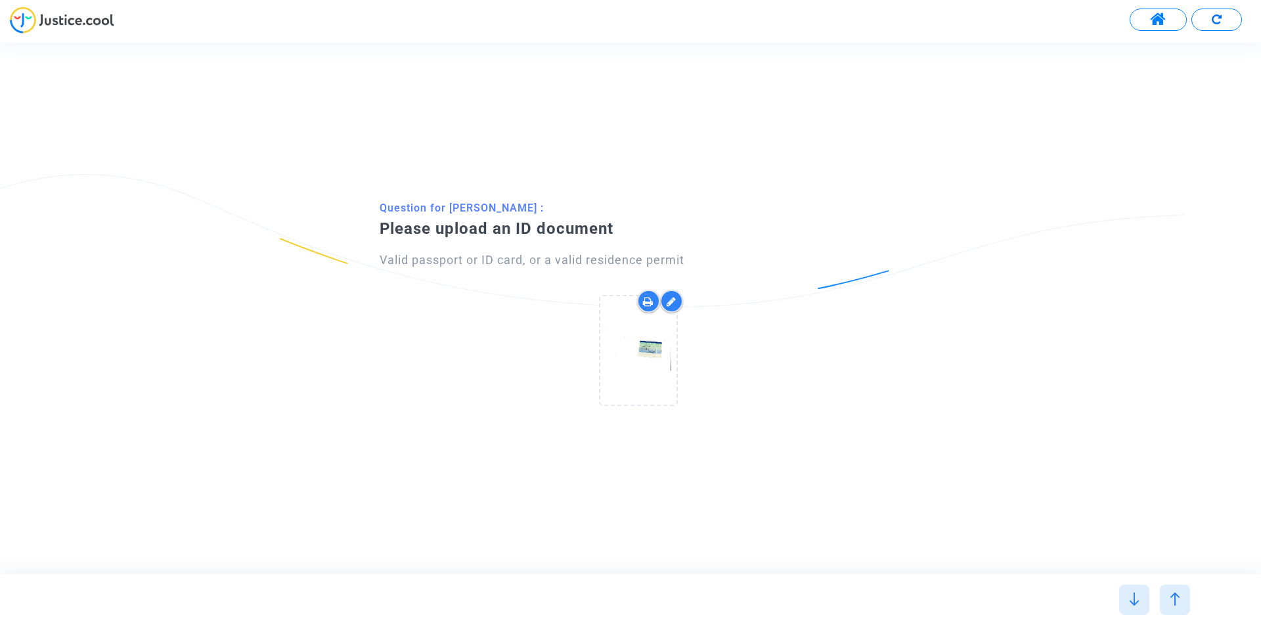
scroll to position [0, 0]
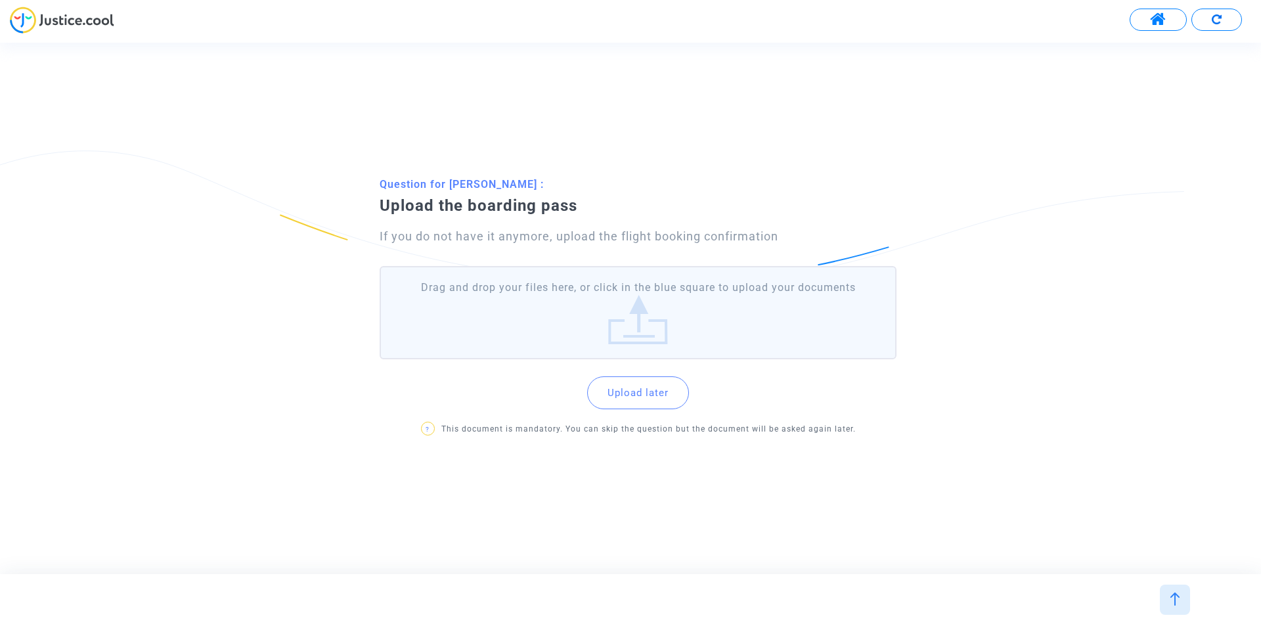
click at [475, 176] on p "Question for Nehemie Simplot :" at bounding box center [647, 184] width 535 height 16
click at [435, 435] on span "?" at bounding box center [428, 429] width 14 height 14
click at [1036, 439] on div "Question for Nehemie Simplot : Upload the boarding pass If you do not have it a…" at bounding box center [630, 308] width 1261 height 276
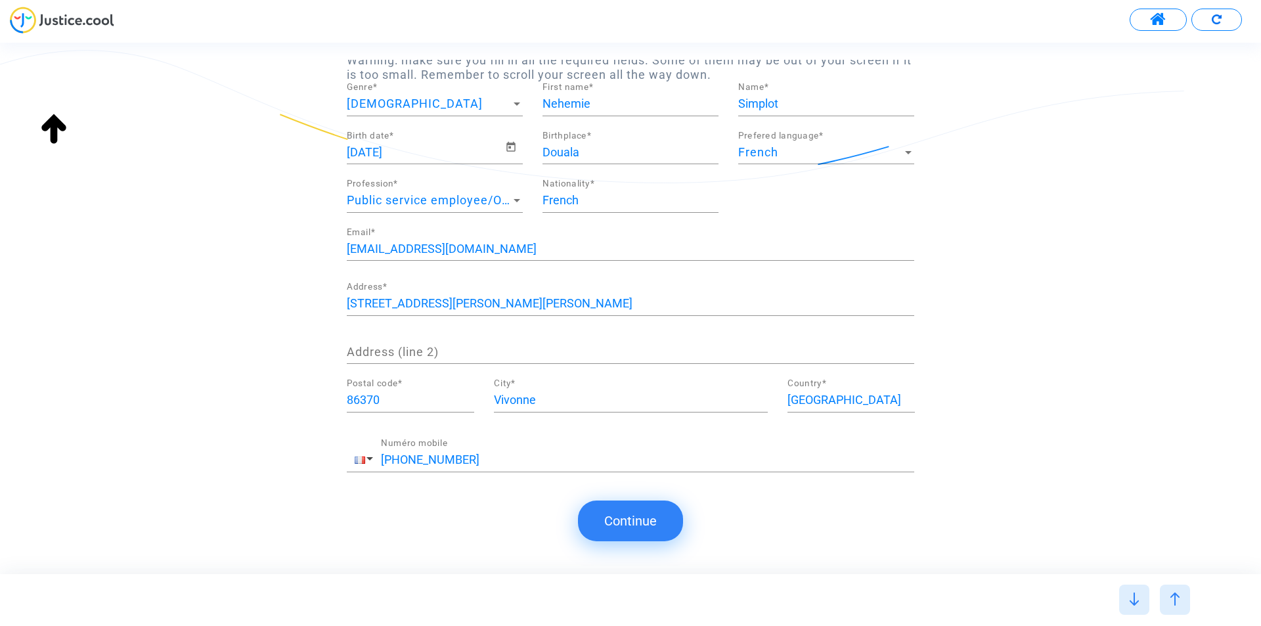
scroll to position [1, 0]
click at [646, 512] on button "Continue" at bounding box center [630, 520] width 105 height 41
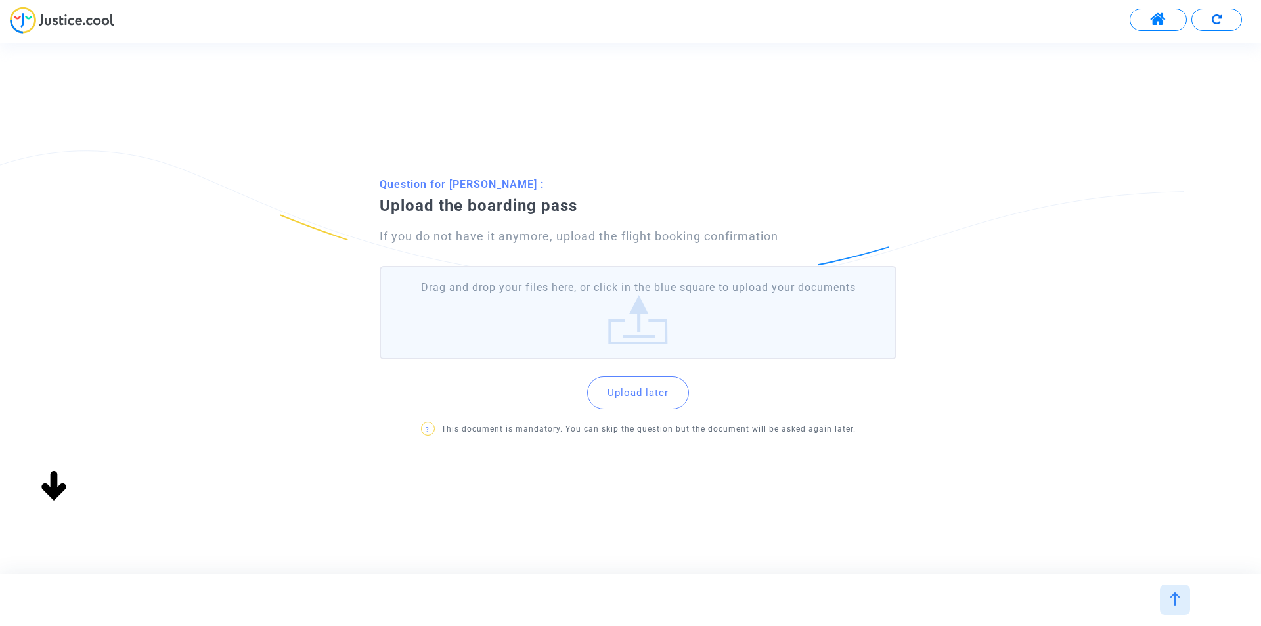
scroll to position [0, 0]
click at [667, 401] on button "Upload later" at bounding box center [638, 392] width 102 height 33
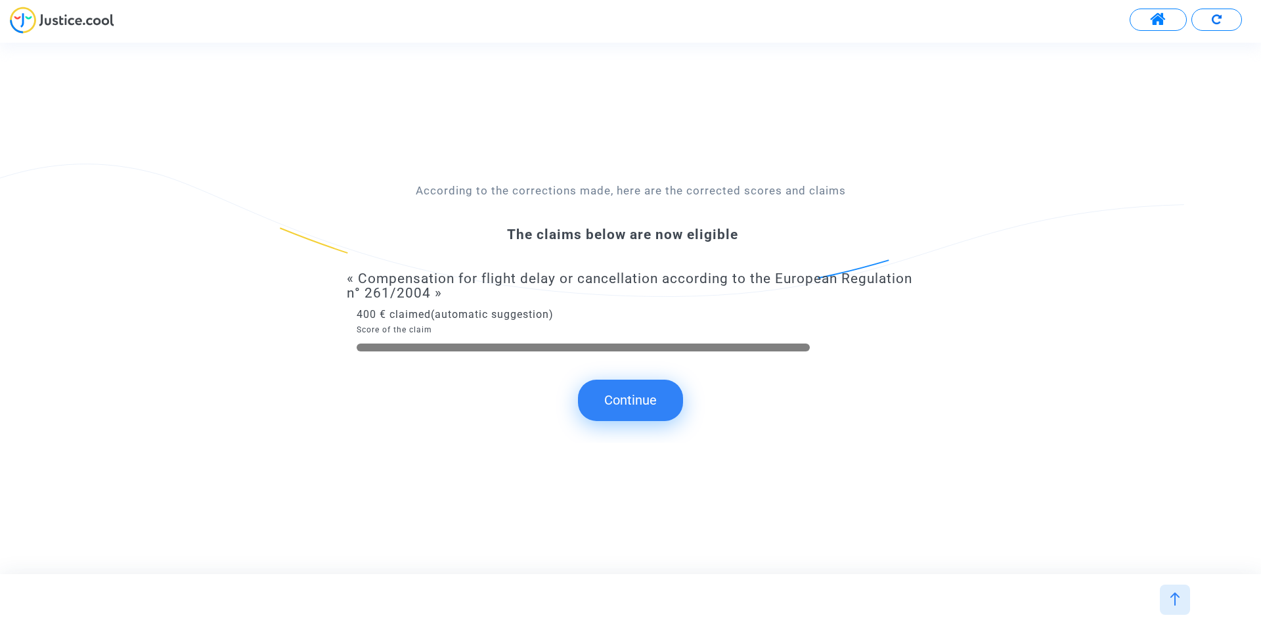
click at [628, 405] on button "Continue" at bounding box center [630, 400] width 105 height 41
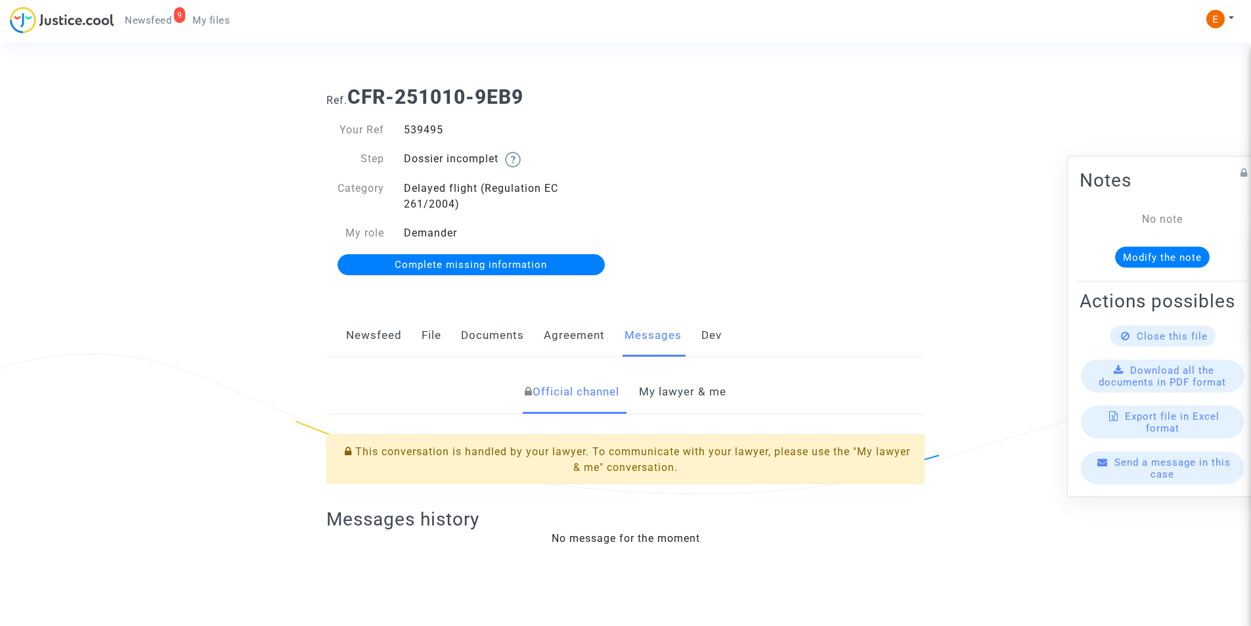
click at [699, 395] on link "My lawyer & me" at bounding box center [682, 391] width 87 height 43
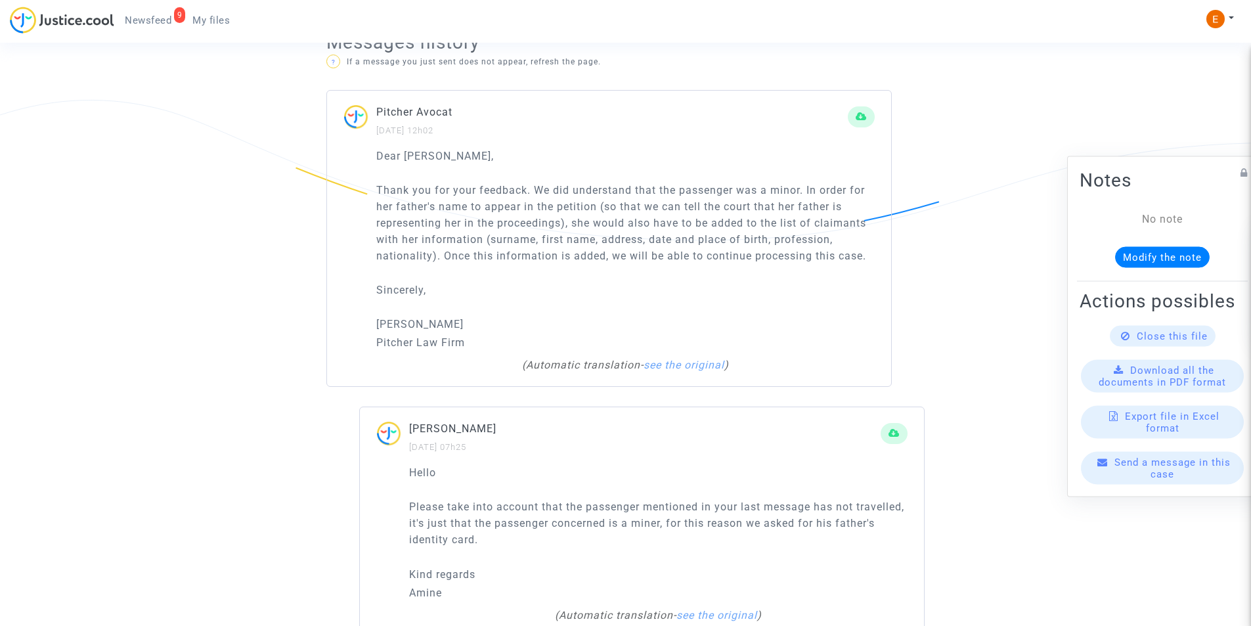
scroll to position [948, 0]
click at [703, 364] on link "see the original" at bounding box center [684, 366] width 81 height 12
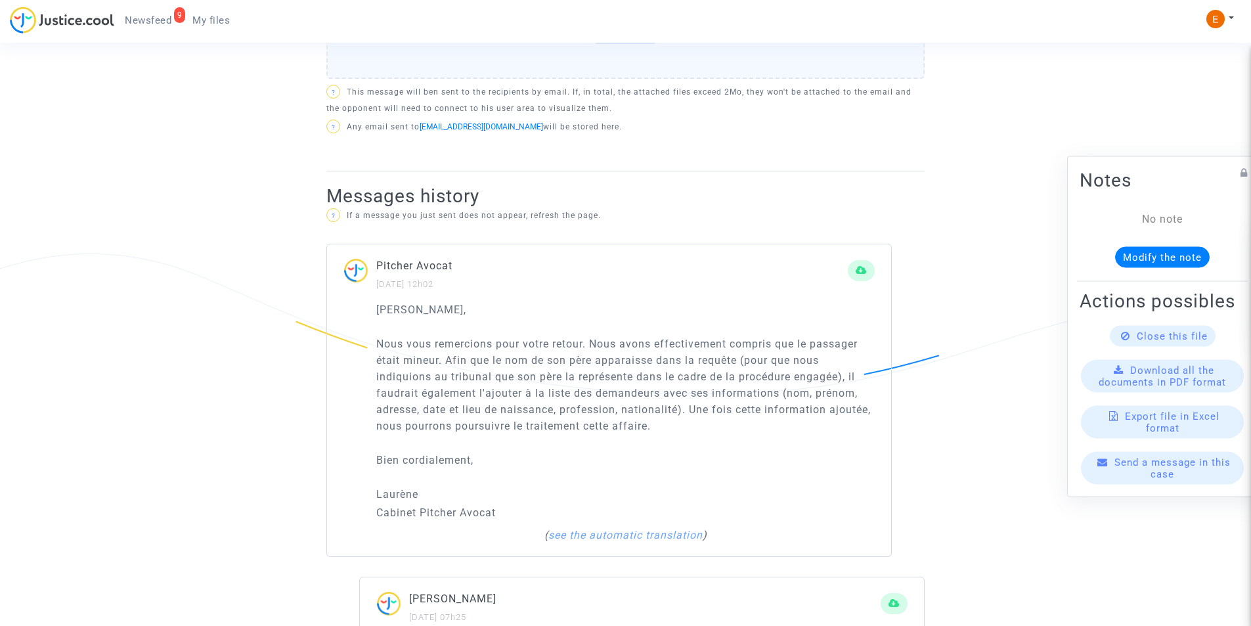
scroll to position [620, 0]
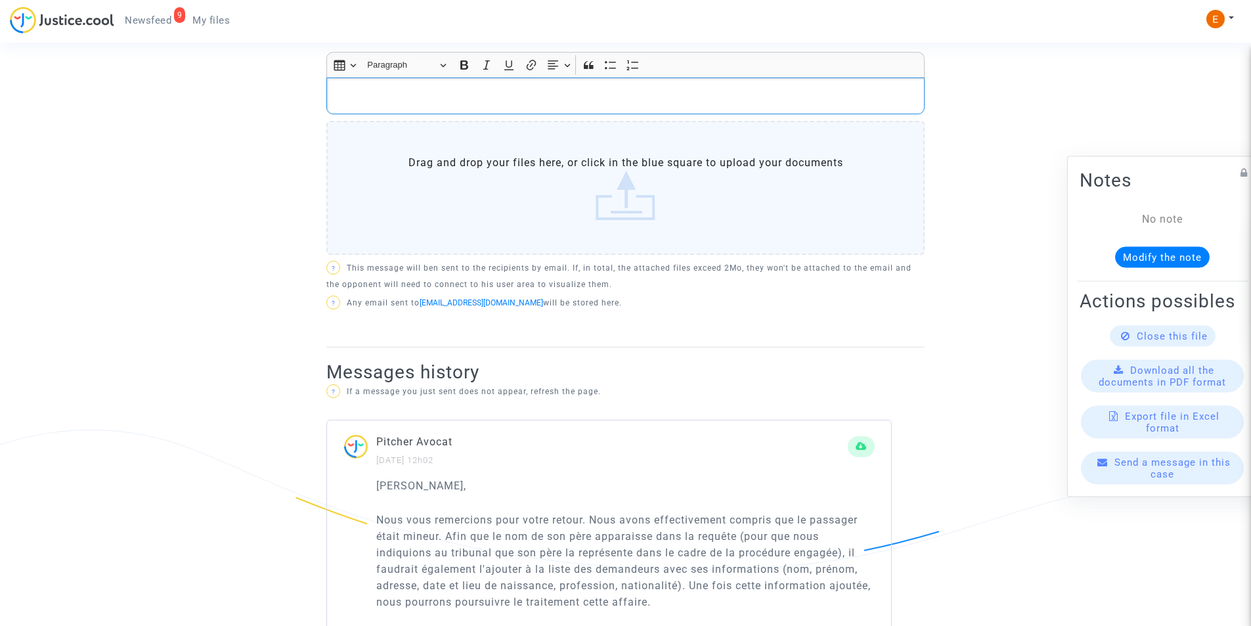
click at [485, 95] on p "Rich Text Editor, main" at bounding box center [626, 96] width 584 height 16
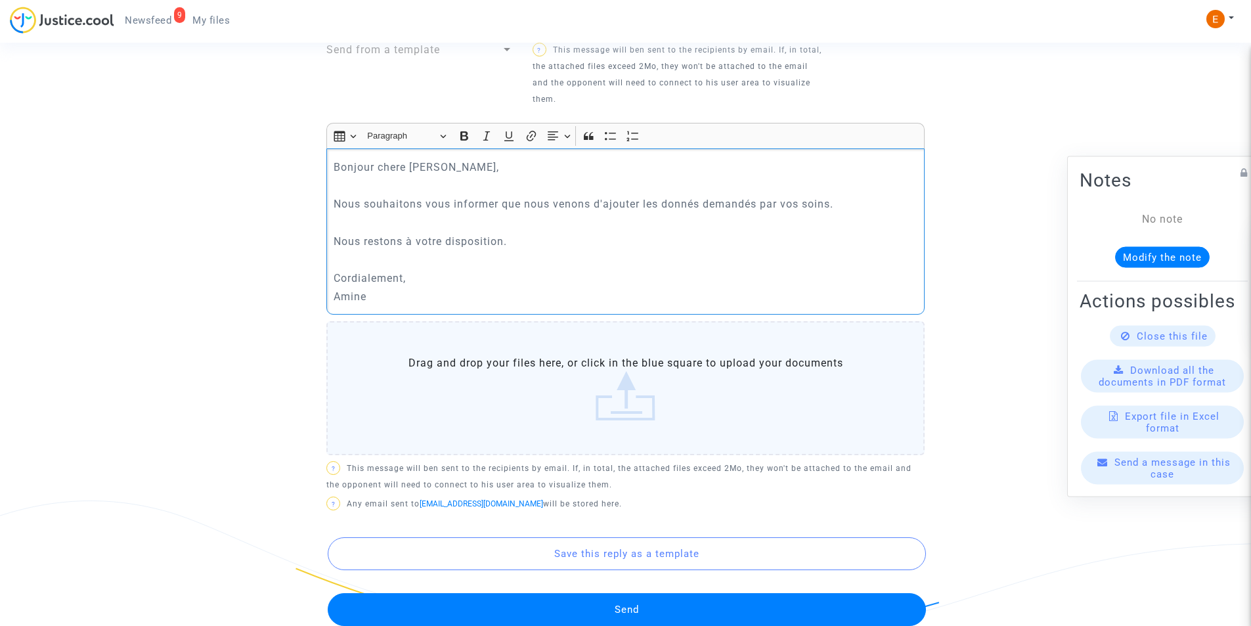
scroll to position [554, 0]
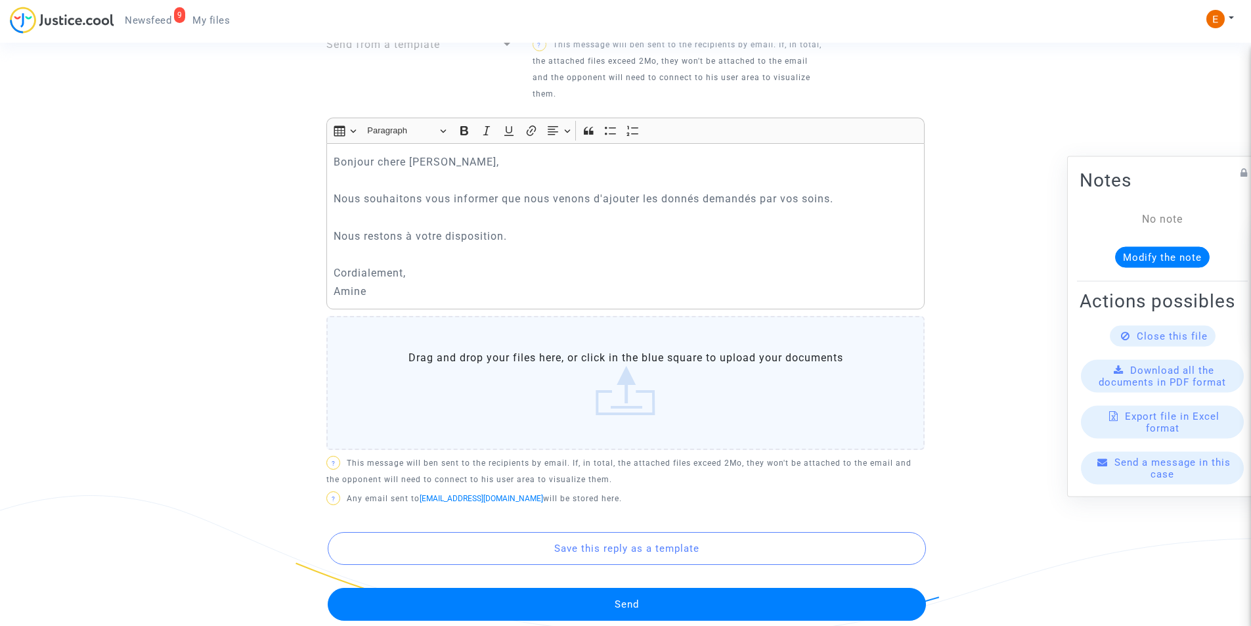
click at [655, 609] on button "Send" at bounding box center [627, 604] width 598 height 33
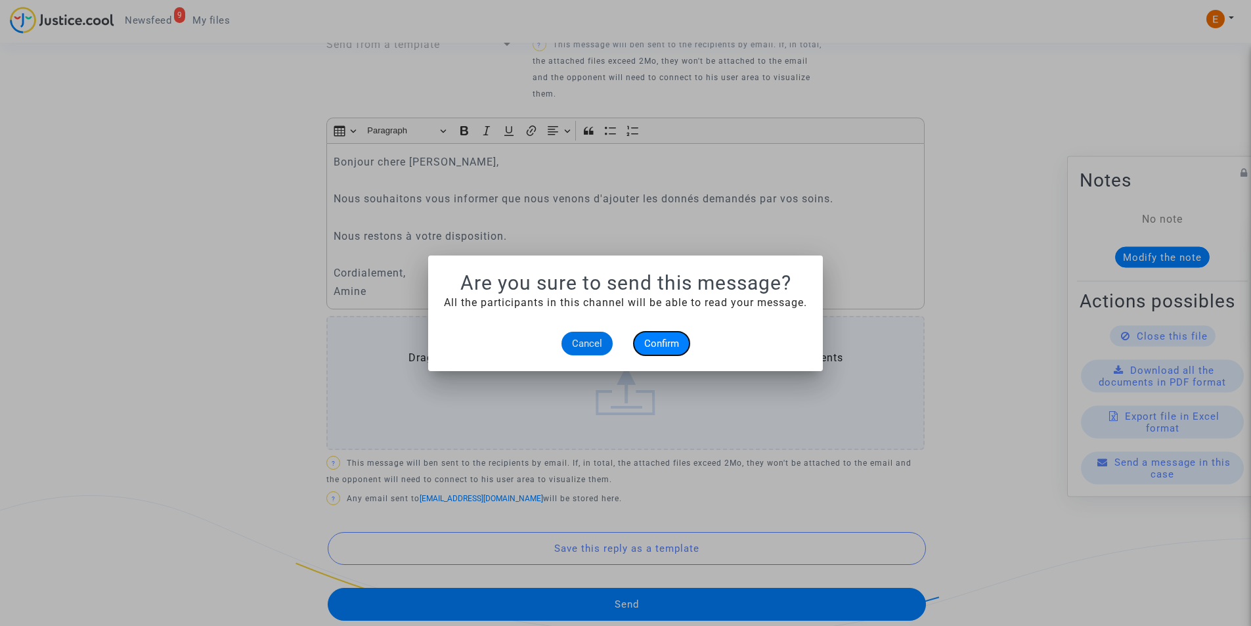
click at [657, 345] on span "Confirm" at bounding box center [661, 344] width 35 height 12
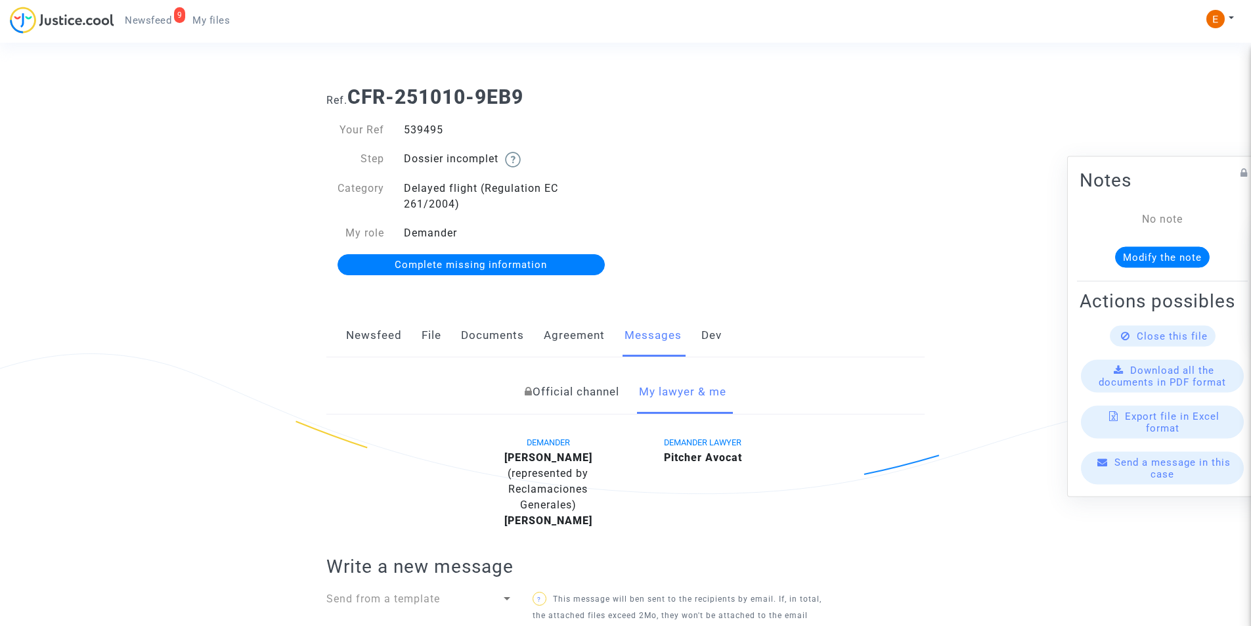
scroll to position [554, 0]
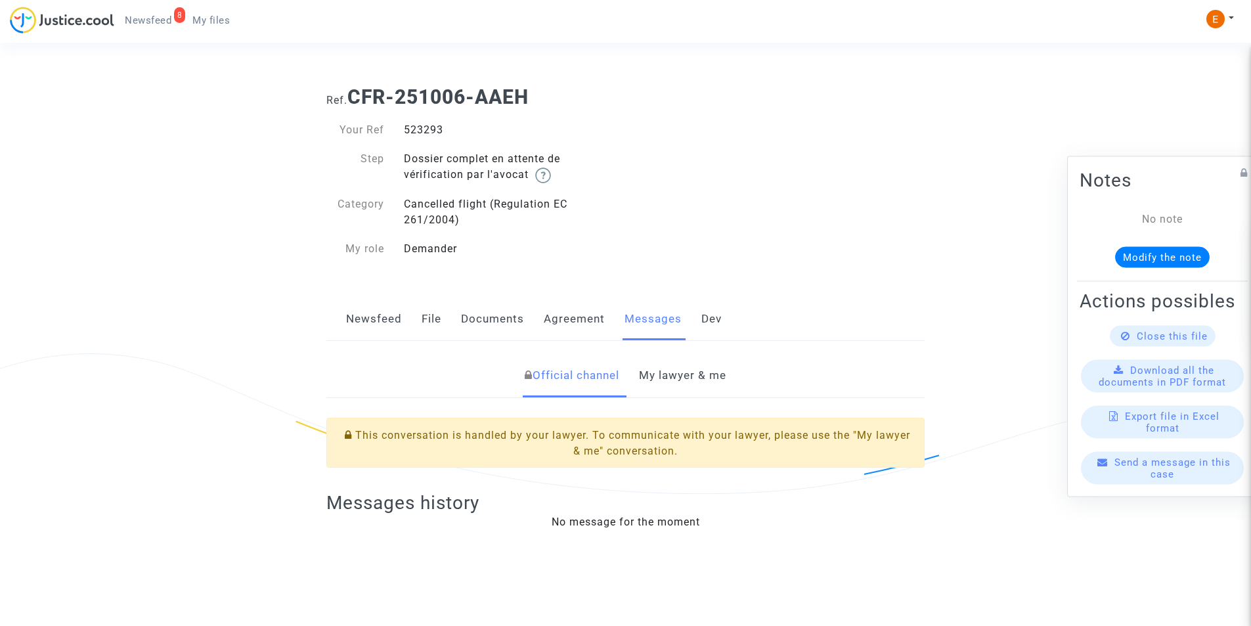
drag, startPoint x: 0, startPoint y: 0, endPoint x: 669, endPoint y: 375, distance: 766.5
click at [669, 375] on link "My lawyer & me" at bounding box center [682, 375] width 87 height 43
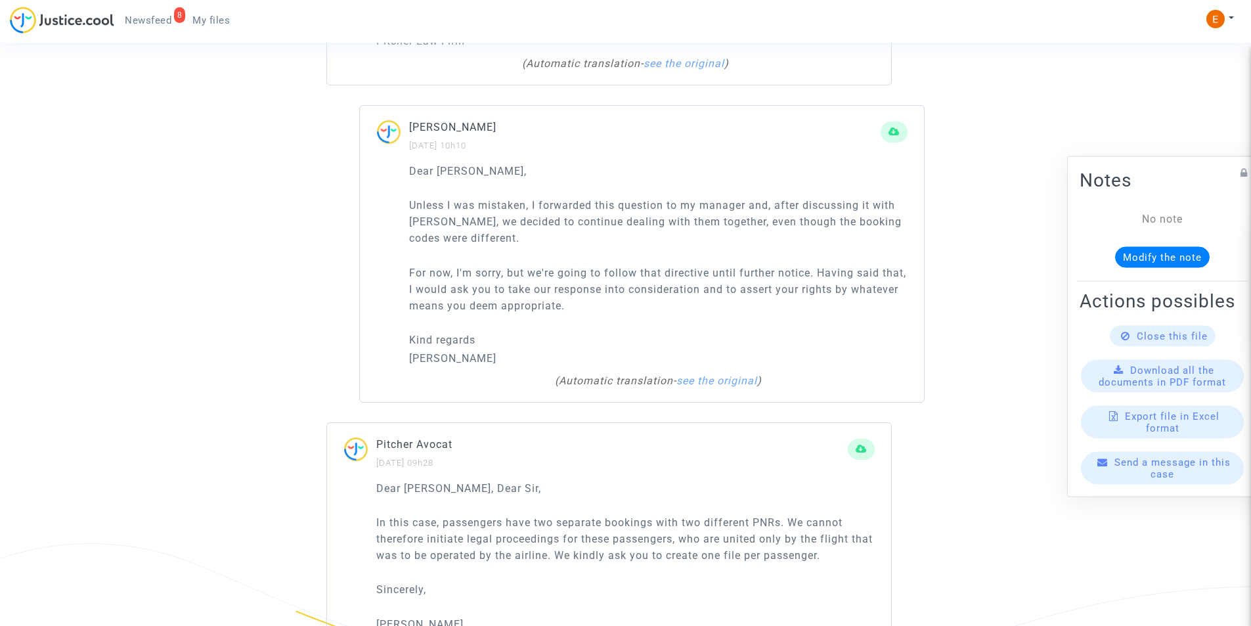
scroll to position [1109, 0]
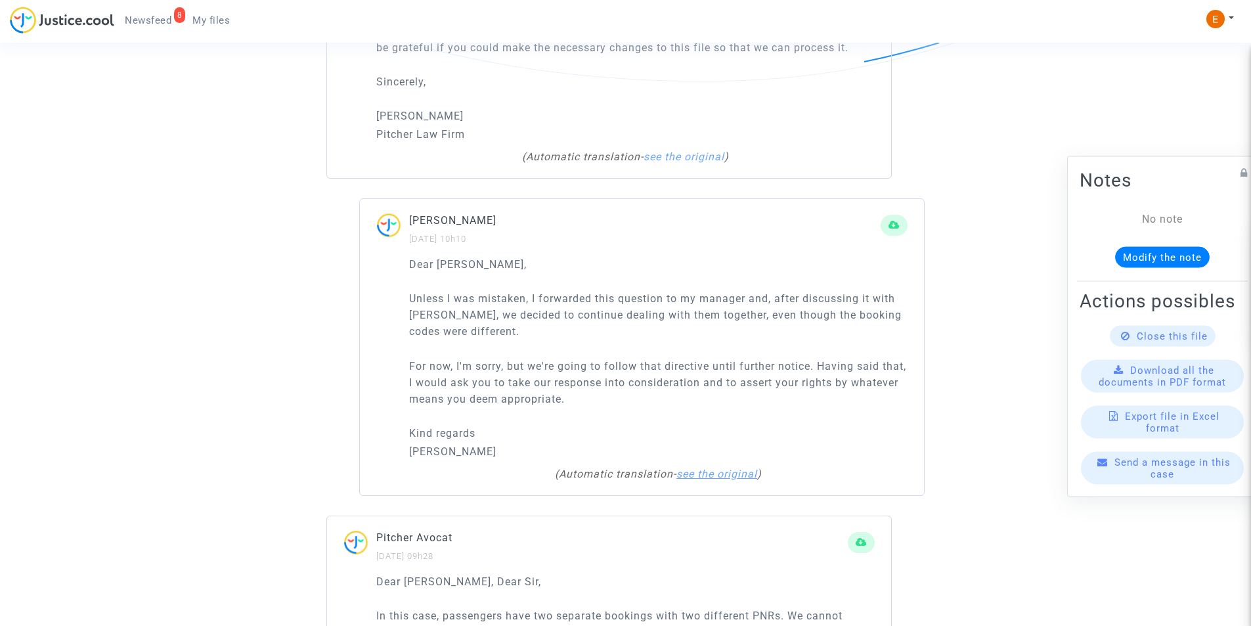
click at [710, 480] on link "see the original" at bounding box center [716, 474] width 81 height 12
click at [702, 480] on link "see the automatic translation" at bounding box center [658, 474] width 154 height 12
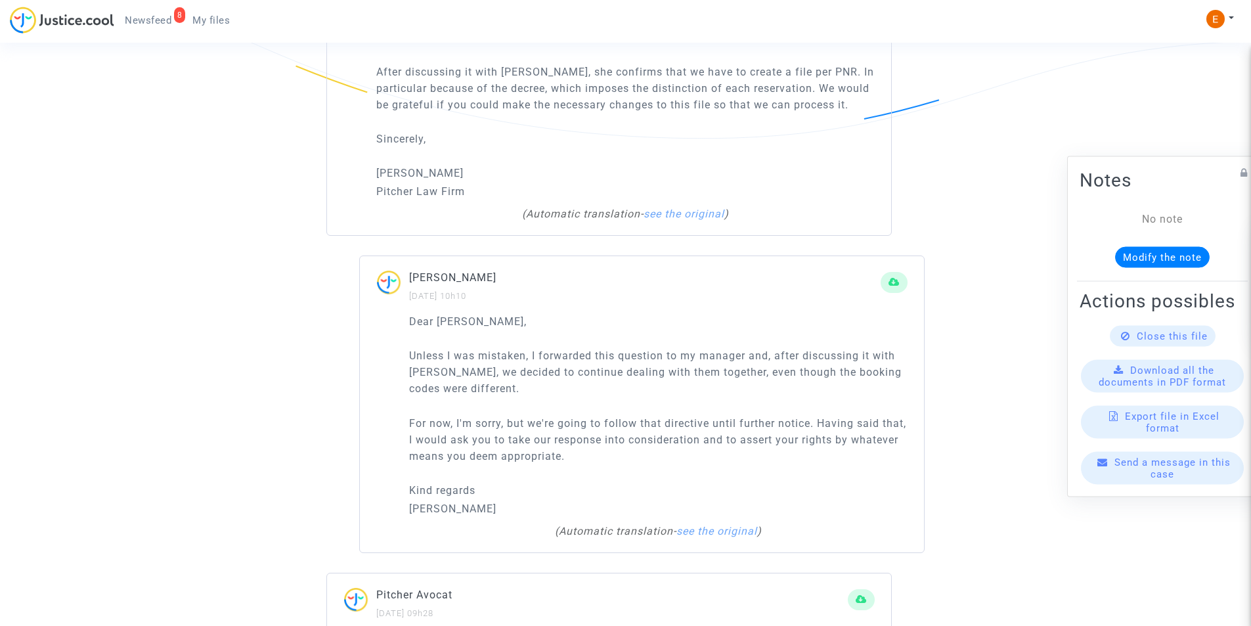
scroll to position [977, 0]
